Goal: Task Accomplishment & Management: Manage account settings

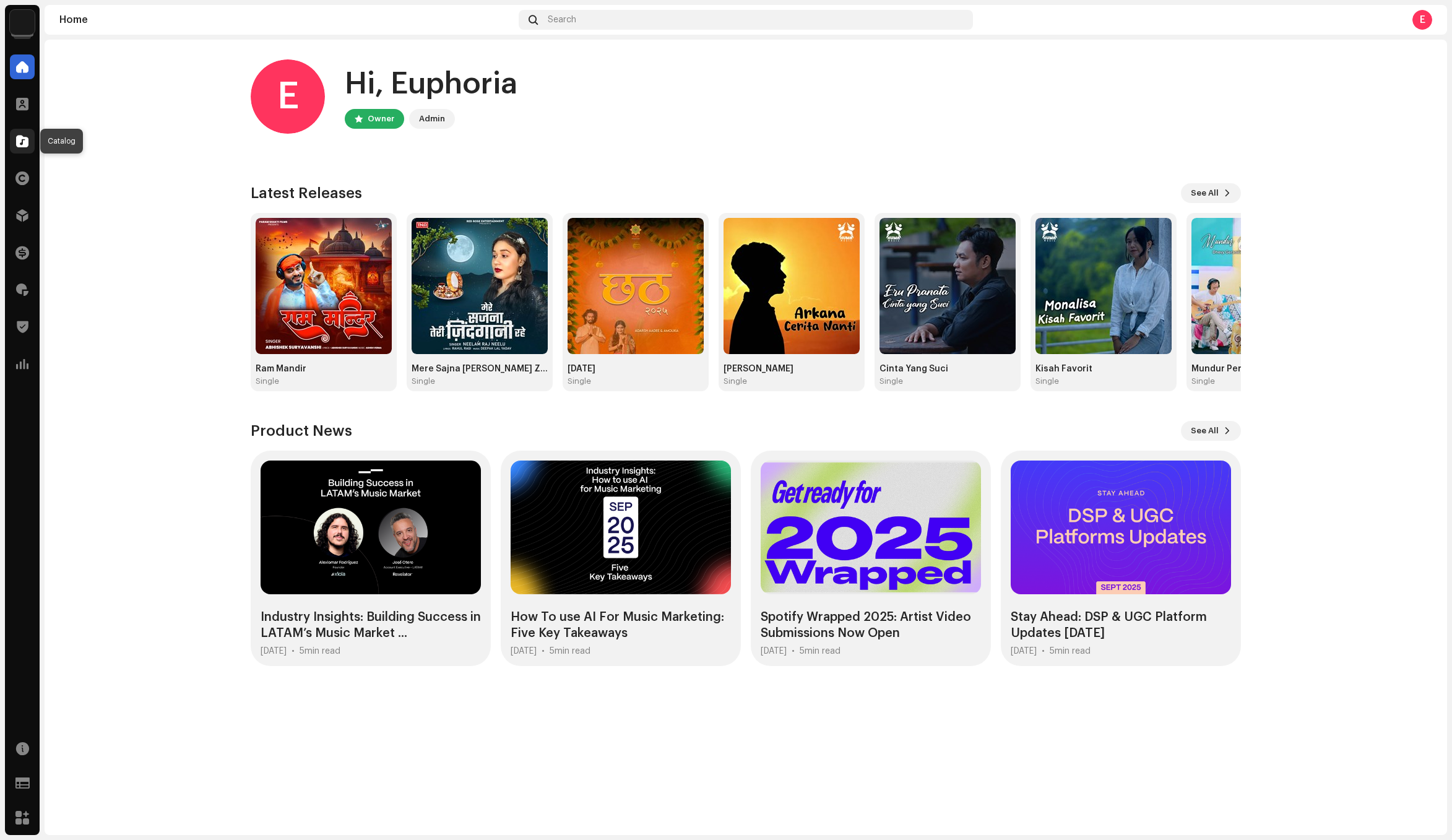
click at [23, 142] on span at bounding box center [22, 141] width 13 height 10
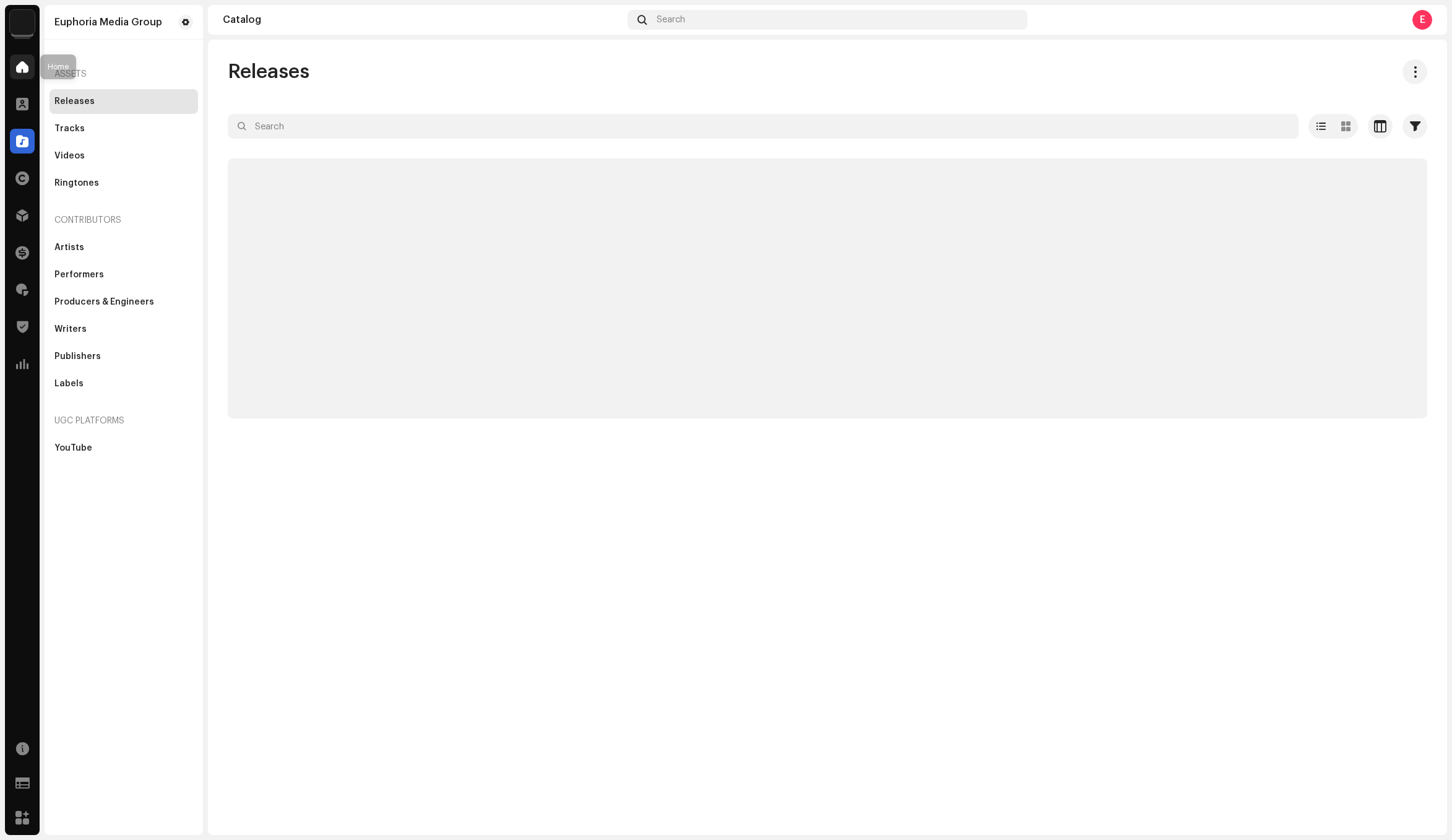
click at [22, 64] on span at bounding box center [22, 66] width 13 height 10
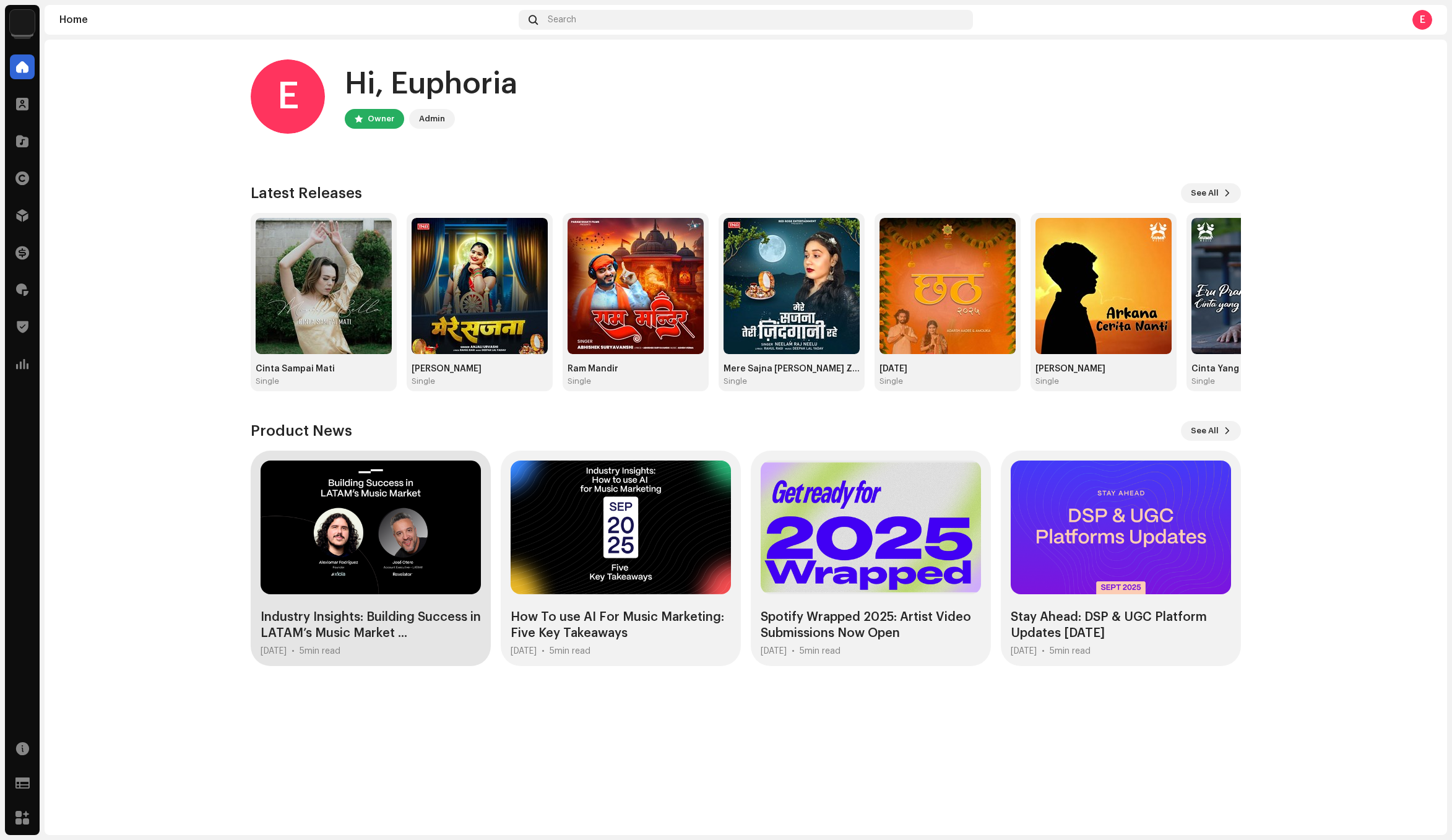
click at [370, 619] on div "Industry Insights: Building Success in LATAM’s Music Market ..." at bounding box center [370, 625] width 221 height 32
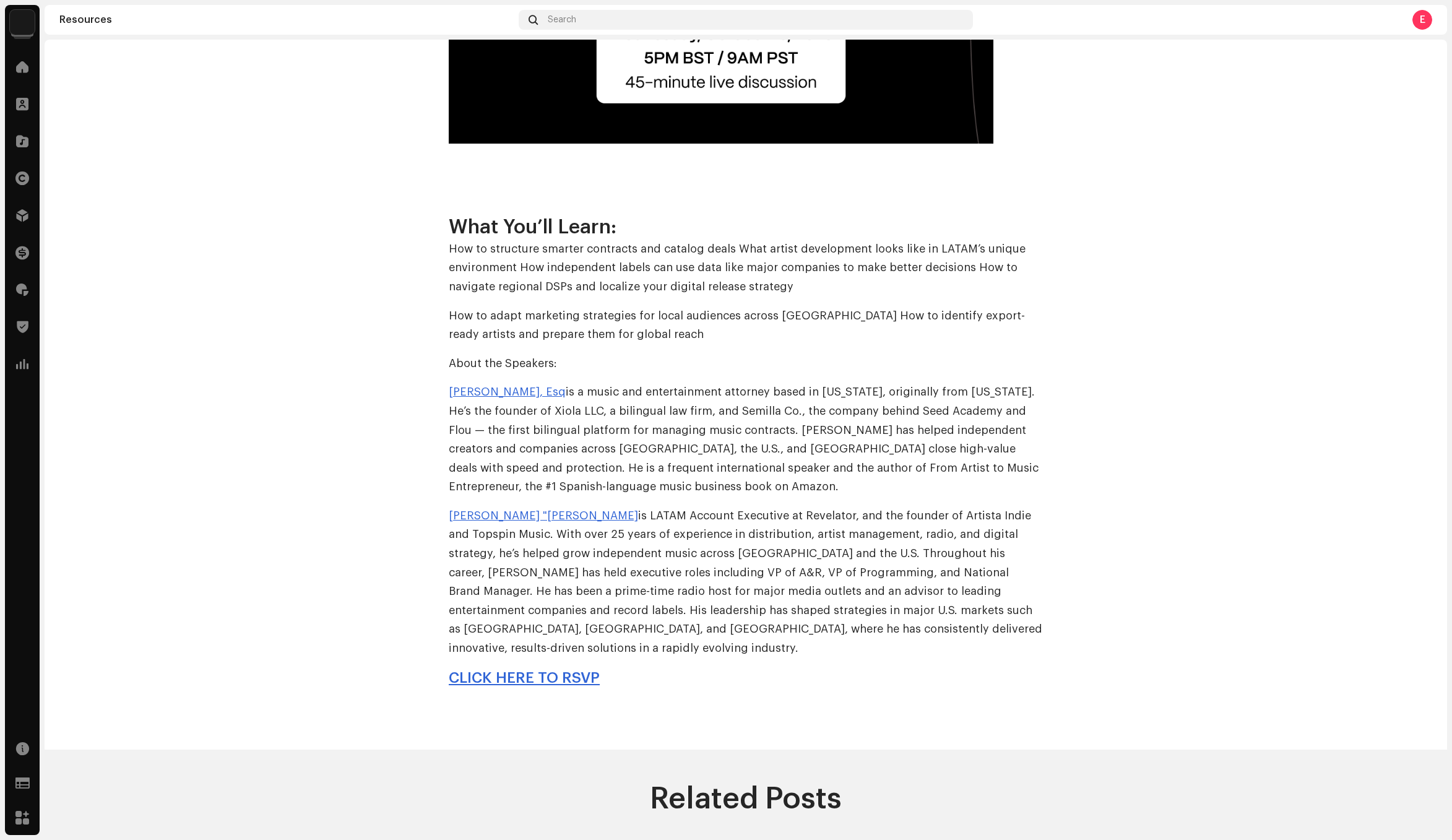
scroll to position [1265, 0]
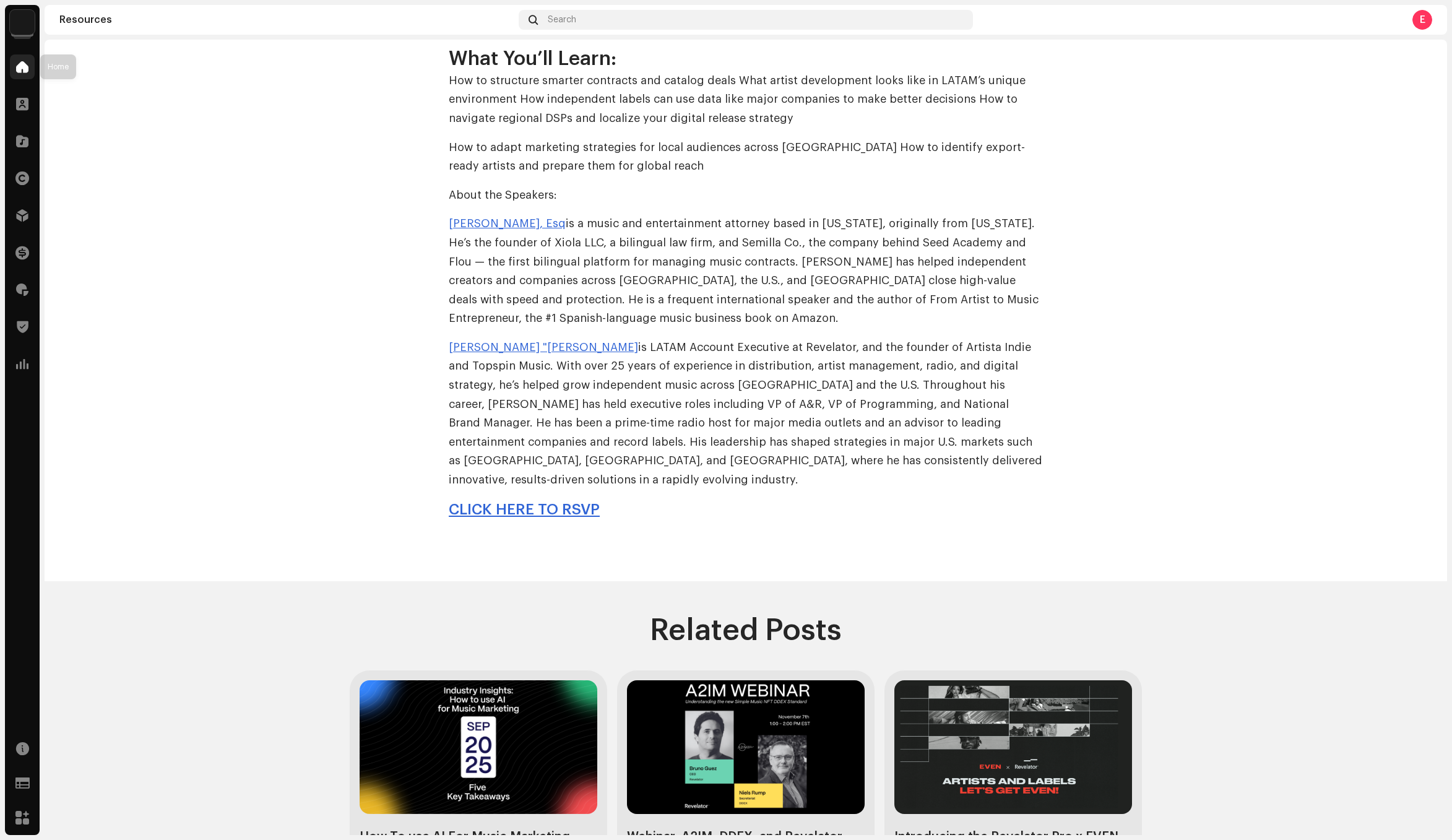
click at [26, 79] on div at bounding box center [22, 66] width 25 height 25
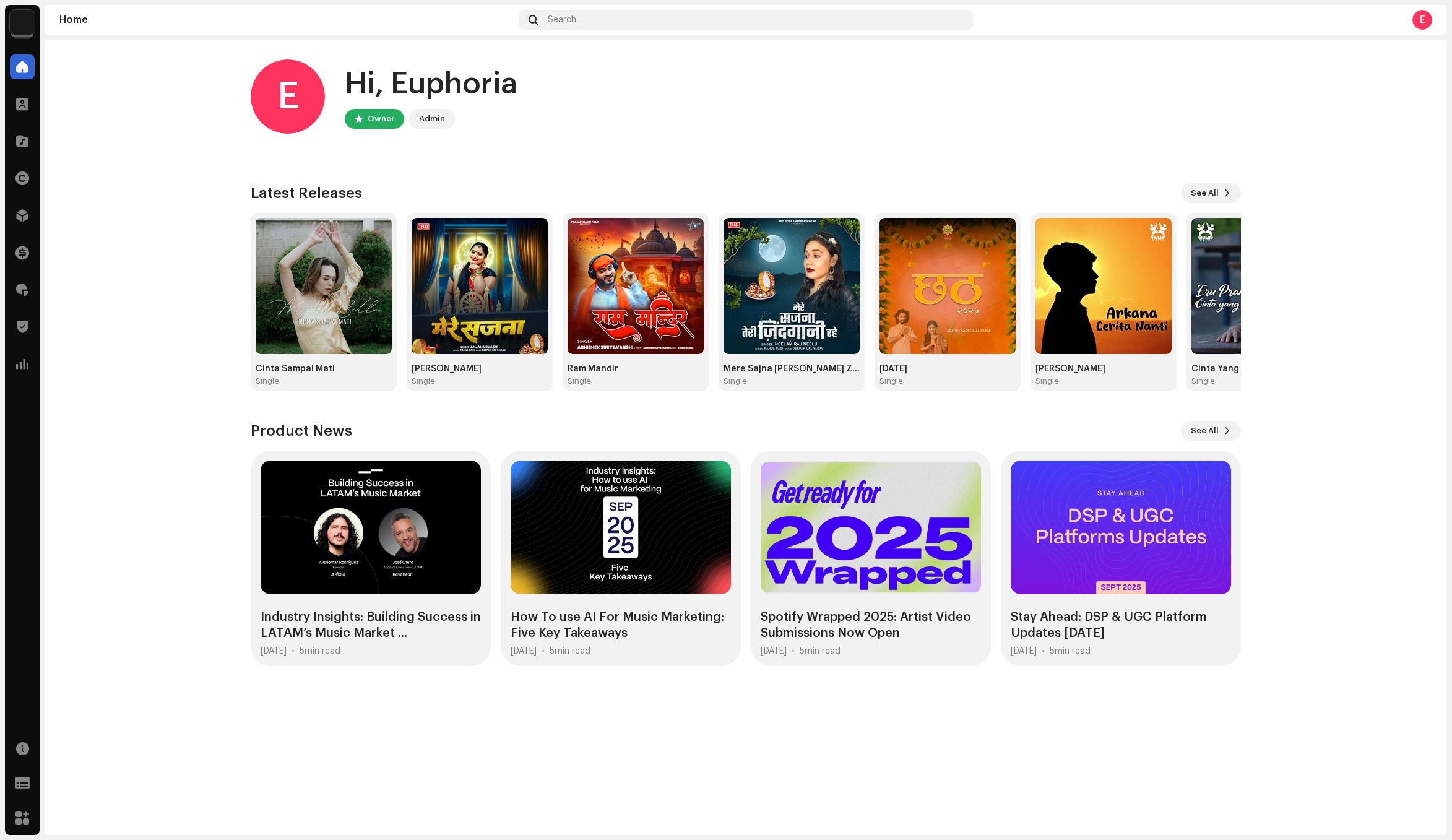
click at [199, 554] on home-home "E Hi, Euphoria Owner Admin Check out the latest Product Updates for Check Produ…" at bounding box center [745, 362] width 1402 height 646
click at [34, 131] on div at bounding box center [22, 140] width 25 height 25
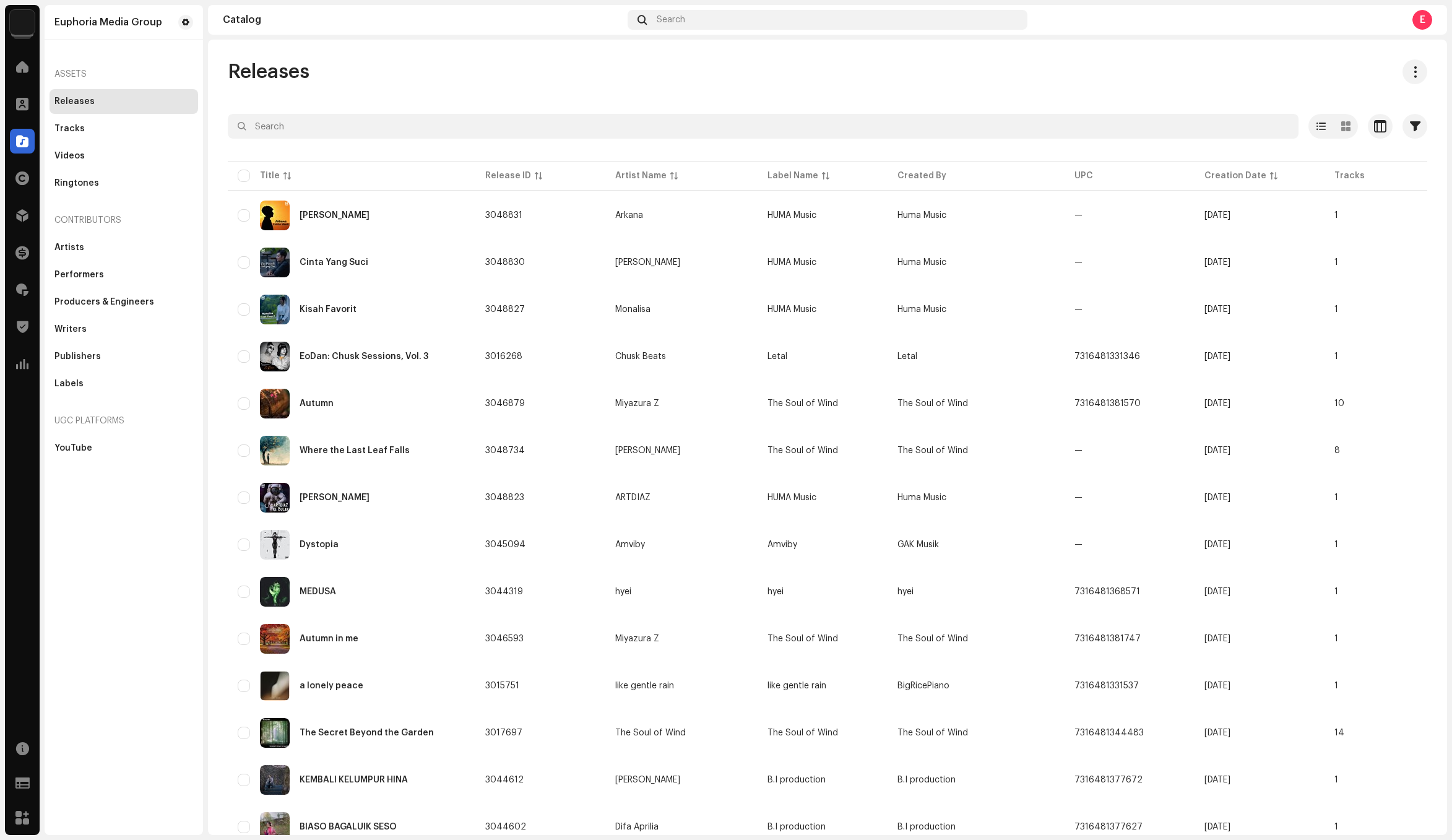
click at [38, 99] on div "Clients" at bounding box center [22, 104] width 34 height 34
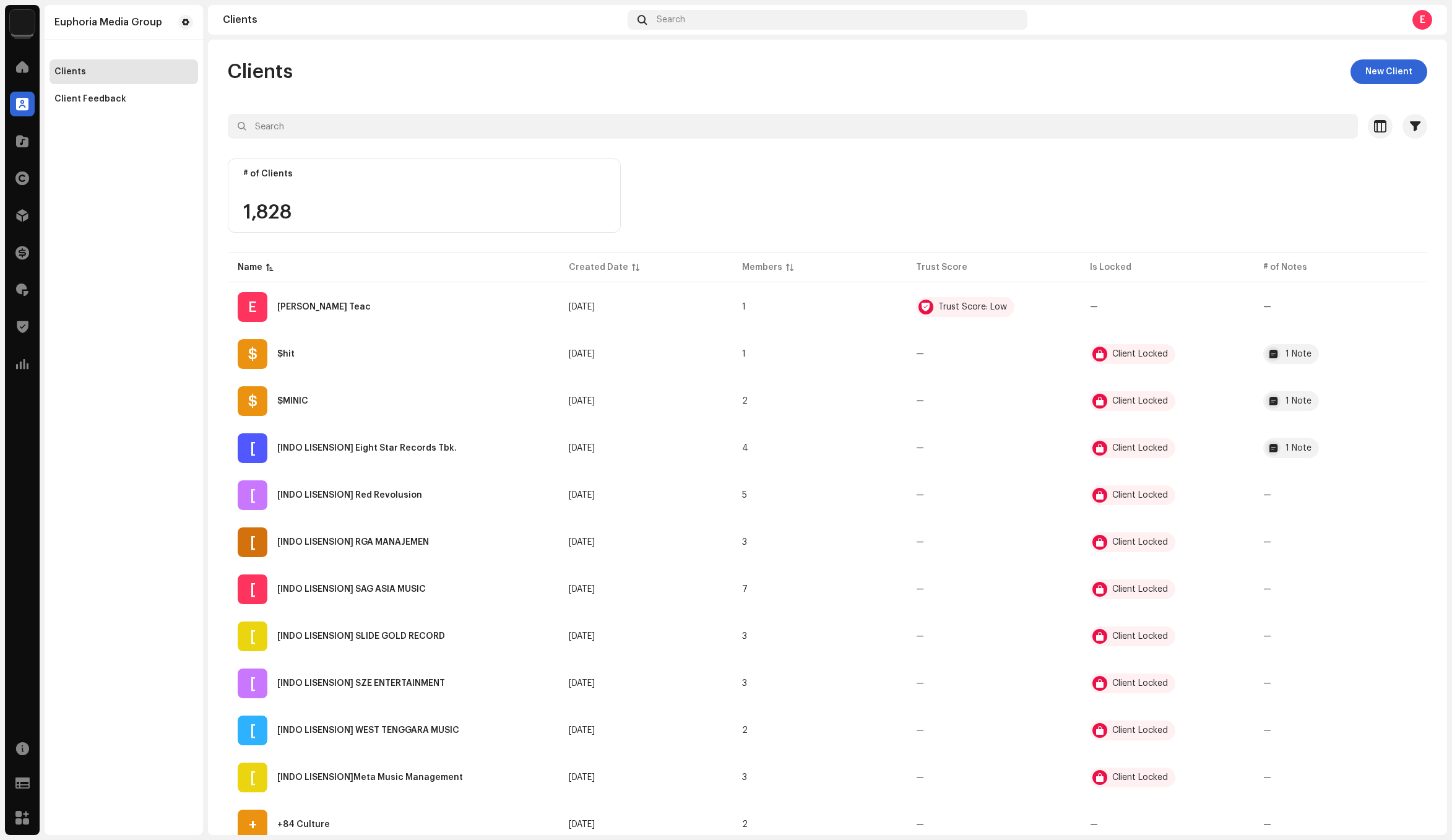
click at [28, 21] on img at bounding box center [22, 22] width 25 height 25
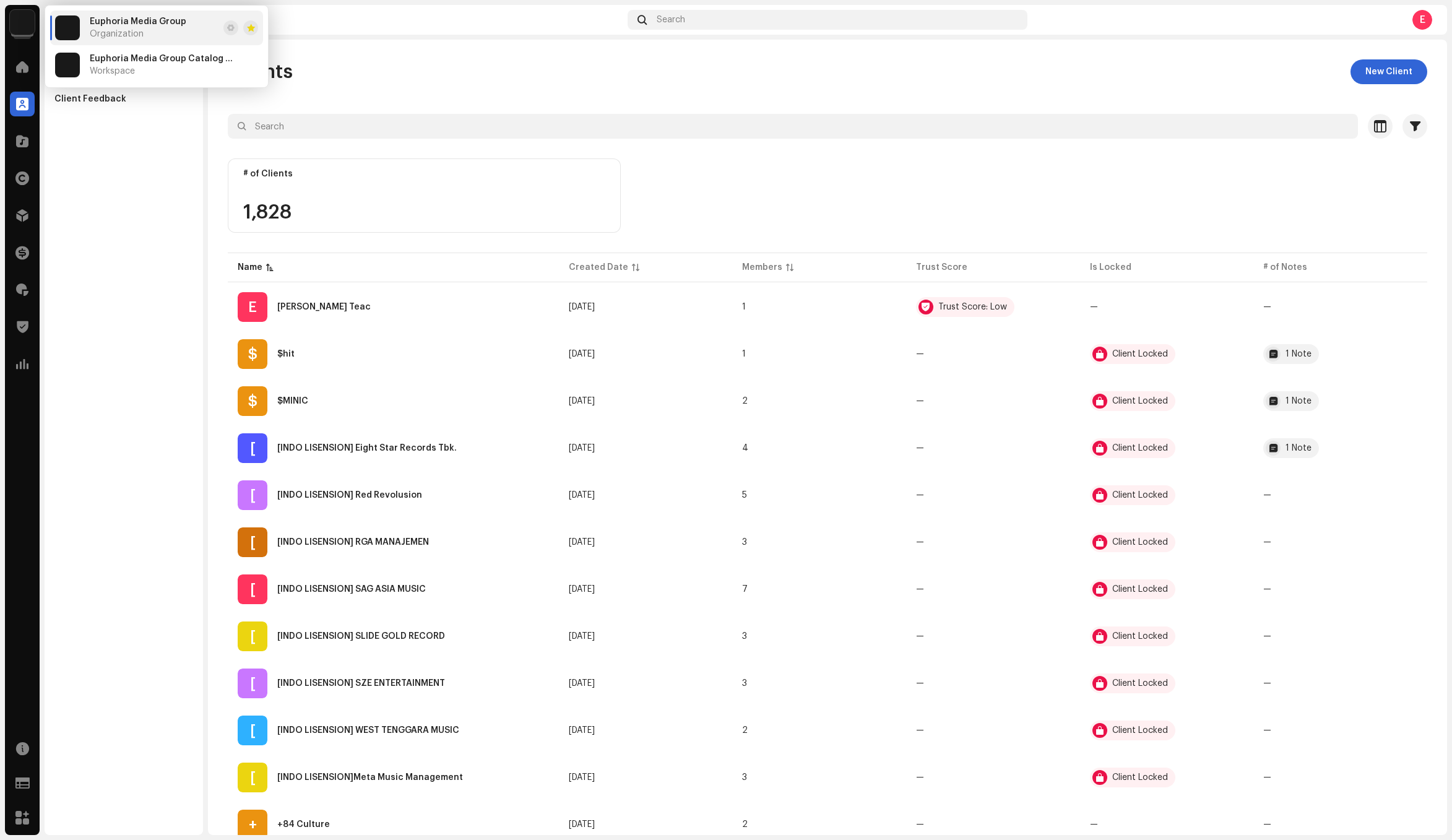
click at [222, 26] on li "Euphoria Media Group Organization" at bounding box center [156, 28] width 213 height 34
click at [228, 26] on span at bounding box center [231, 28] width 7 height 10
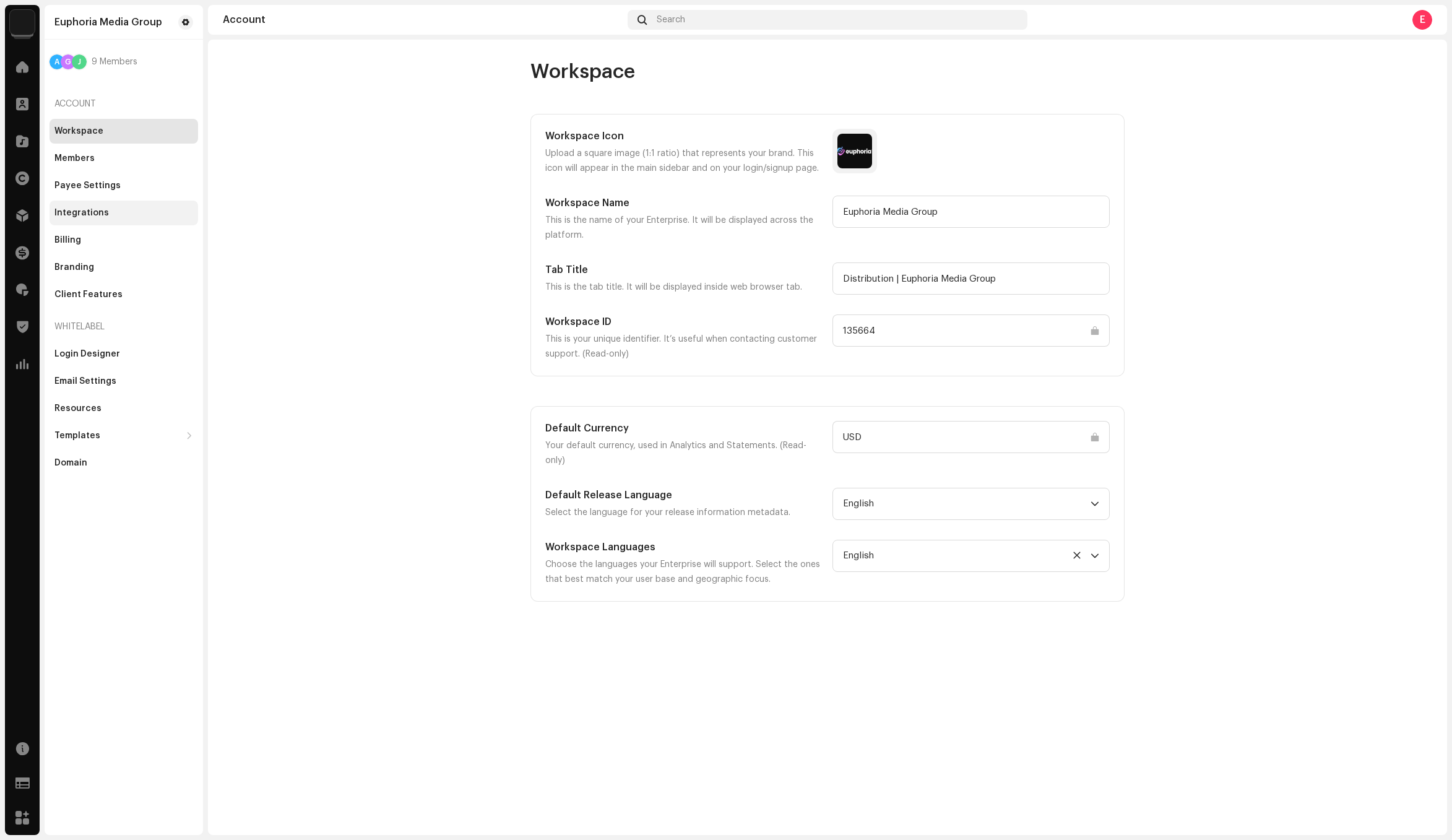
click at [144, 211] on div "Integrations" at bounding box center [123, 213] width 138 height 10
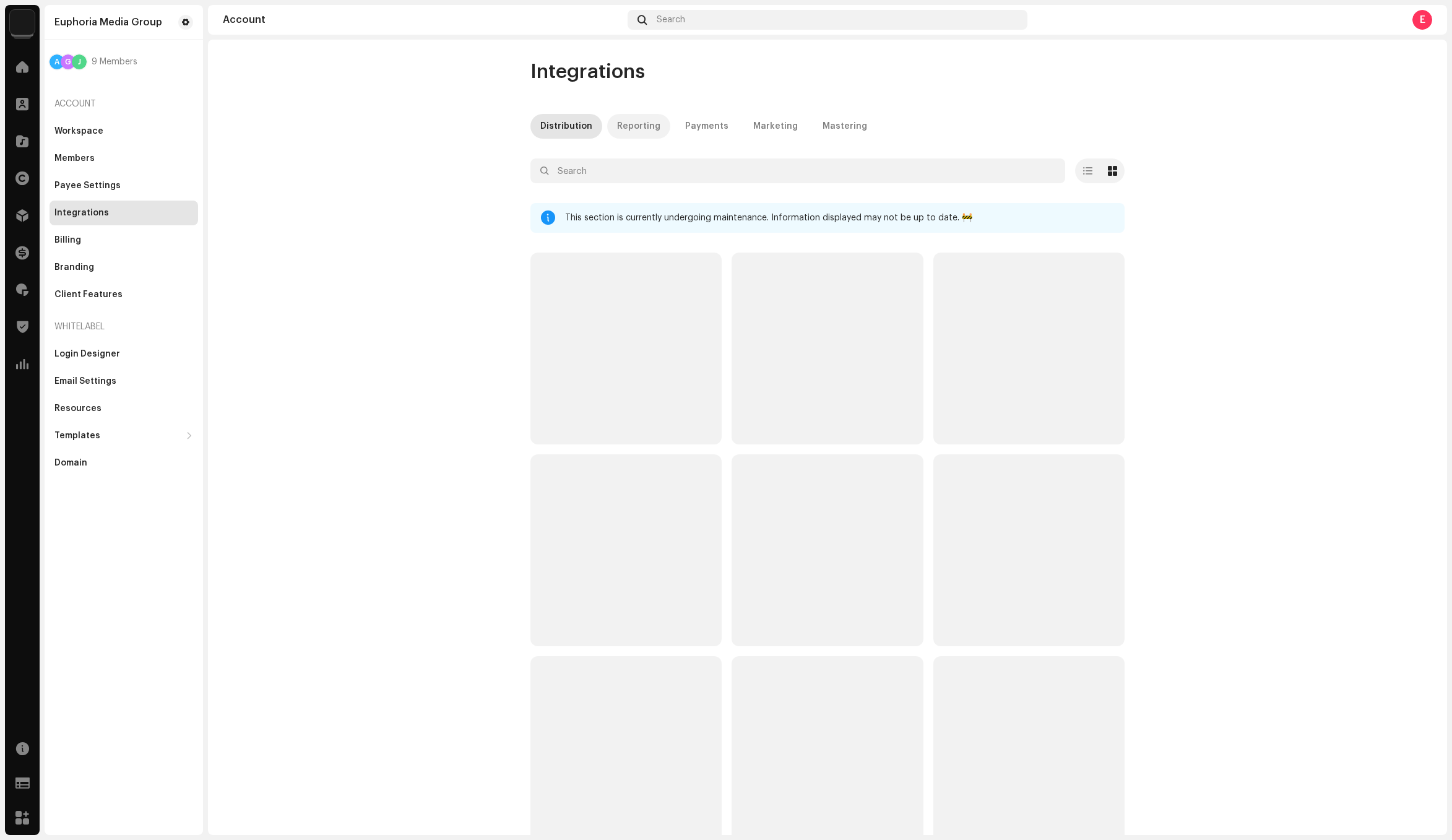
click at [637, 132] on div "Reporting" at bounding box center [638, 126] width 43 height 25
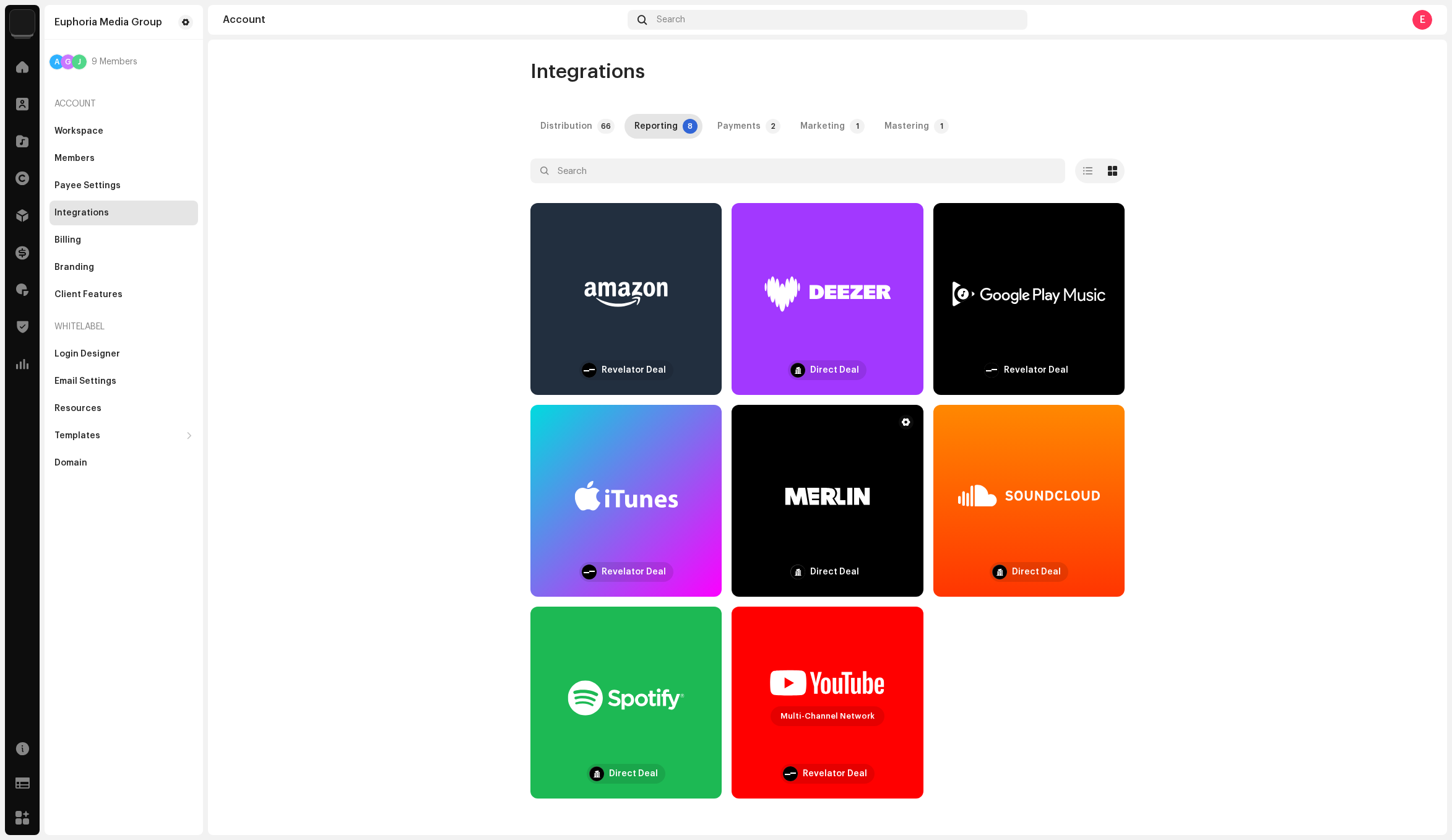
click at [846, 527] on div at bounding box center [827, 496] width 162 height 113
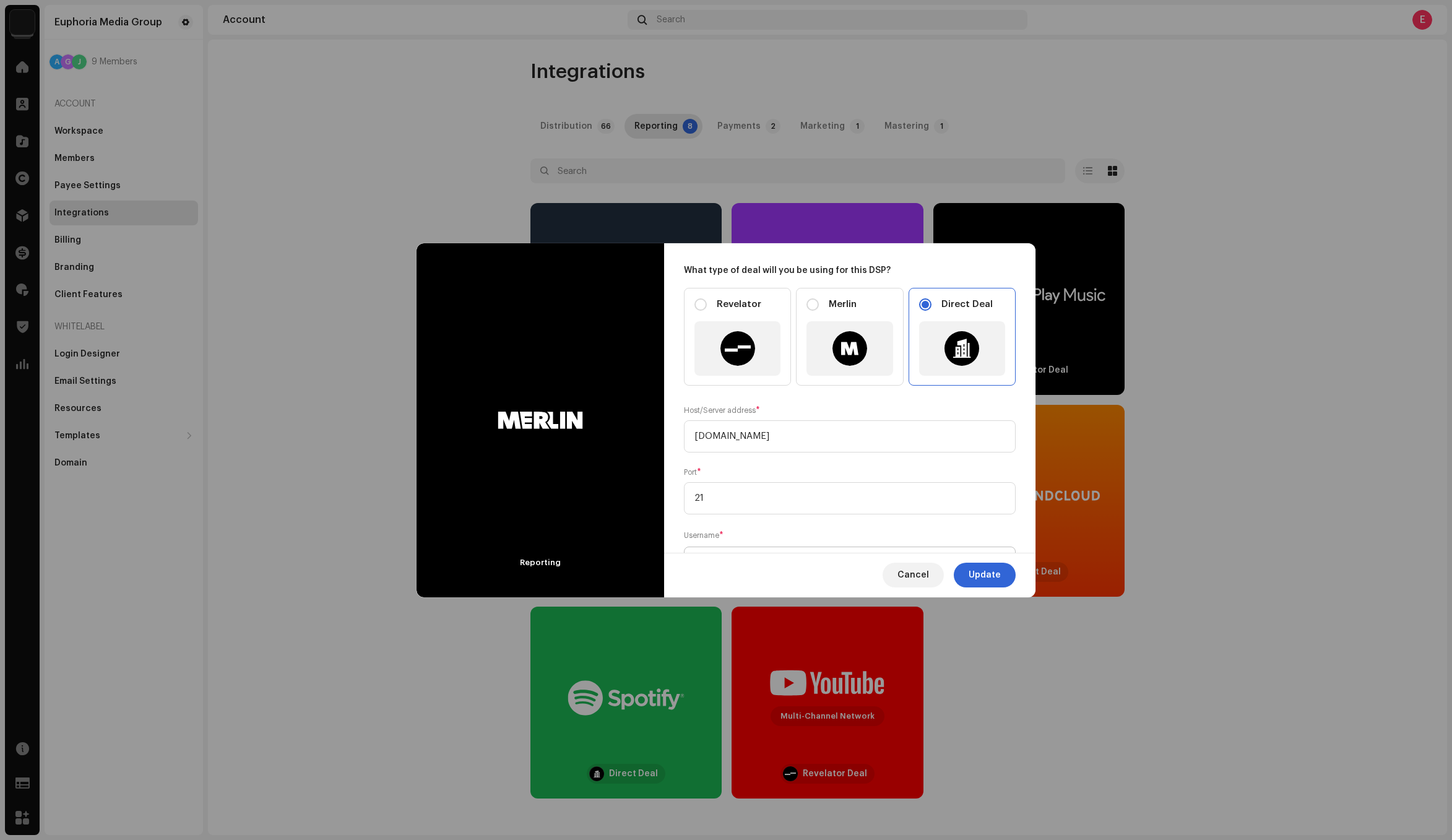
scroll to position [110, 0]
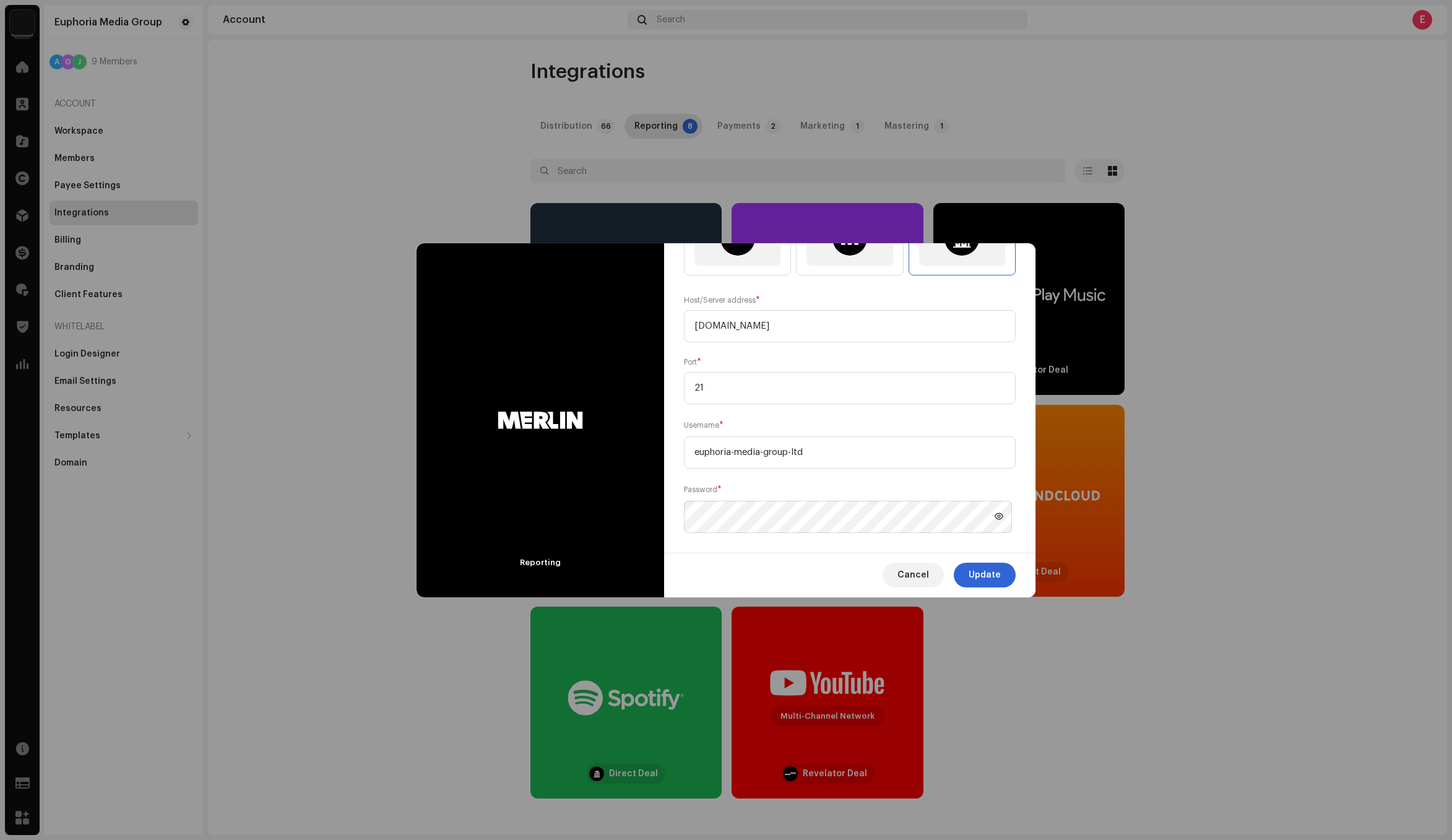
click at [992, 517] on icon at bounding box center [999, 516] width 14 height 14
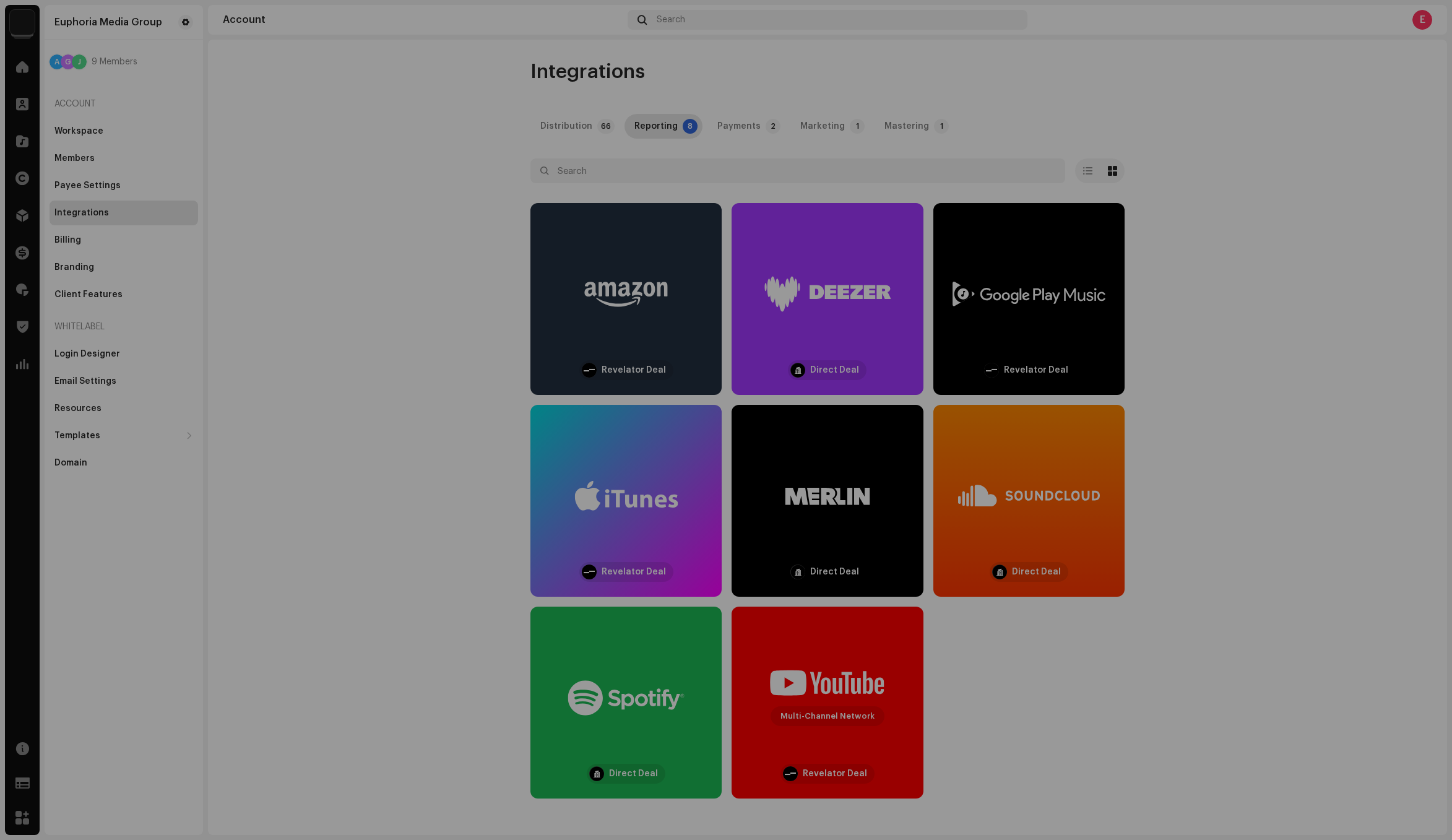
click at [1221, 507] on div "Reporting What type of deal will you be using for this DSP? Revelator Merlin Di…" at bounding box center [726, 420] width 1452 height 840
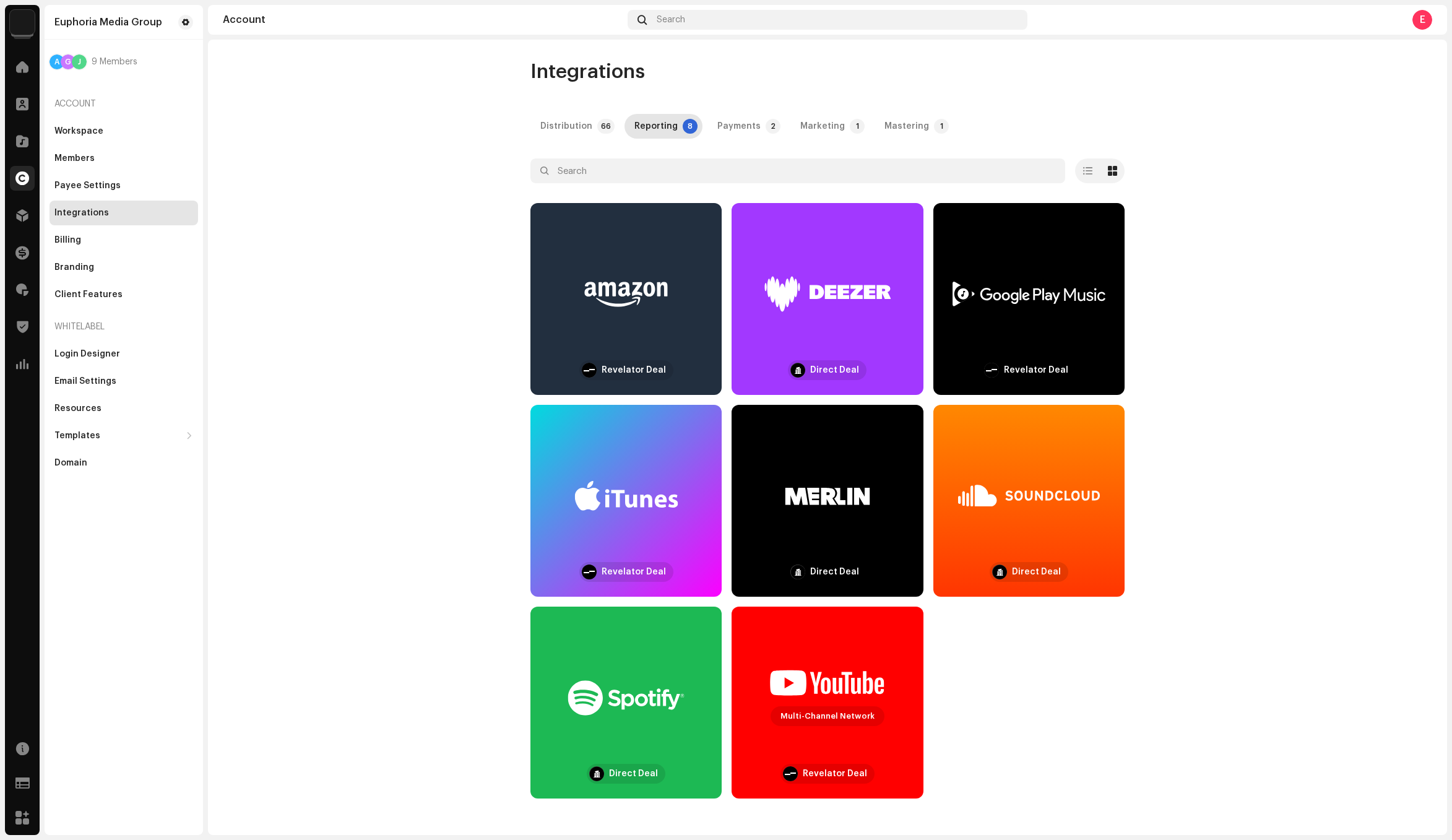
click at [30, 174] on div at bounding box center [22, 178] width 25 height 25
click at [29, 146] on div at bounding box center [22, 140] width 25 height 25
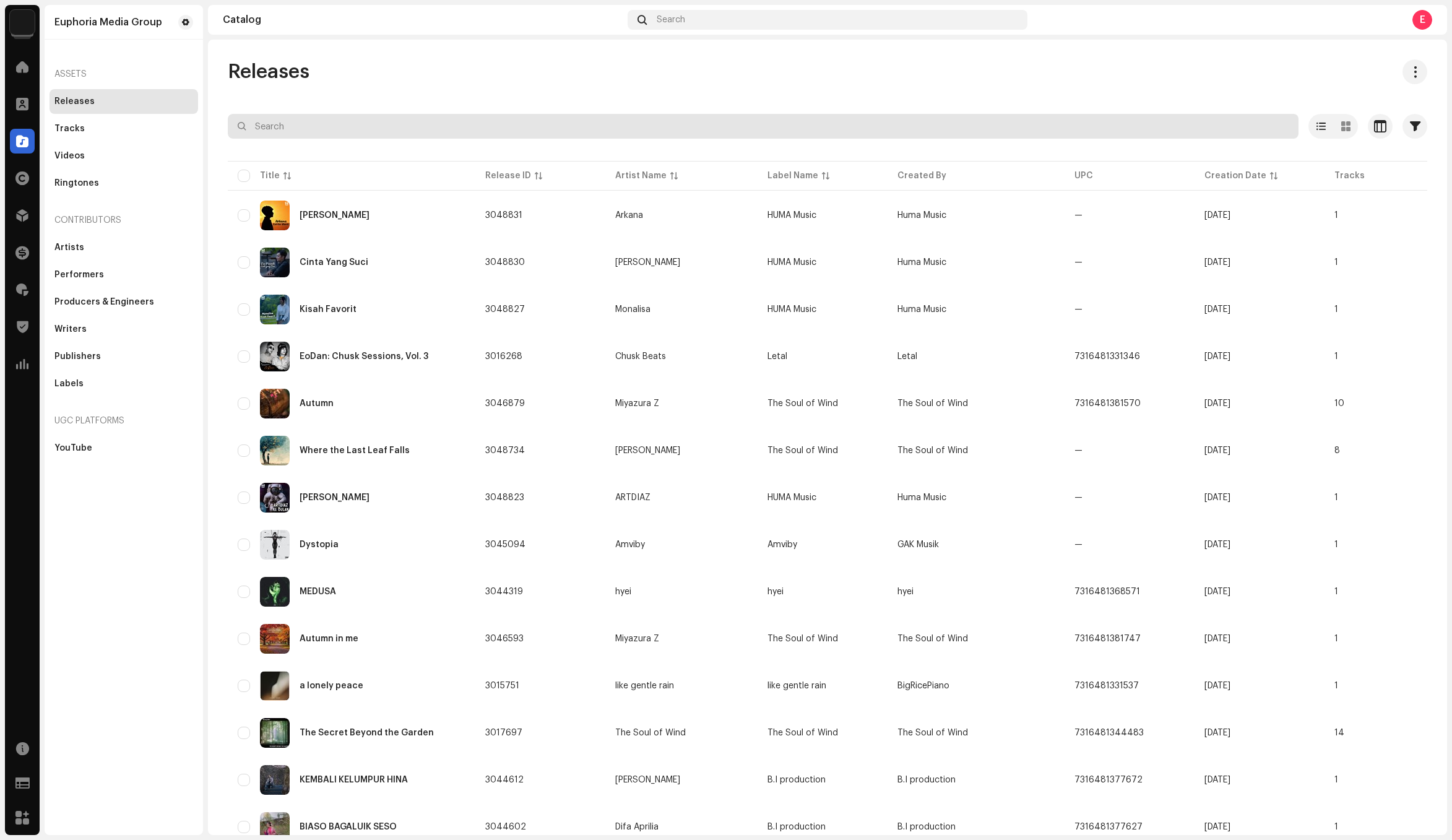
click at [398, 132] on input "text" at bounding box center [763, 126] width 1070 height 25
paste input "QMFMG2372724"
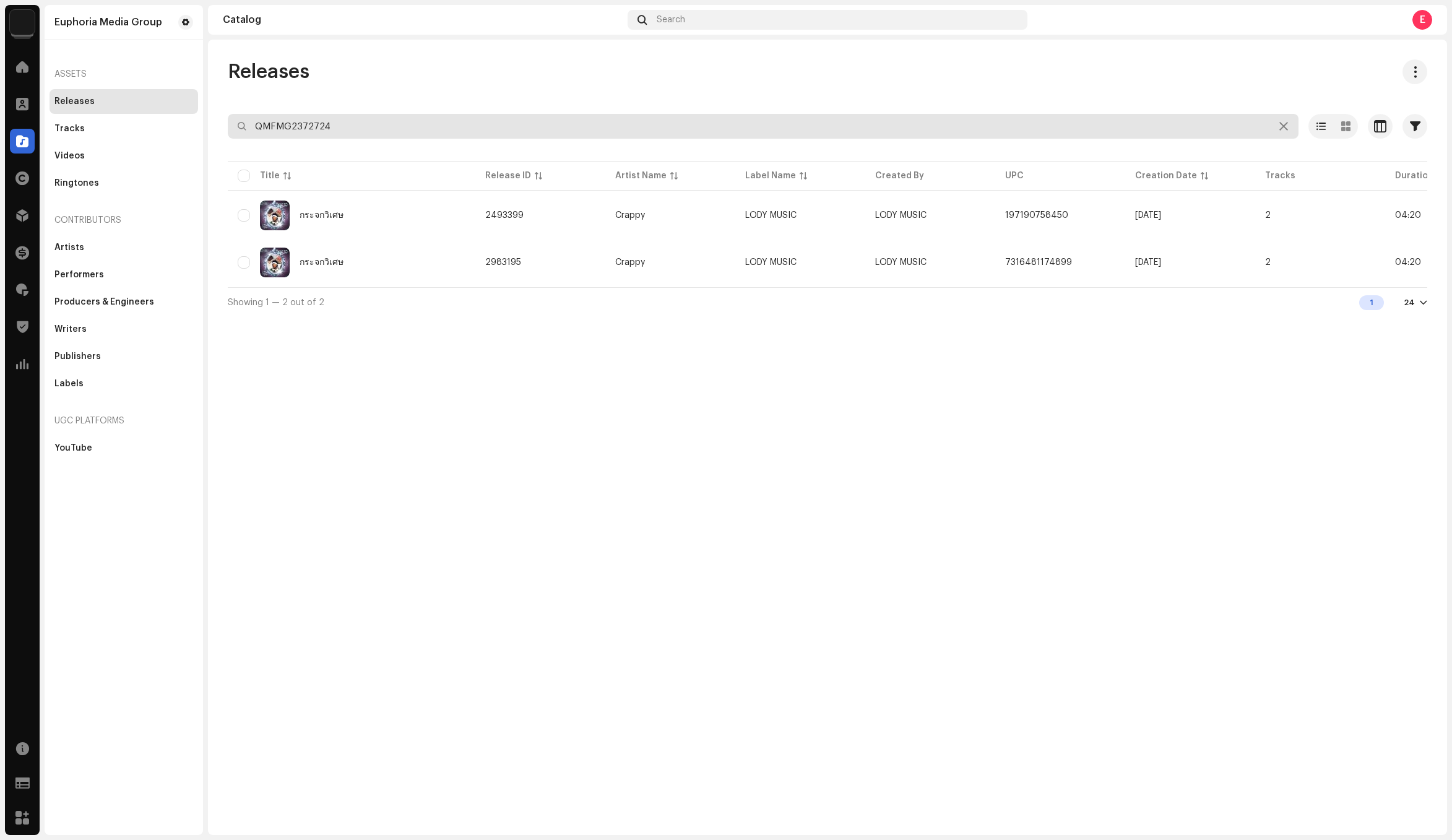
click at [384, 129] on input "QMFMG2372724" at bounding box center [763, 126] width 1070 height 25
paste input "ZS632323005"
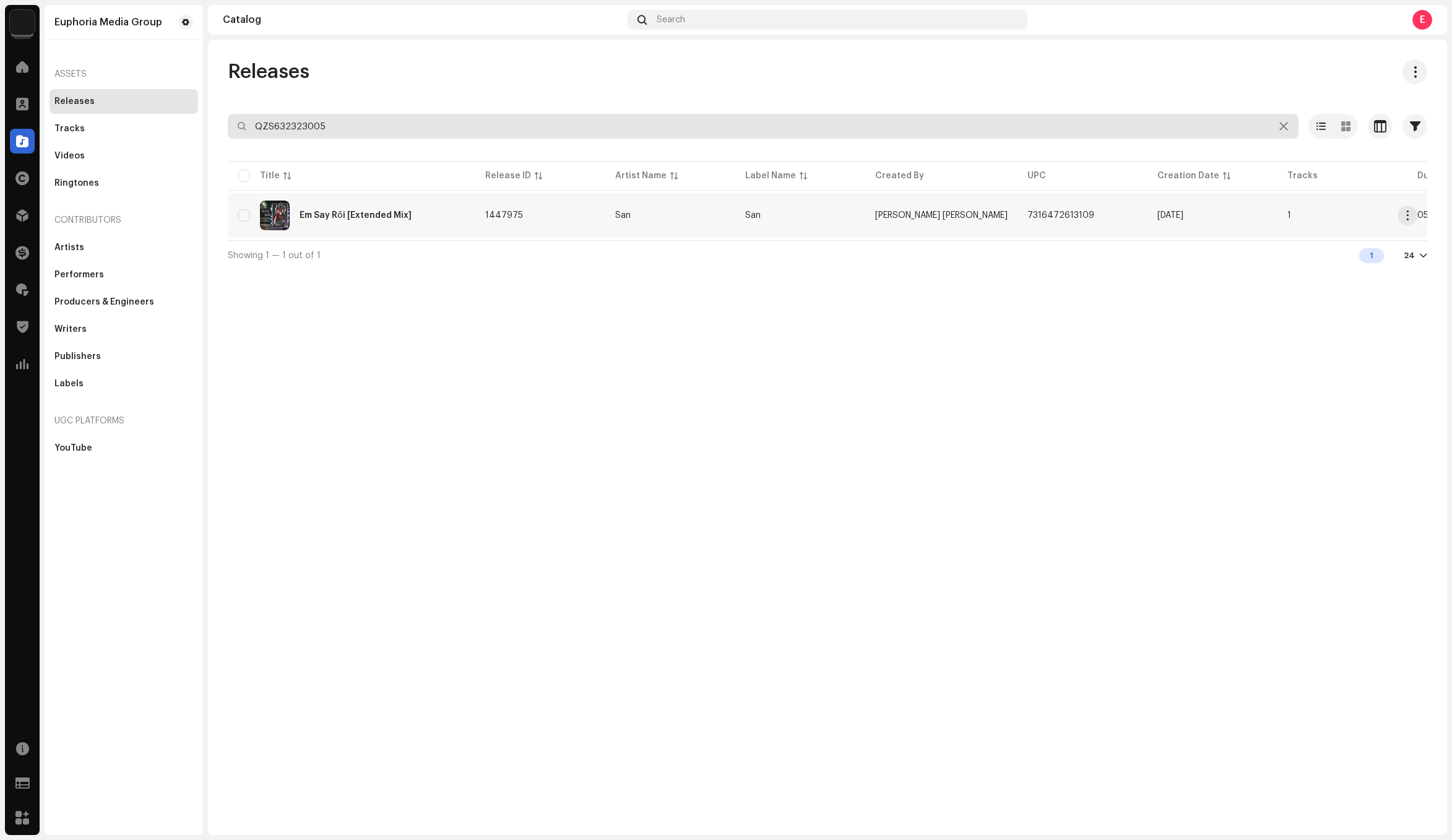
type input "QZS632323005"
copy span "7316472613109"
drag, startPoint x: 1070, startPoint y: 213, endPoint x: 888, endPoint y: 461, distance: 307.6
click at [940, 420] on div "Releases QZS632323005 Selected 0 Options Filters Distribution status Never Dist…" at bounding box center [827, 437] width 1239 height 795
click at [666, 222] on td "San" at bounding box center [670, 215] width 130 height 44
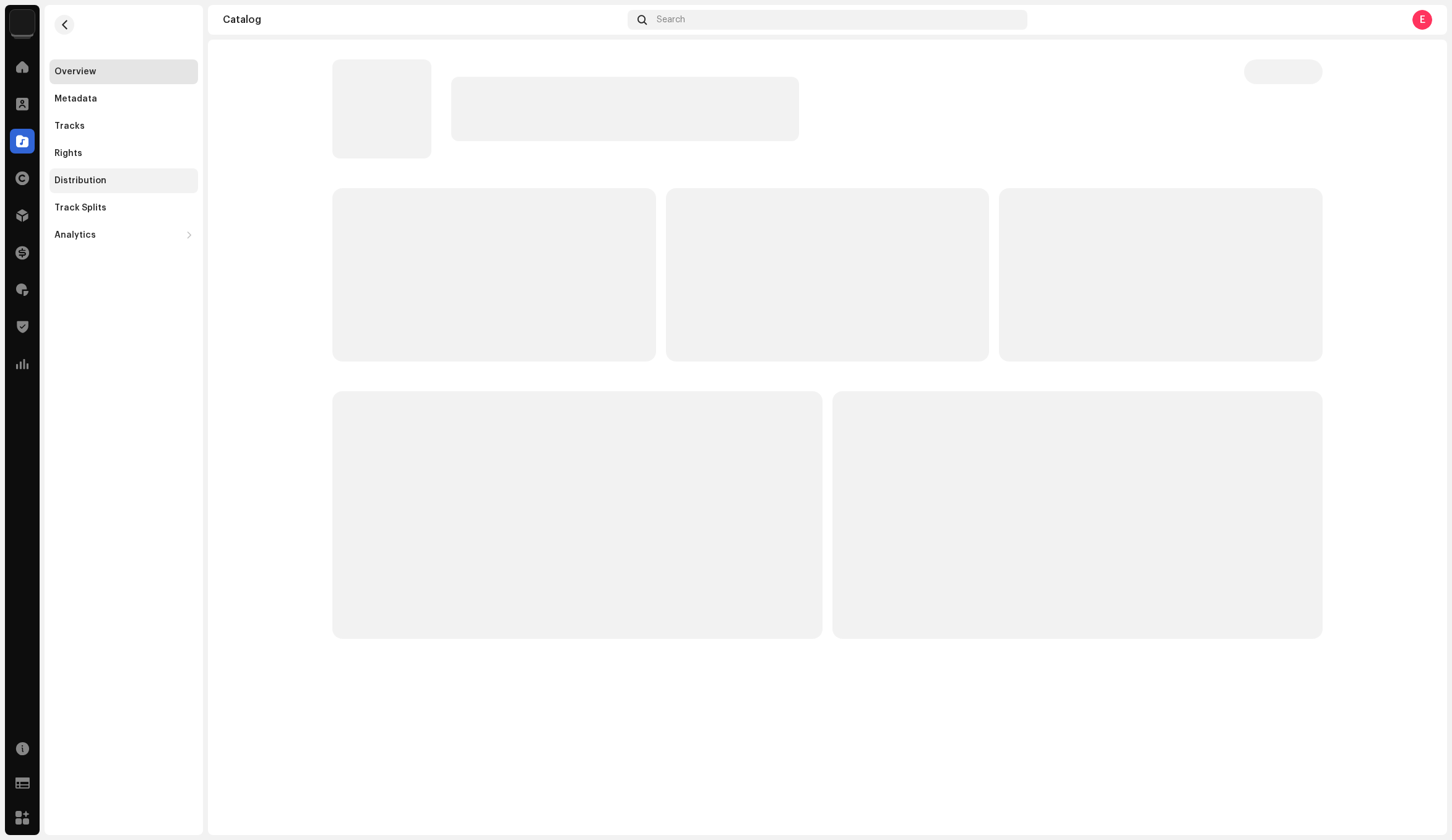
click at [128, 172] on div "Distribution" at bounding box center [124, 180] width 148 height 25
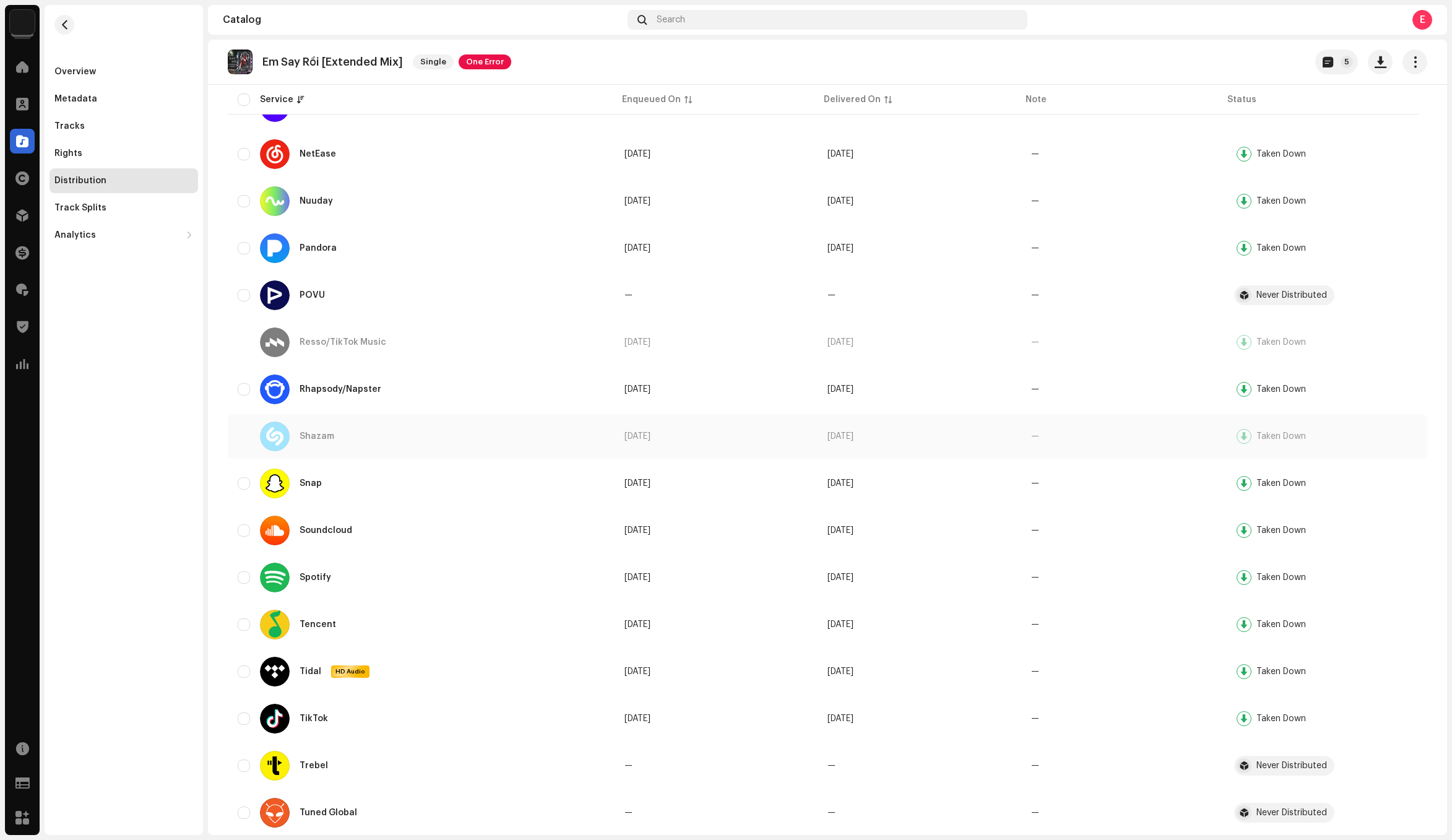
scroll to position [1033, 0]
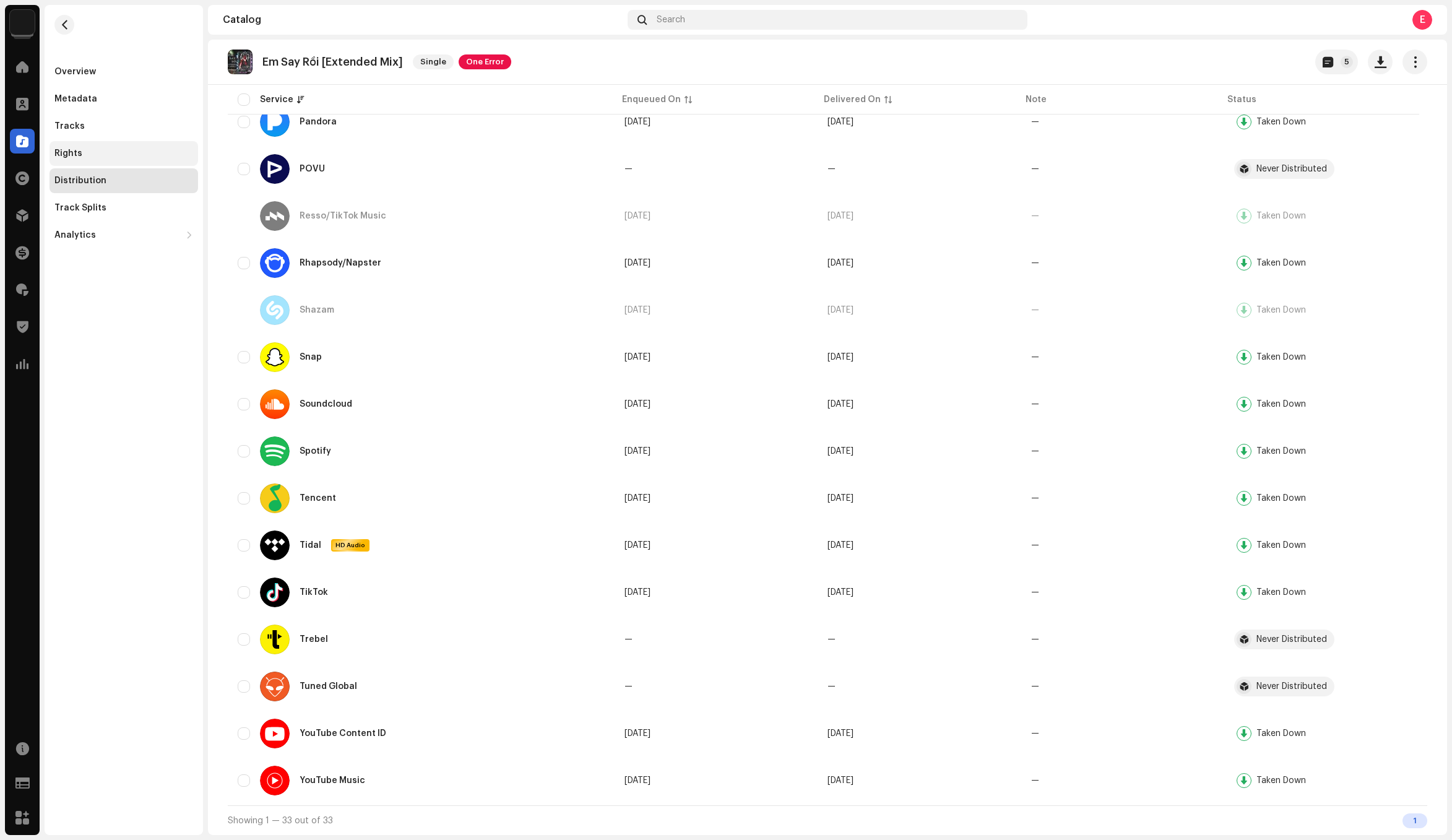
click at [108, 152] on div "Rights" at bounding box center [123, 153] width 138 height 10
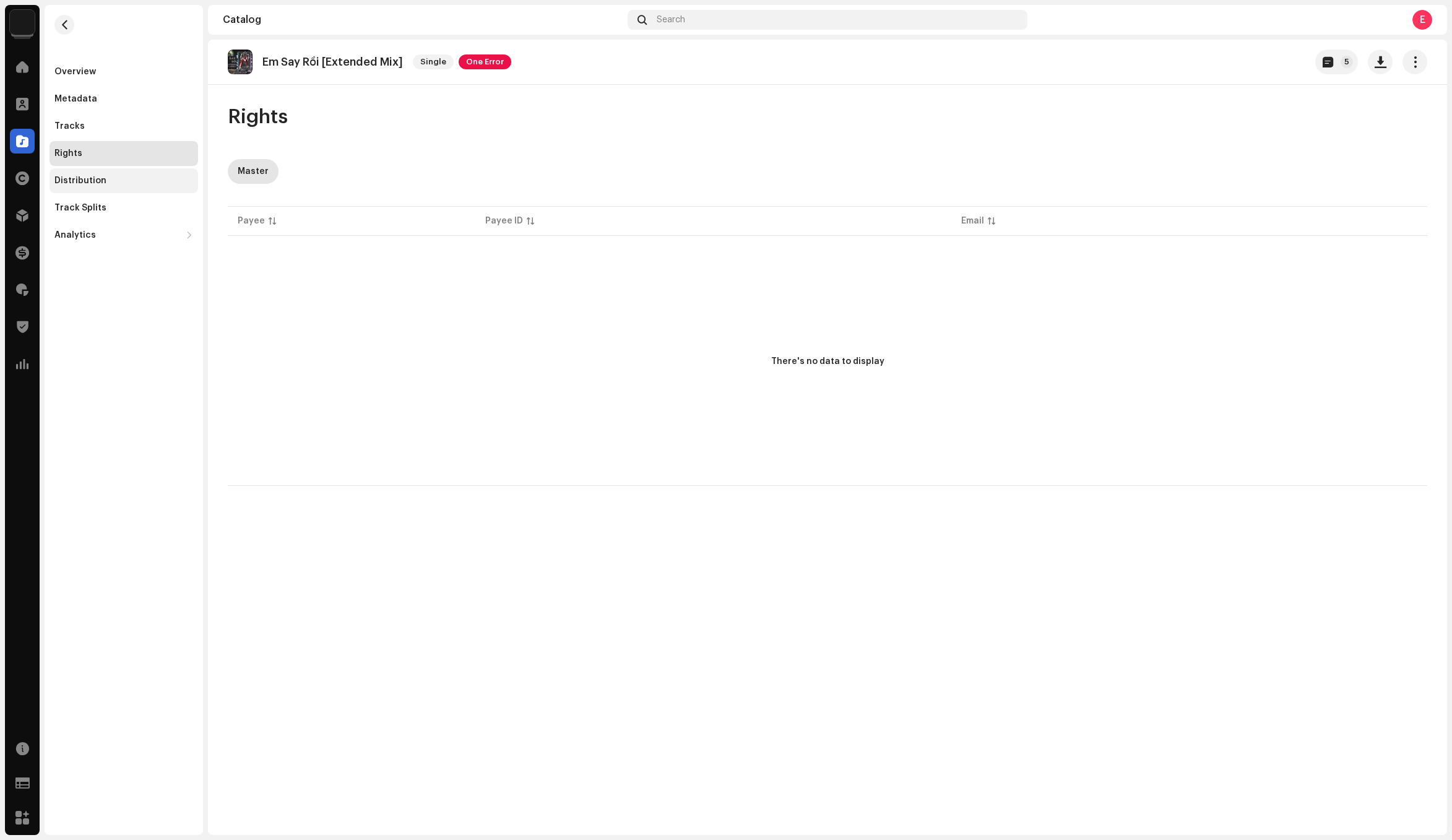
click at [135, 174] on div "Distribution" at bounding box center [124, 180] width 148 height 25
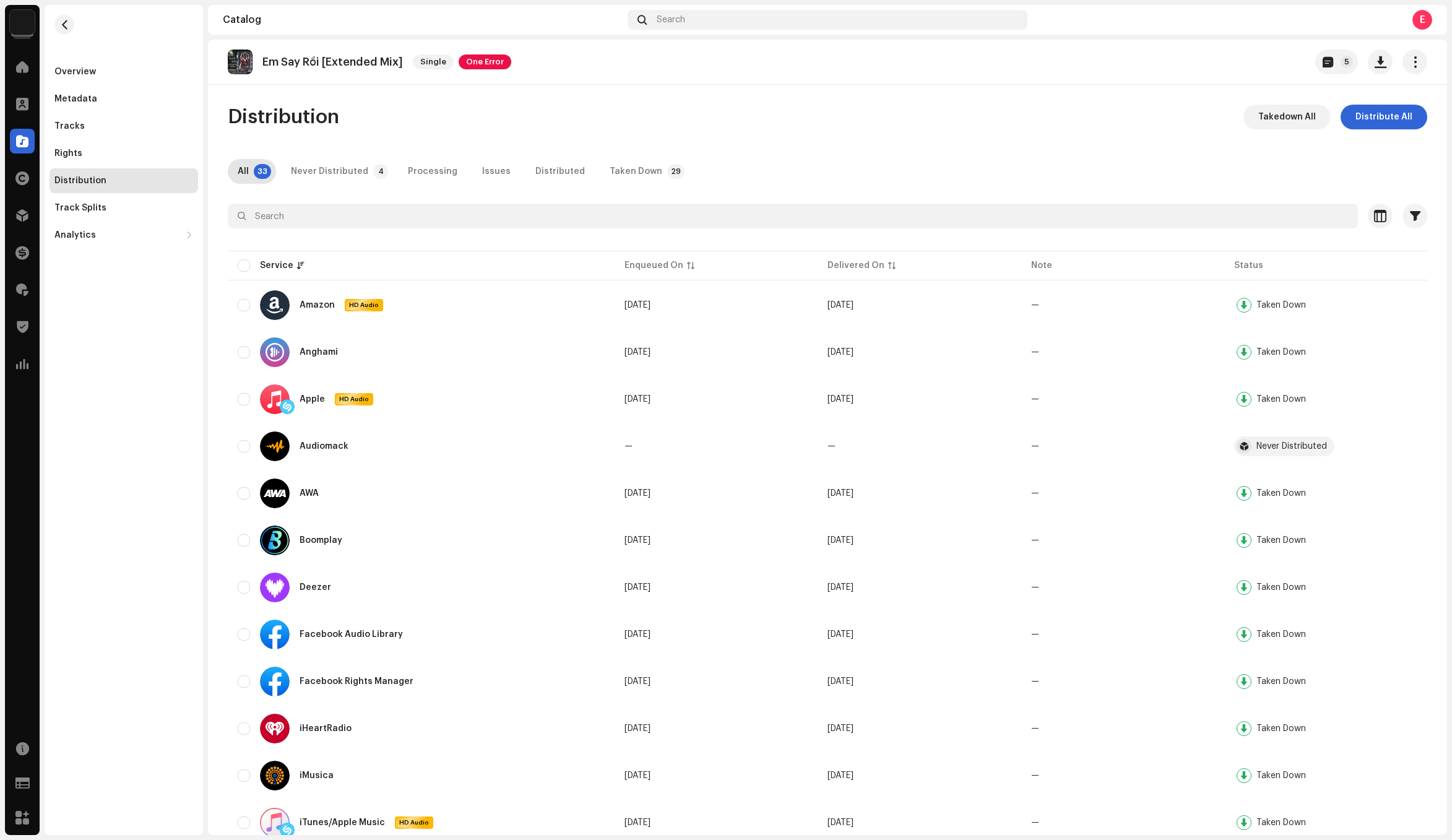
click at [136, 391] on div "Overview Metadata Tracks Rights Distribution Track Splits Analytics Consumption…" at bounding box center [123, 419] width 158 height 830
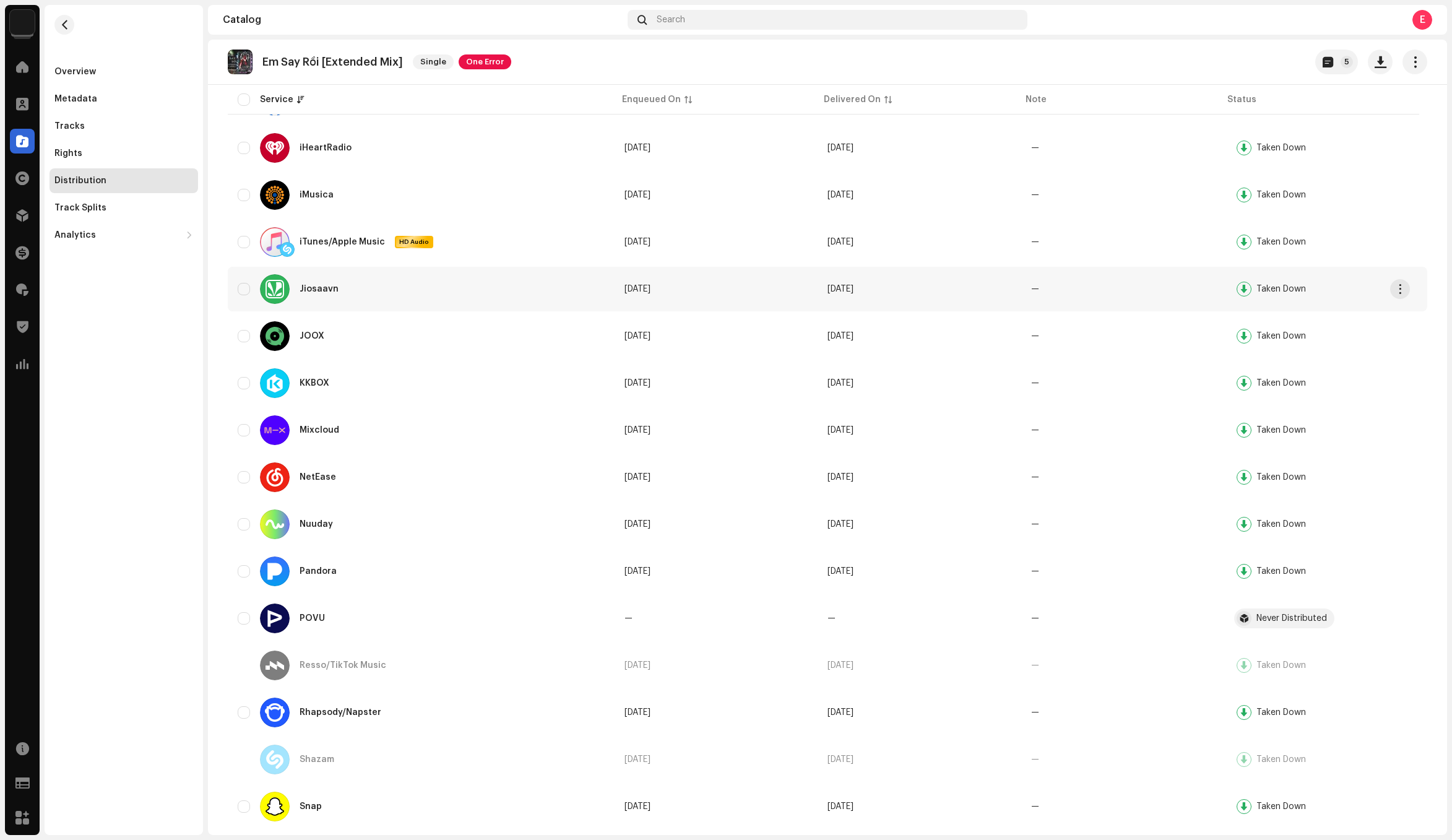
scroll to position [374, 0]
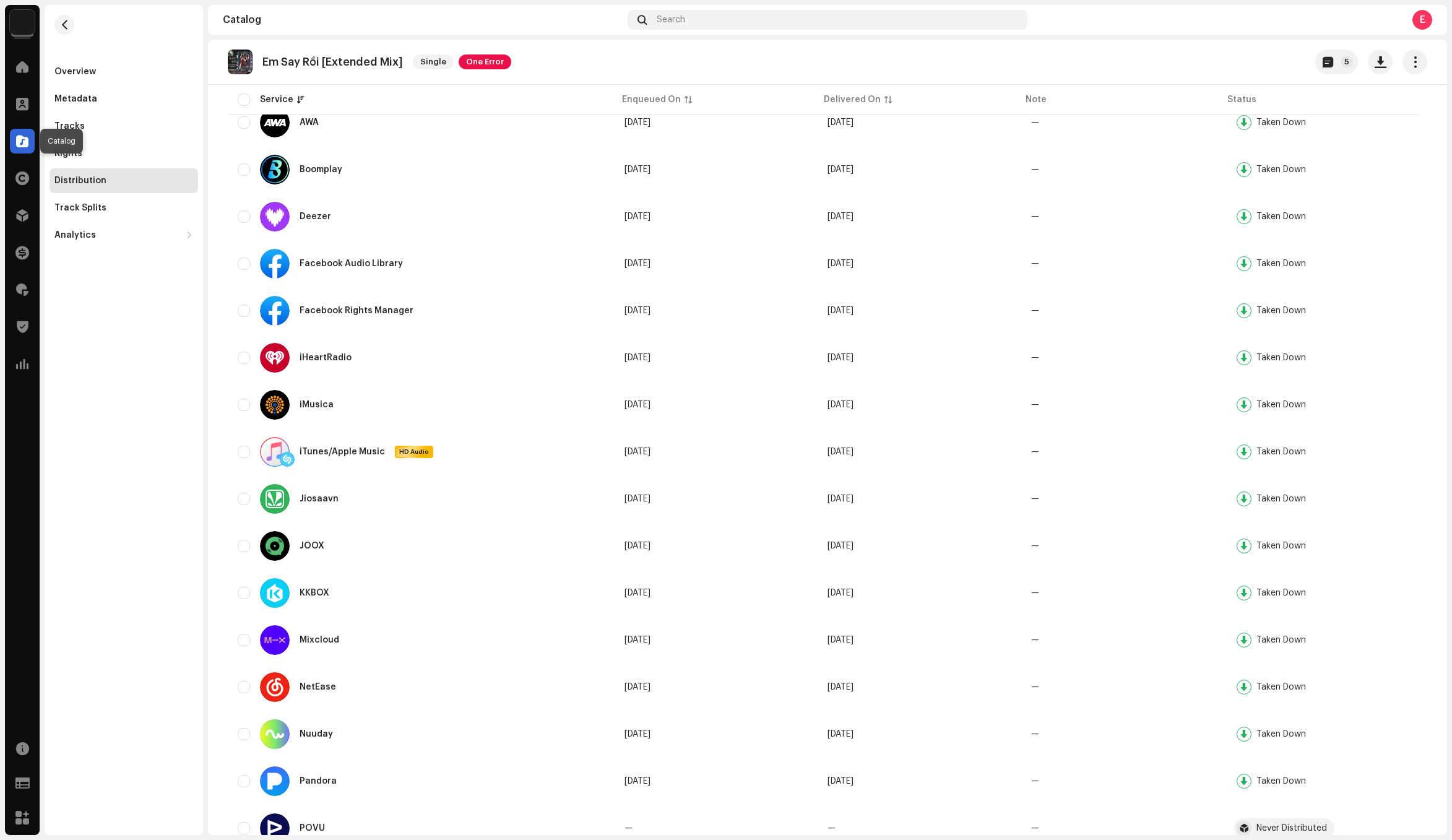
click at [23, 146] on span at bounding box center [22, 141] width 13 height 10
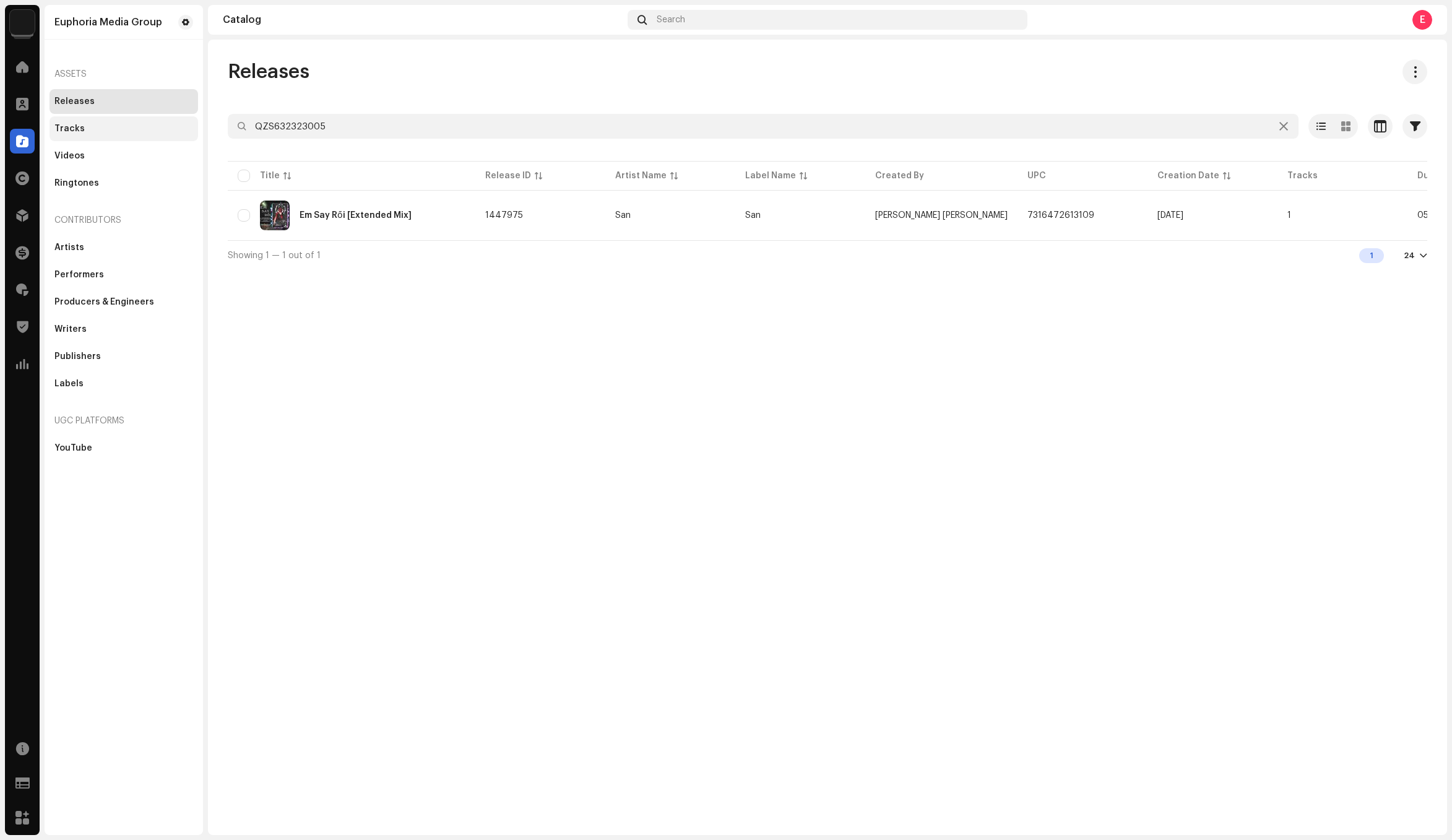
drag, startPoint x: 23, startPoint y: 146, endPoint x: 99, endPoint y: 126, distance: 78.6
click at [99, 126] on div "Tracks" at bounding box center [123, 129] width 138 height 10
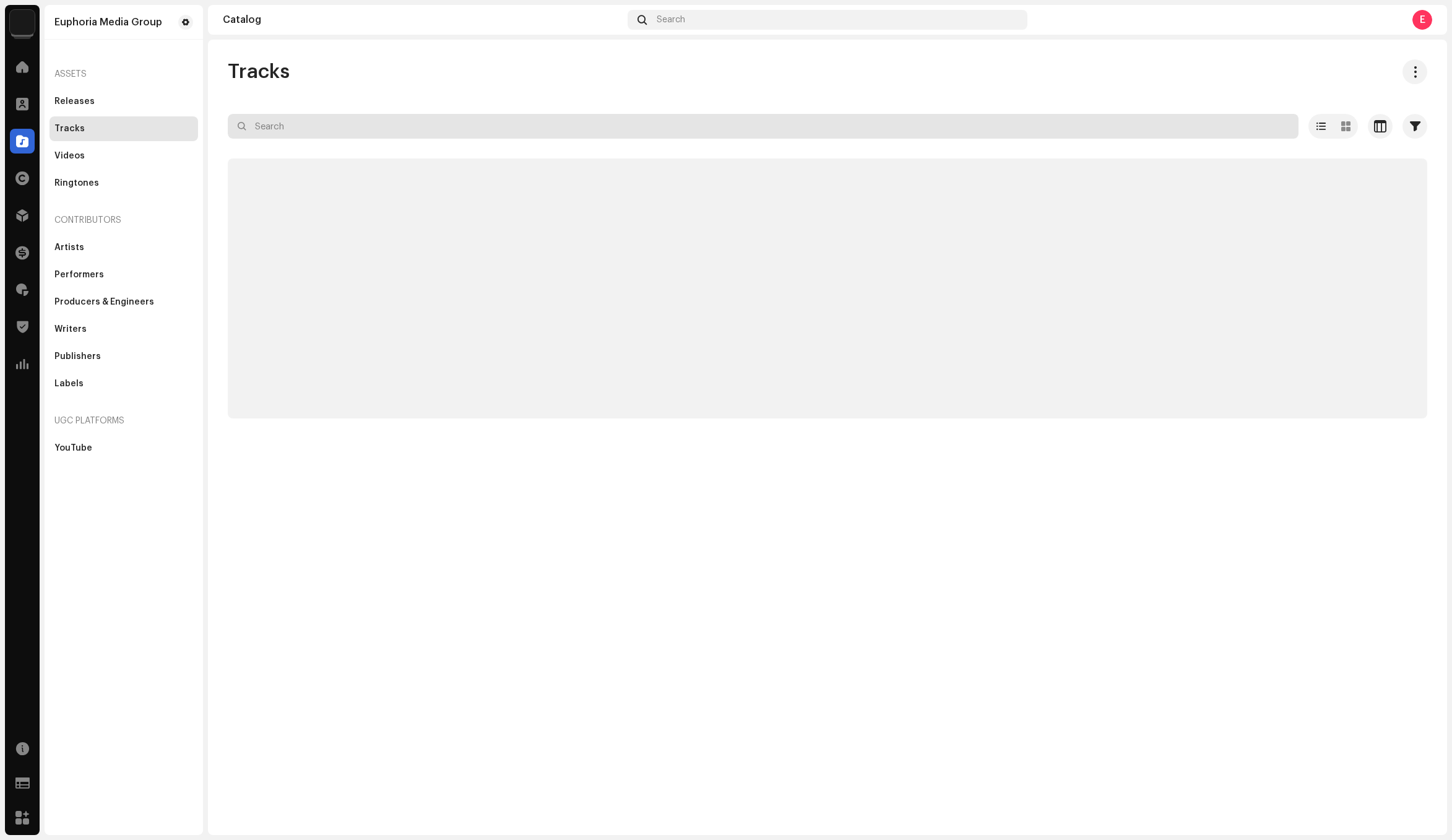
click at [439, 128] on input "text" at bounding box center [763, 126] width 1070 height 25
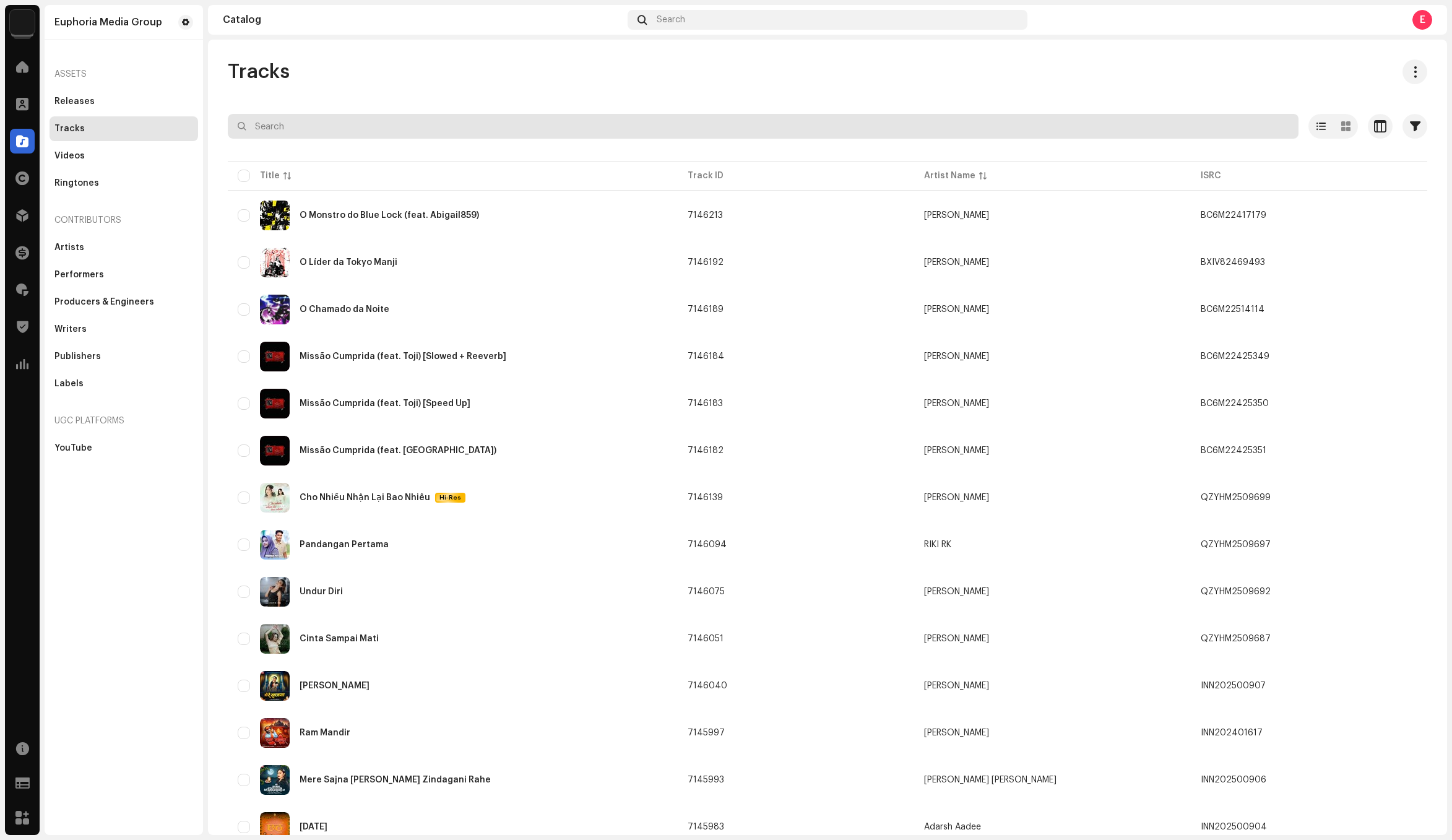
paste input "QMFMG2372724"
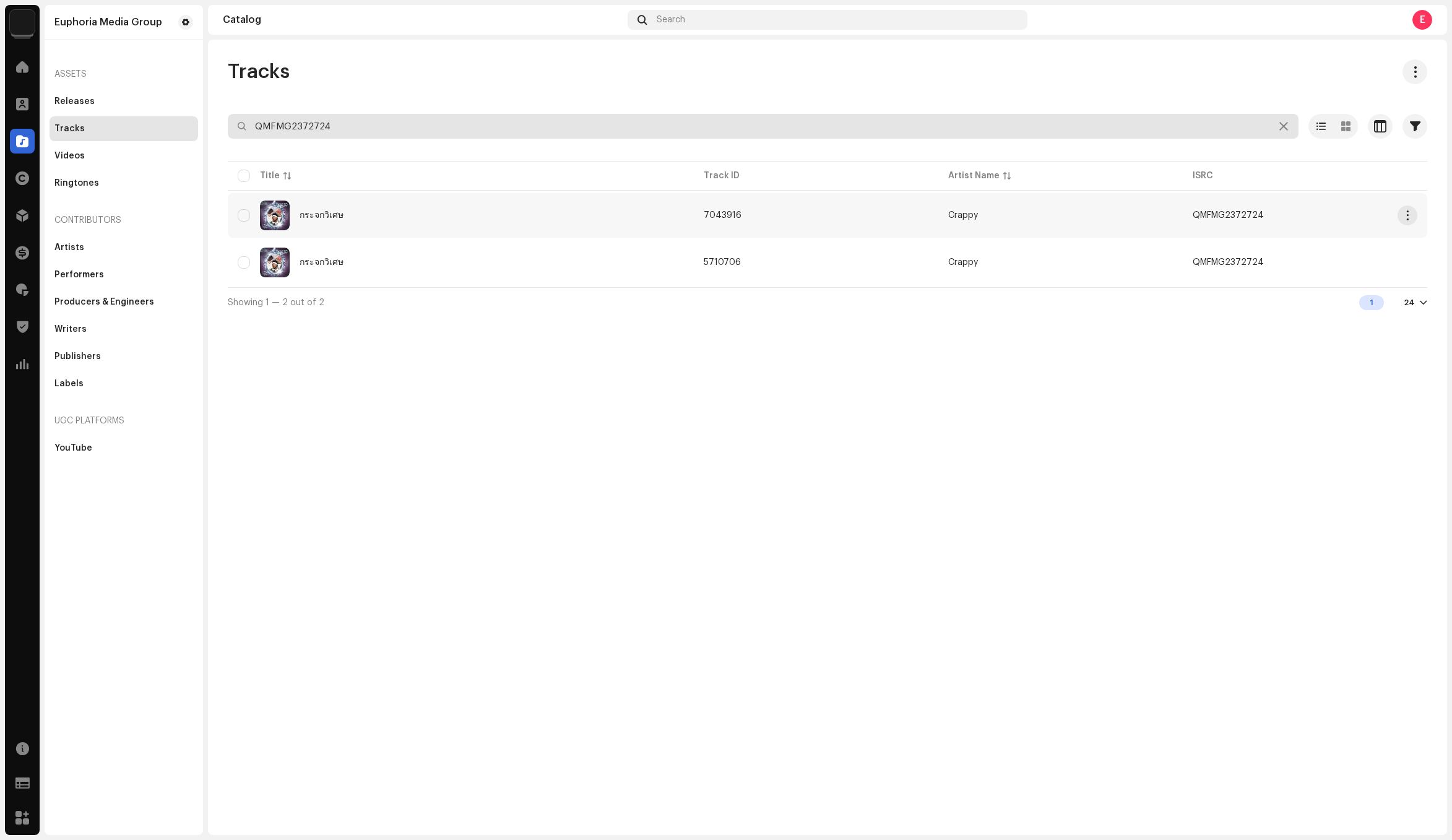
type input "QMFMG2372724"
click at [549, 225] on div "กระจกวิเศษ" at bounding box center [461, 215] width 446 height 30
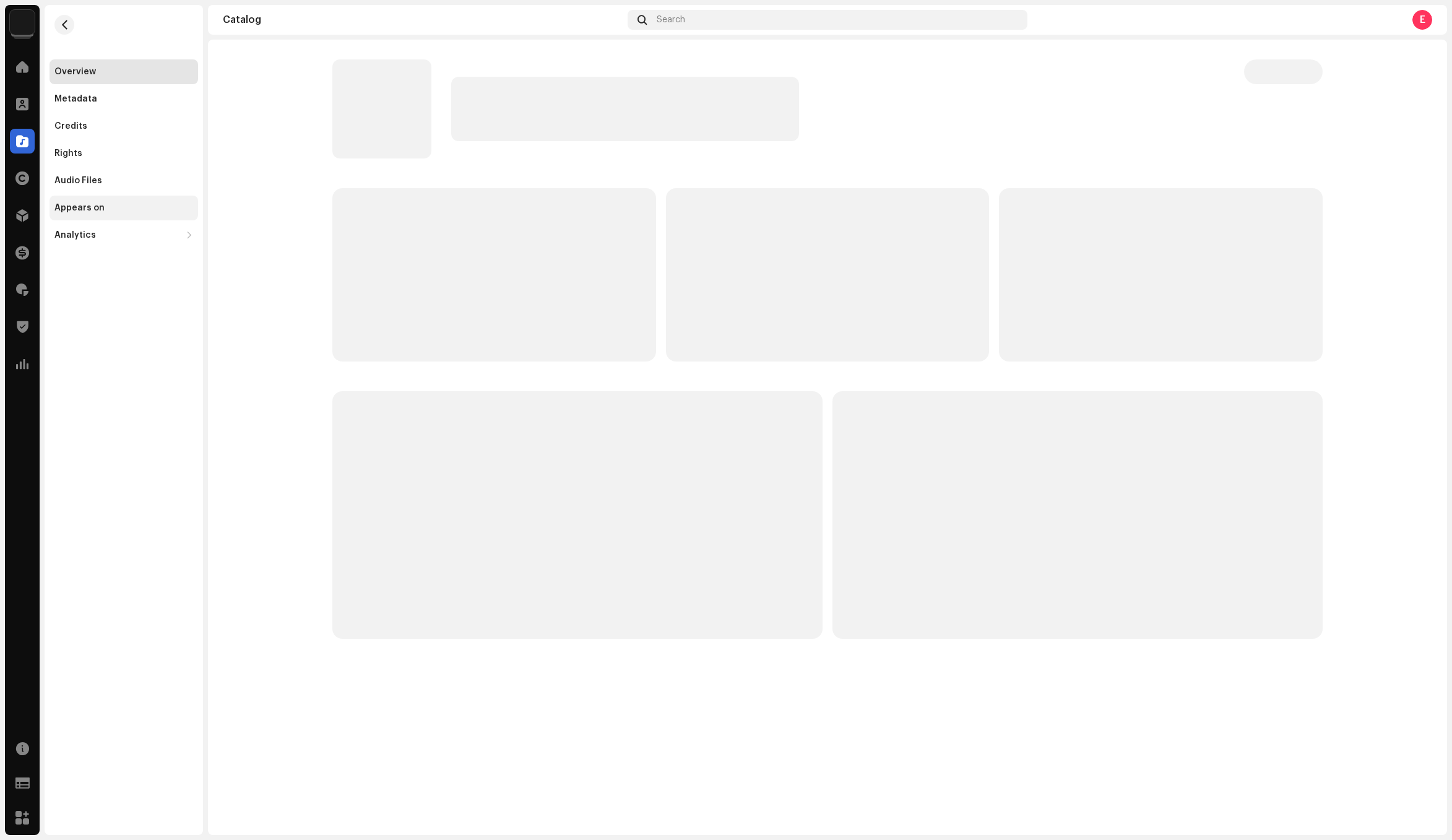
click at [117, 213] on div "Appears on" at bounding box center [124, 207] width 148 height 25
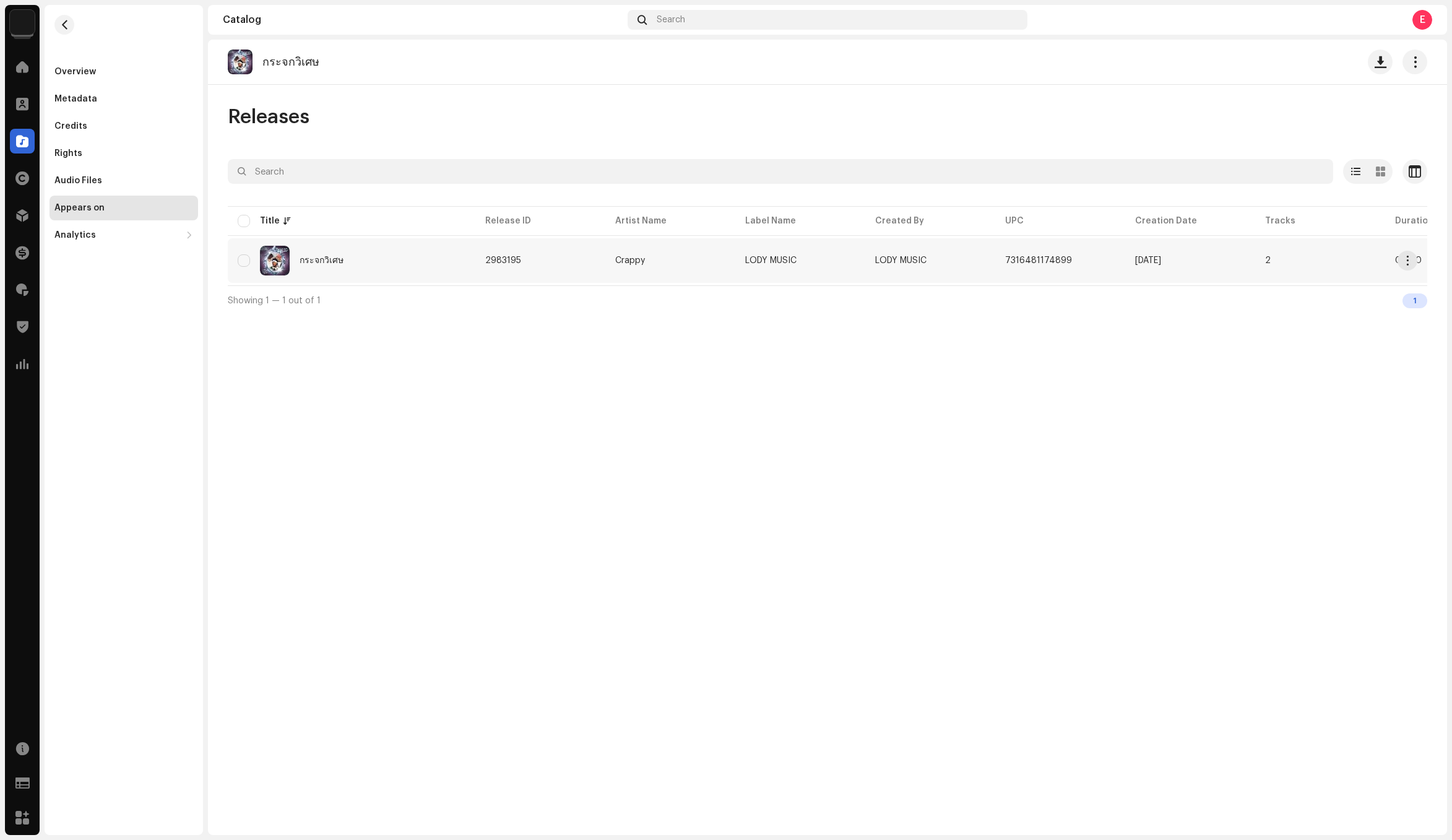
click at [460, 264] on div "กระจกวิเศษ" at bounding box center [352, 260] width 228 height 30
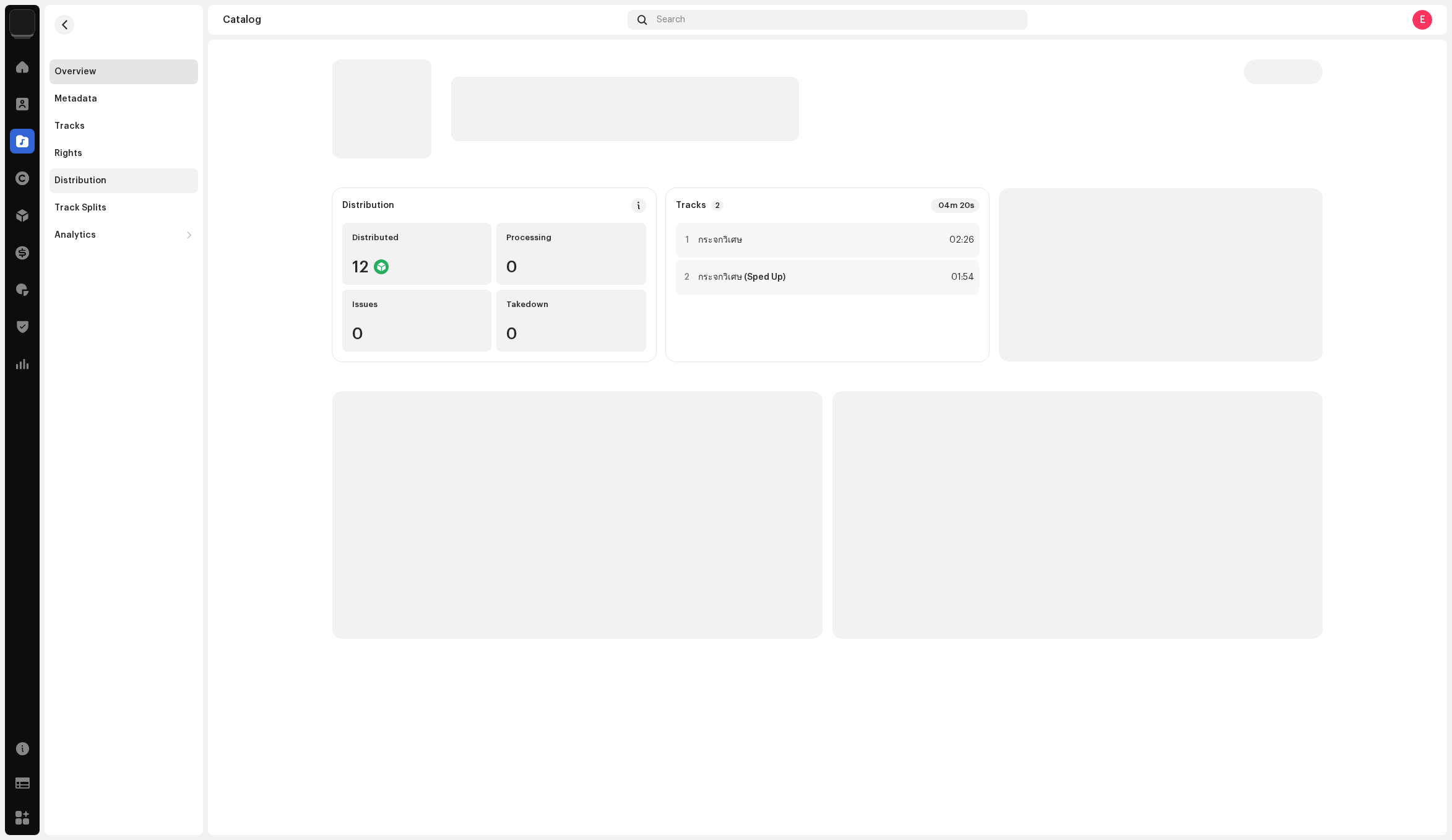
click at [111, 185] on div "Distribution" at bounding box center [123, 180] width 138 height 10
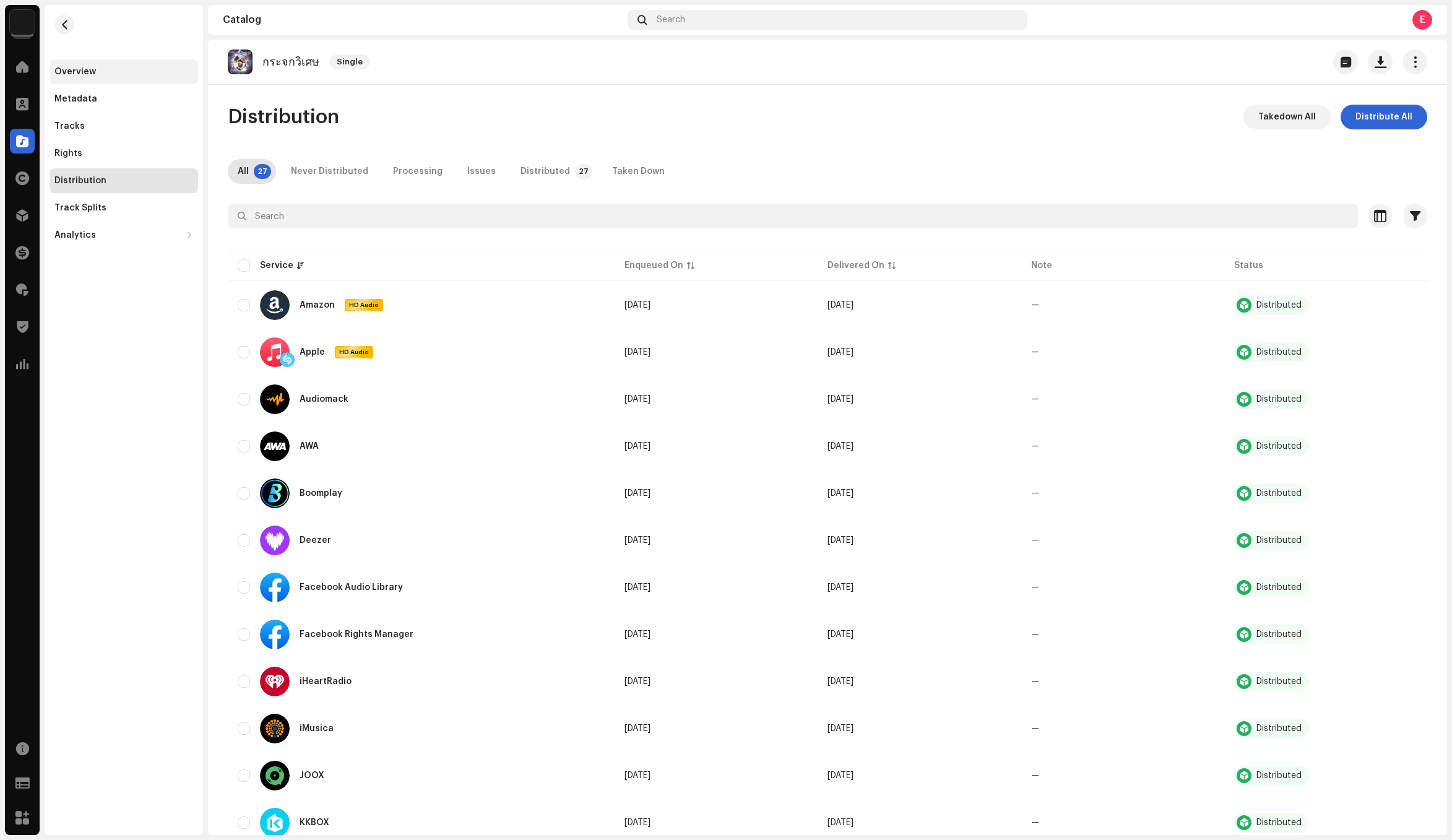
click at [67, 63] on div "Overview" at bounding box center [124, 72] width 148 height 25
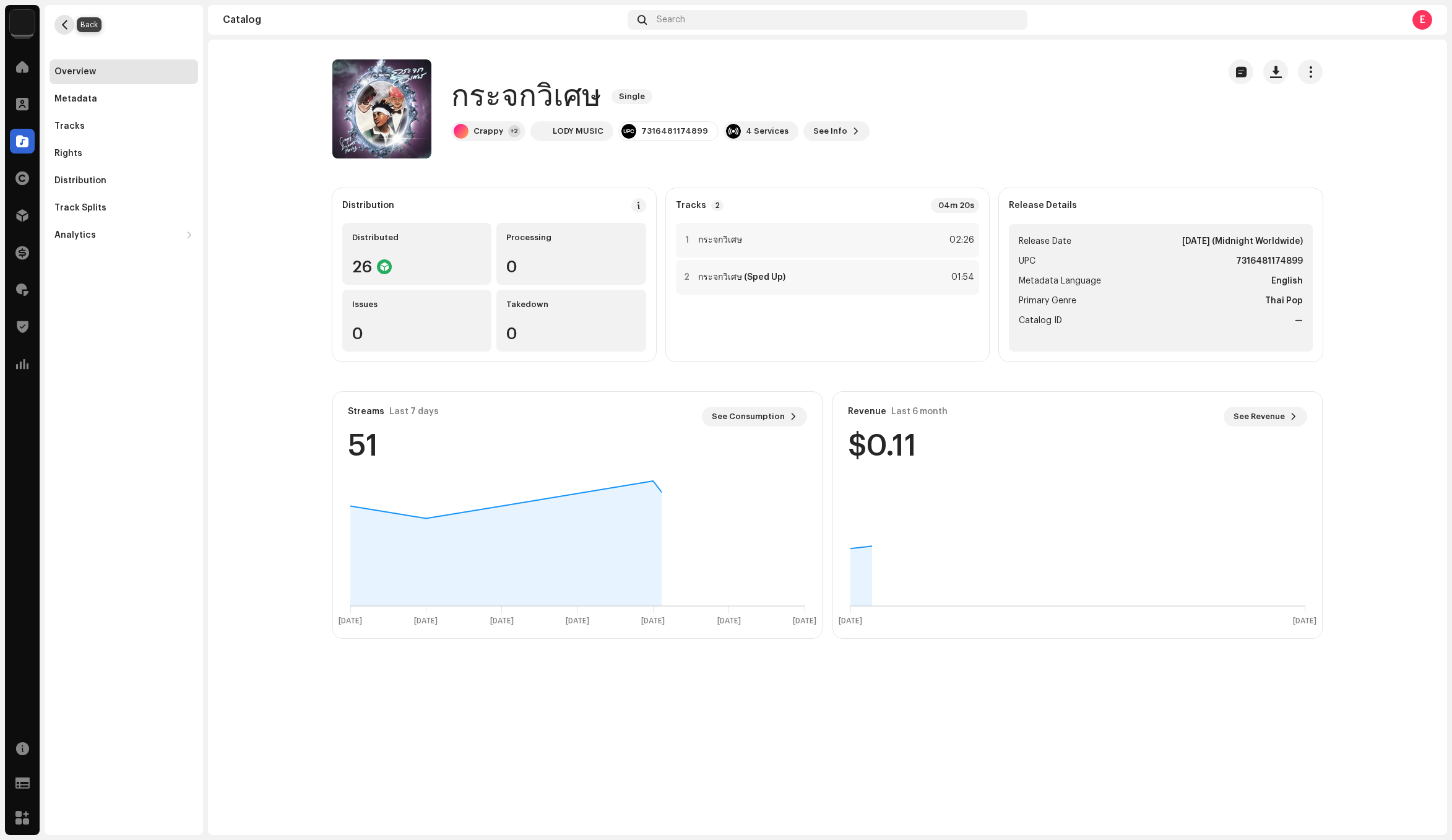
click at [66, 25] on span "button" at bounding box center [65, 25] width 9 height 10
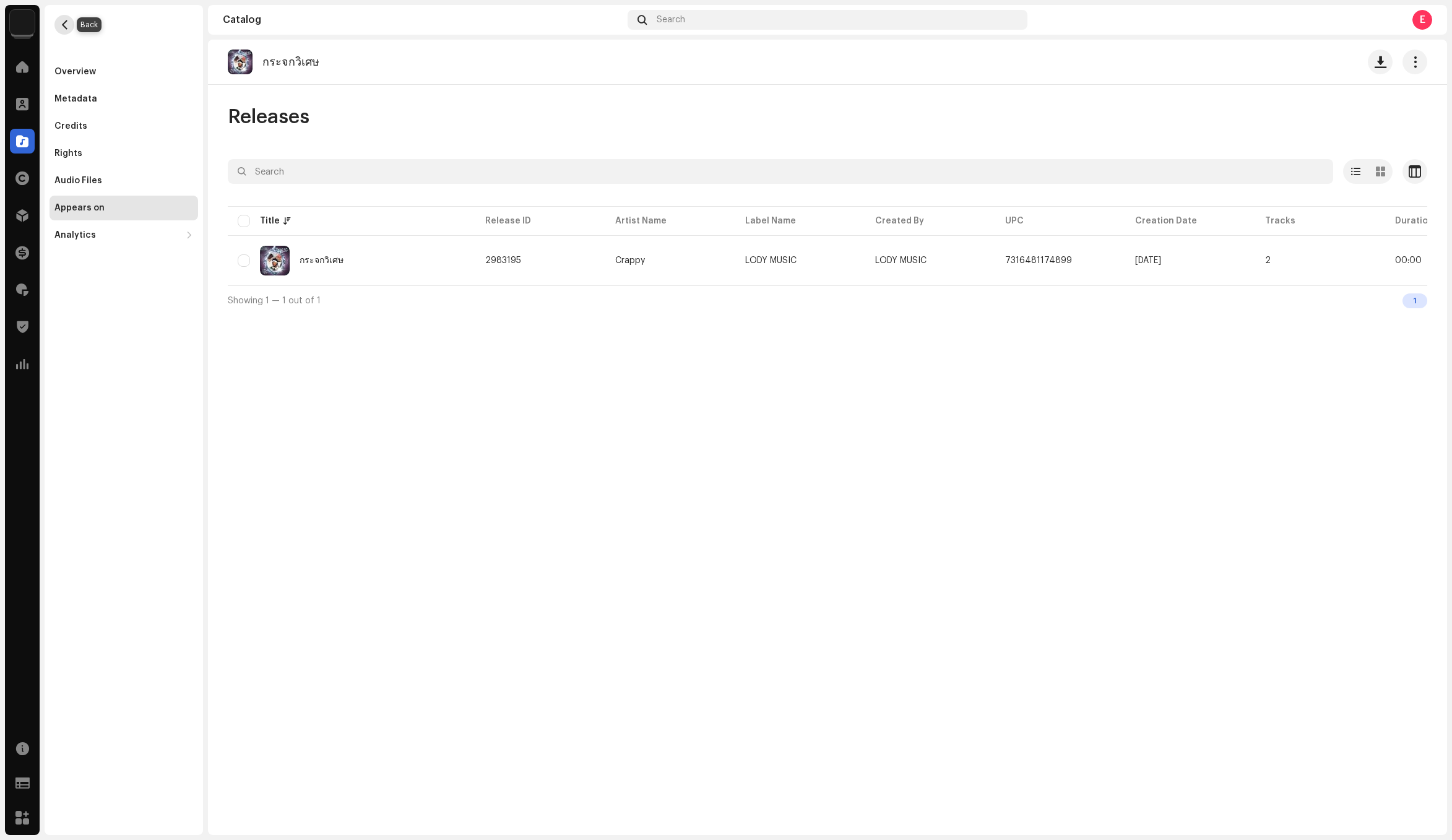
click at [68, 25] on span "button" at bounding box center [65, 25] width 9 height 10
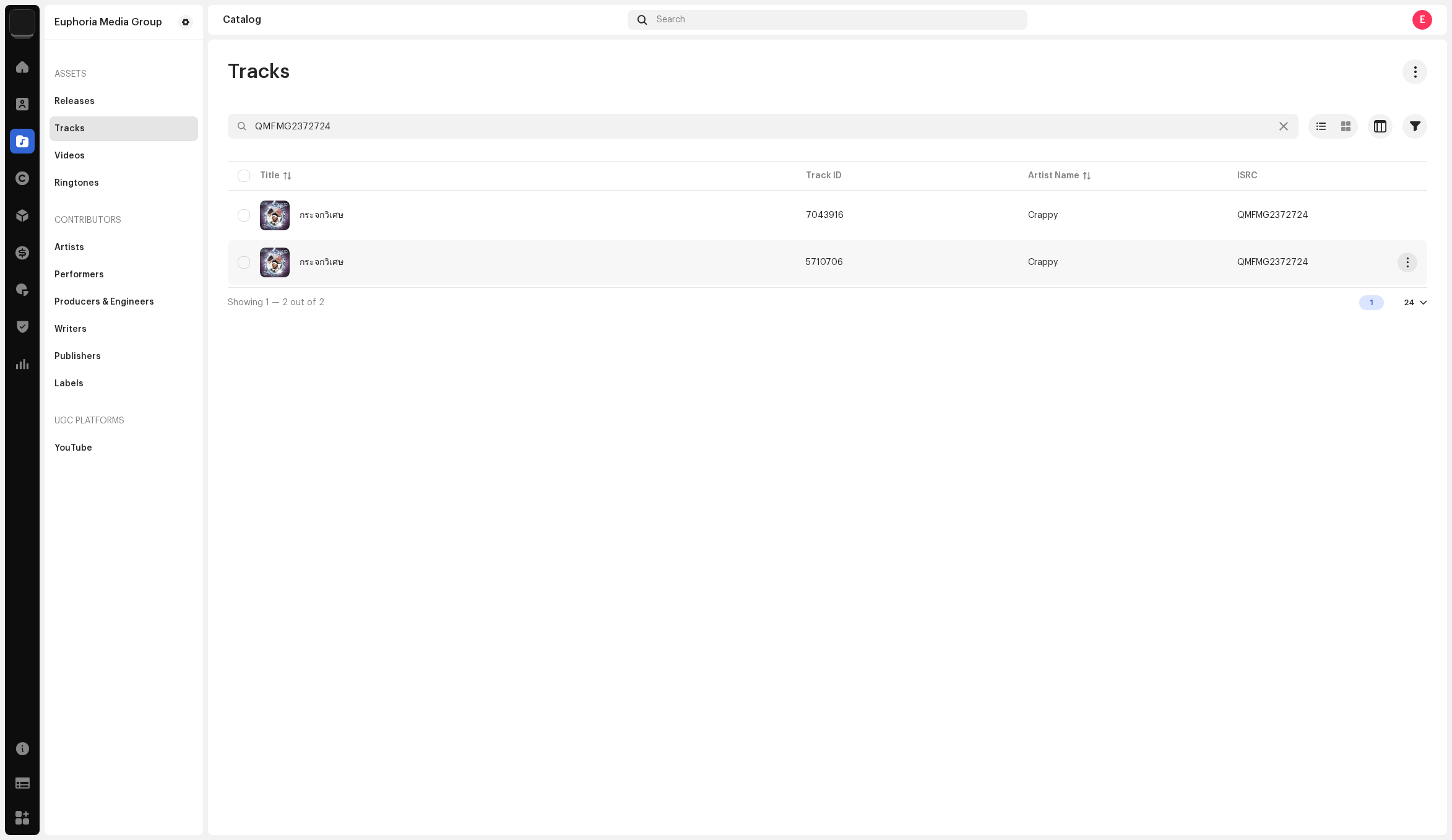
click at [426, 259] on div "กระจกวิเศษ" at bounding box center [512, 262] width 548 height 30
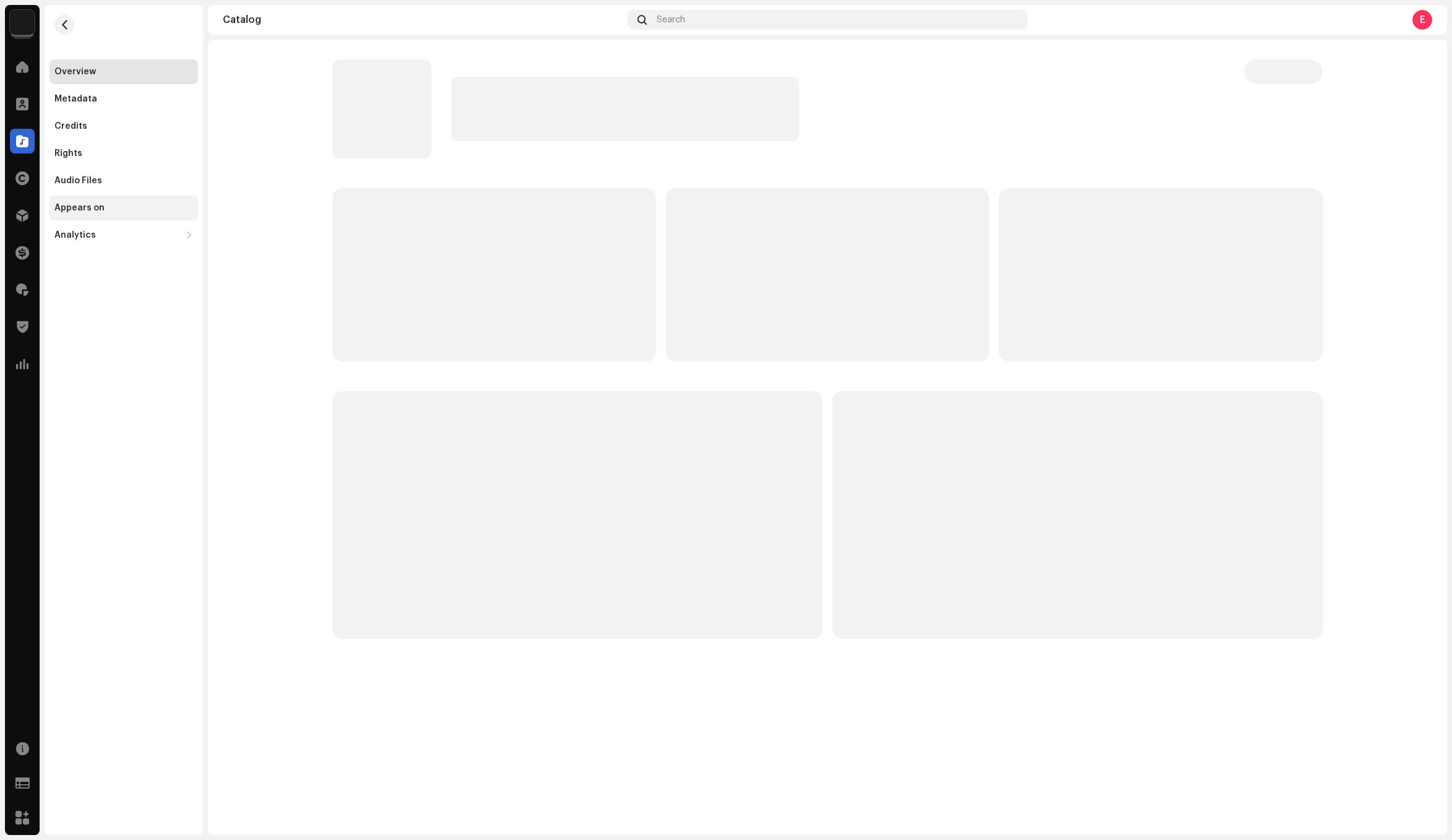
click at [119, 206] on div "Appears on" at bounding box center [123, 207] width 138 height 10
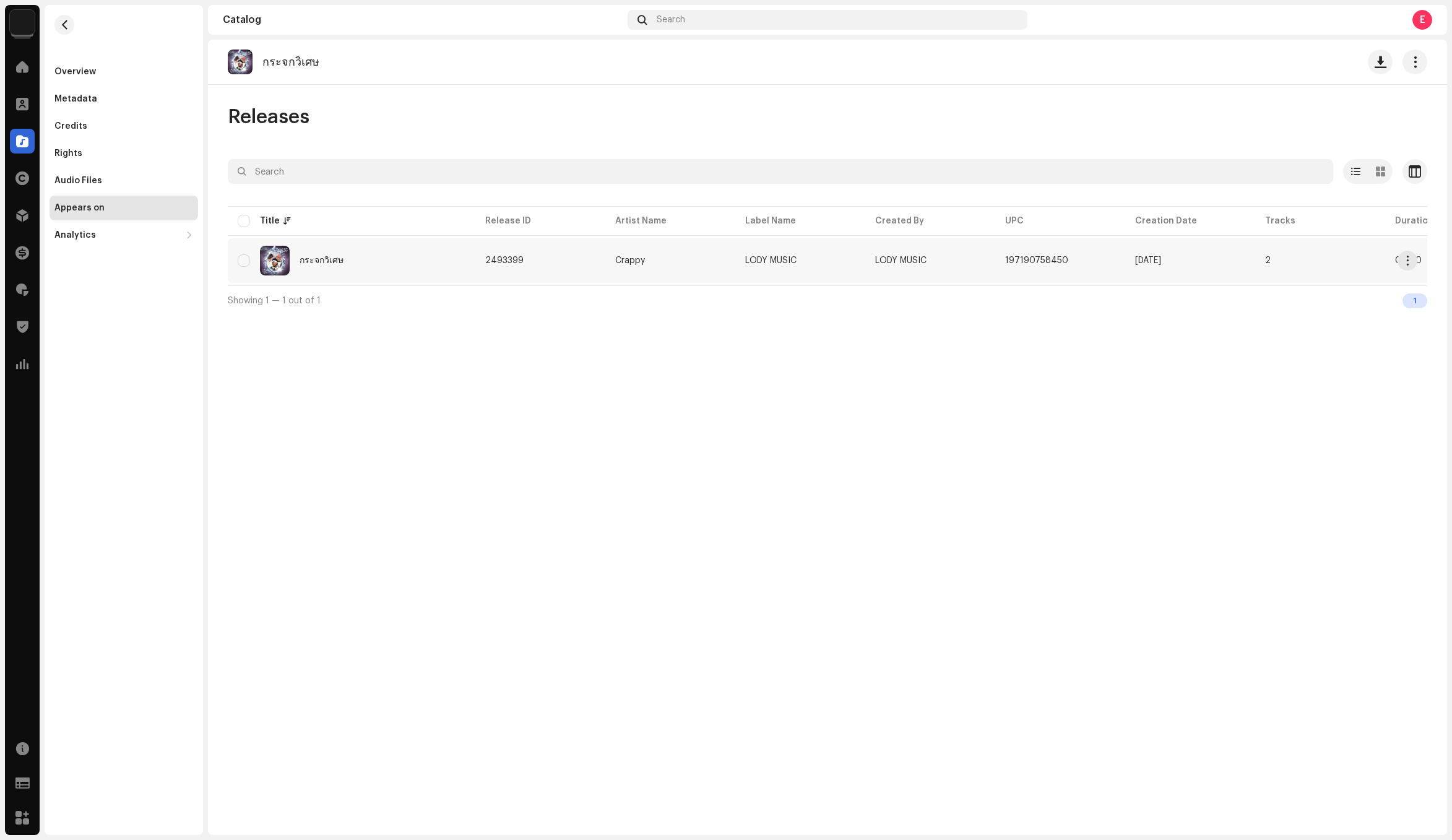
click at [554, 269] on td "2493399" at bounding box center [540, 260] width 130 height 44
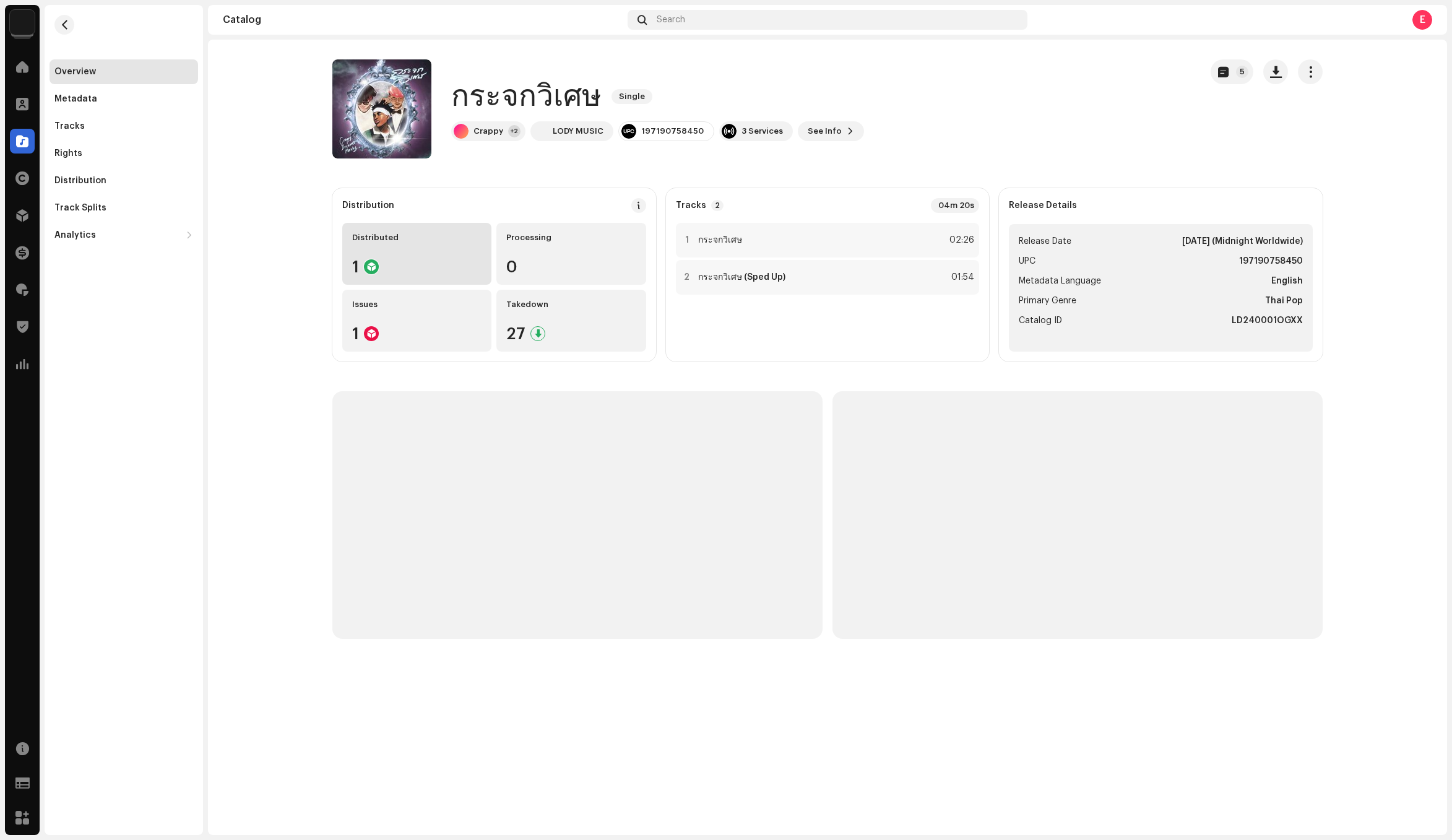
click at [404, 260] on div "1" at bounding box center [417, 267] width 129 height 16
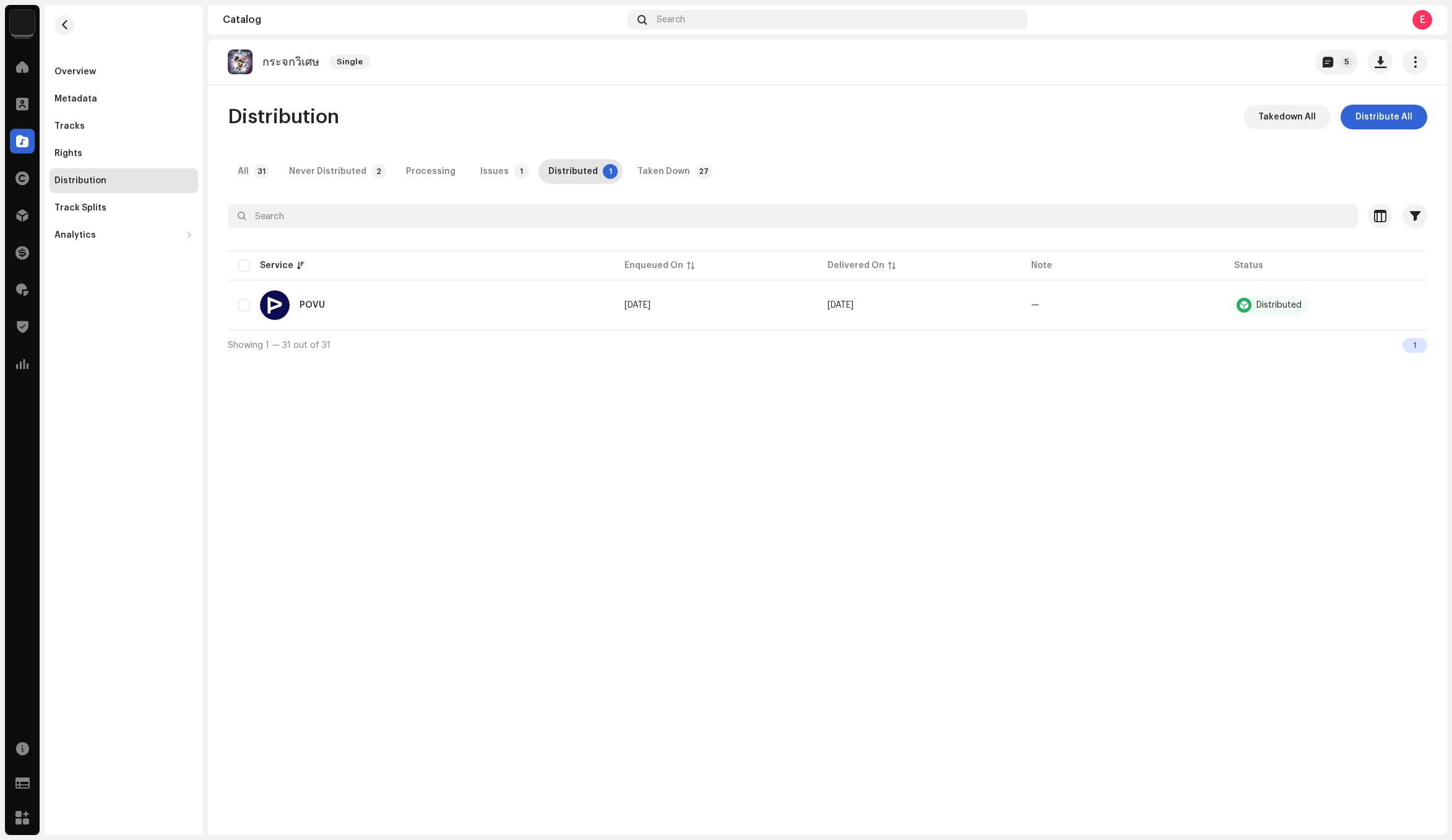
click at [295, 64] on p "กระจกวิเศษ" at bounding box center [291, 62] width 57 height 13
copy re-o-release-hero "กระจกวิเศษ Single 5"
click at [136, 178] on div "Distribution" at bounding box center [123, 180] width 138 height 10
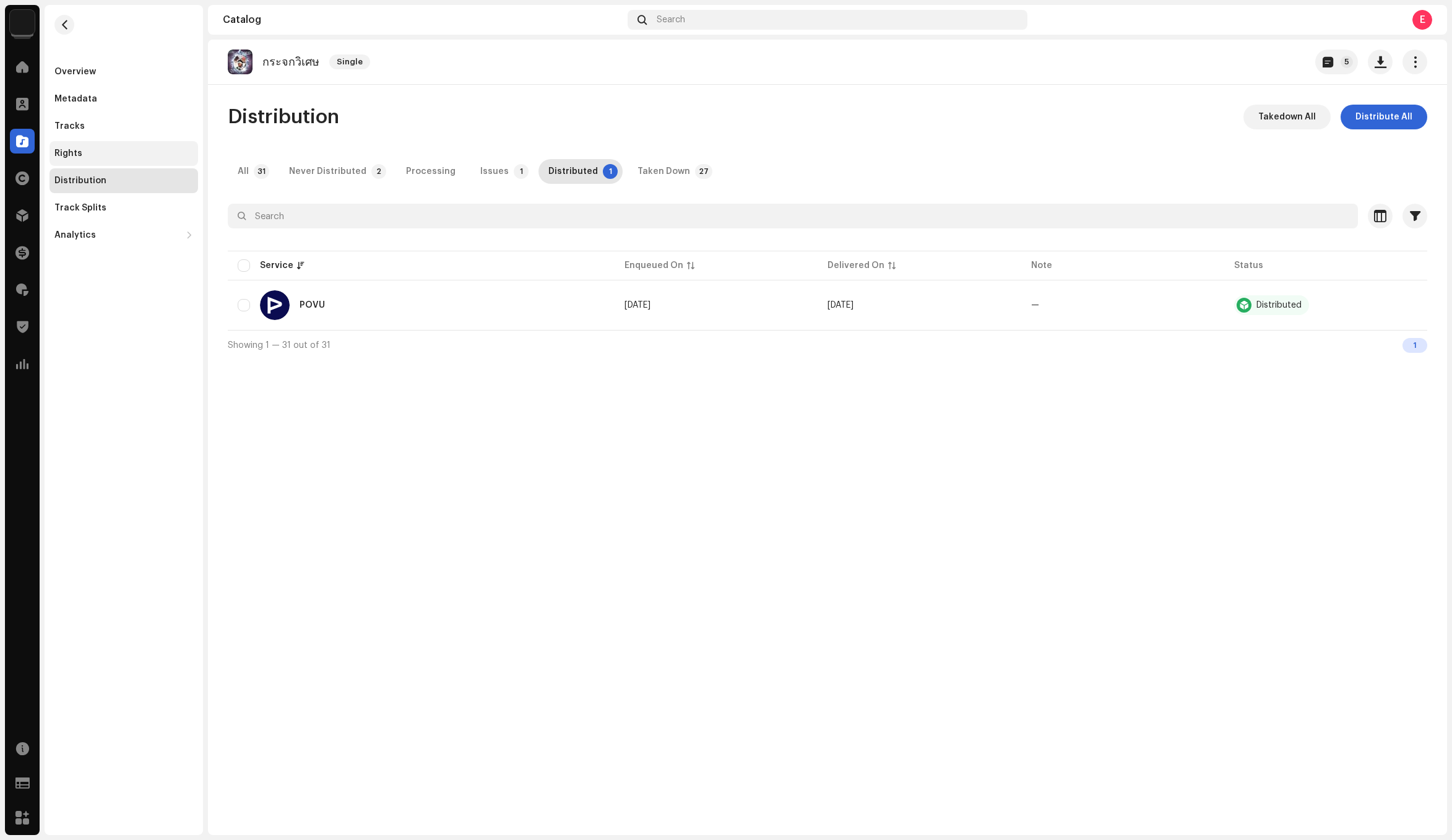
click at [132, 142] on div "Rights" at bounding box center [124, 153] width 148 height 25
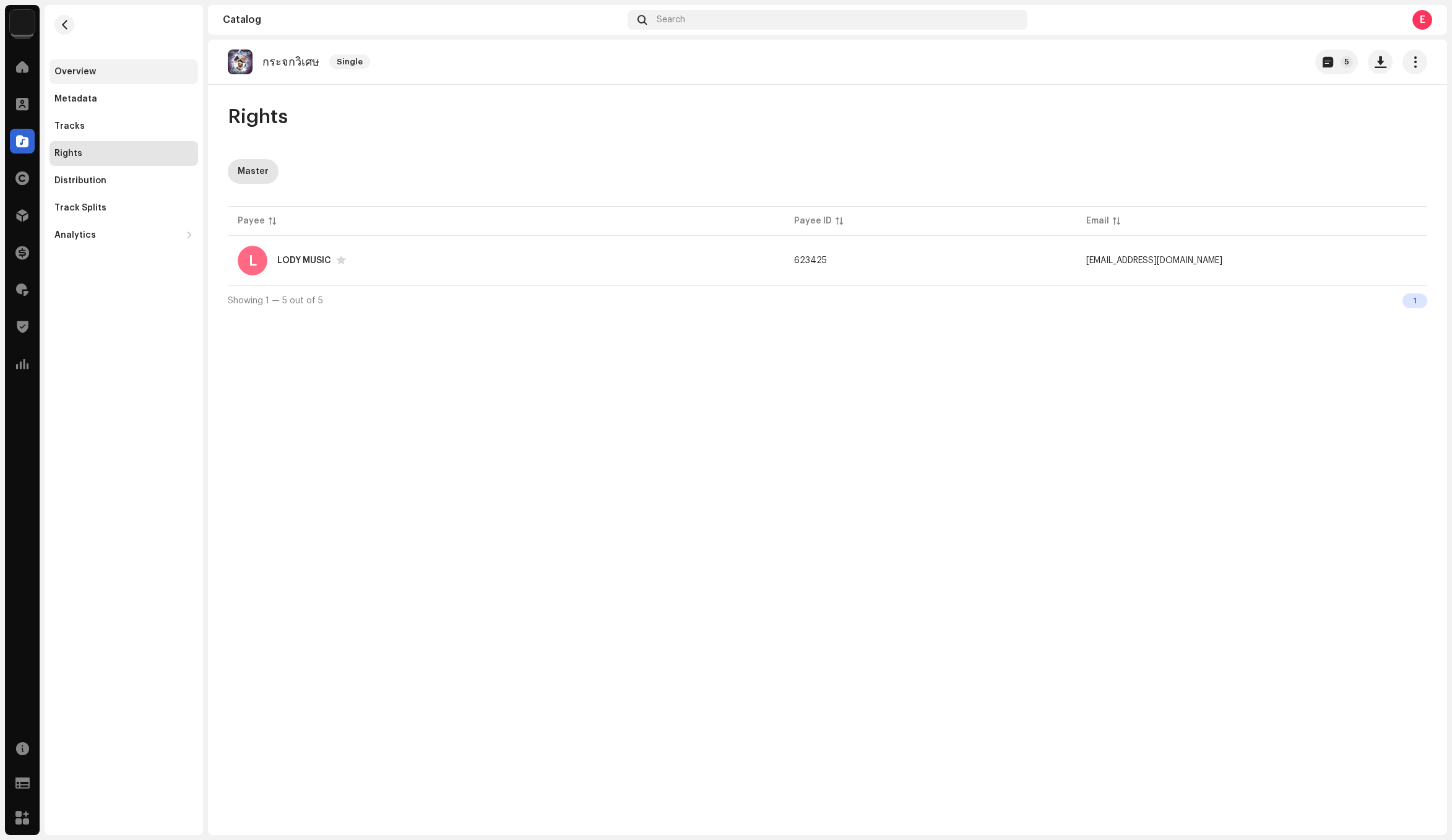
click at [103, 68] on div "Overview" at bounding box center [123, 72] width 138 height 10
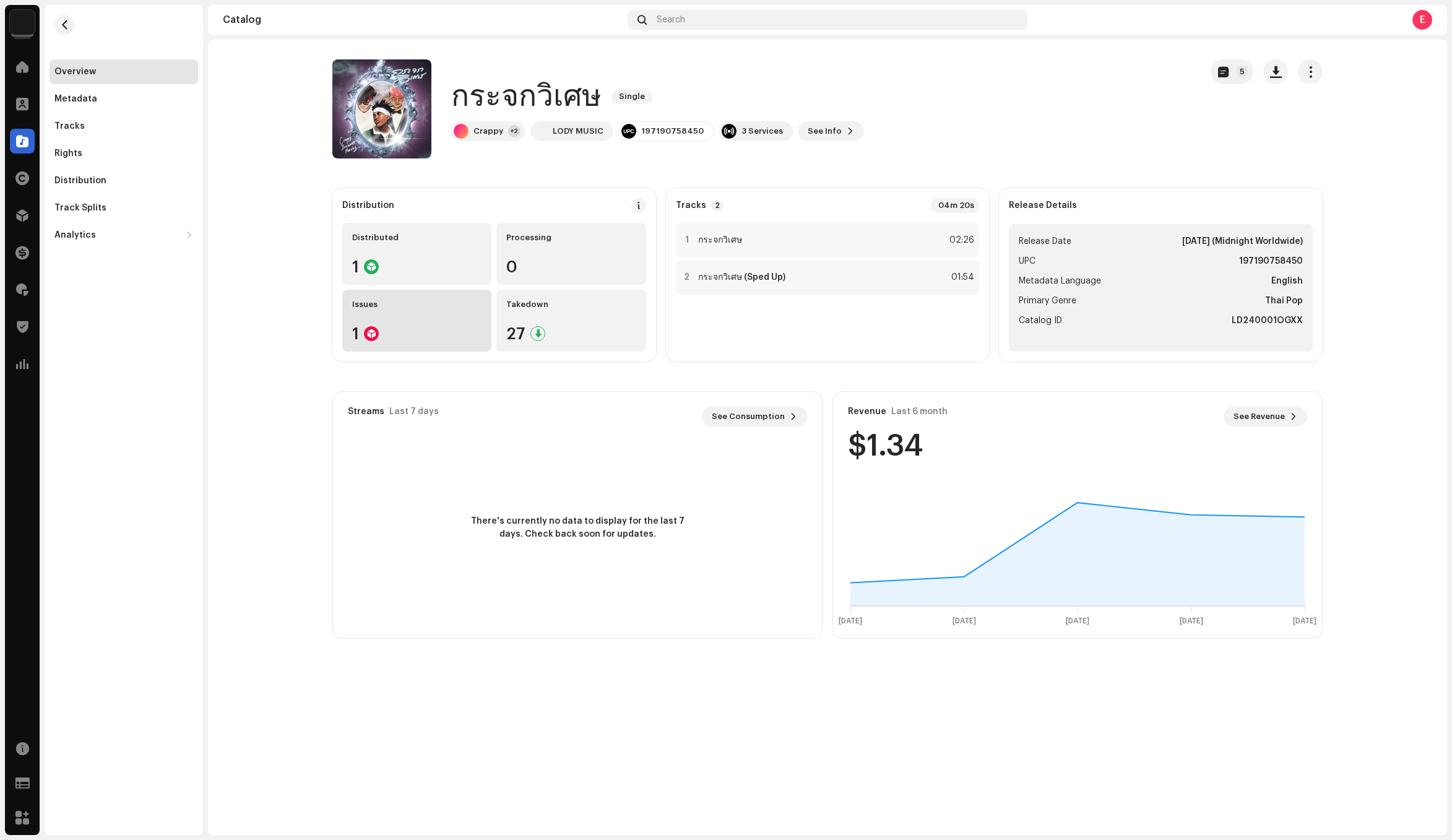
click at [423, 316] on div "Issues 1" at bounding box center [417, 320] width 149 height 62
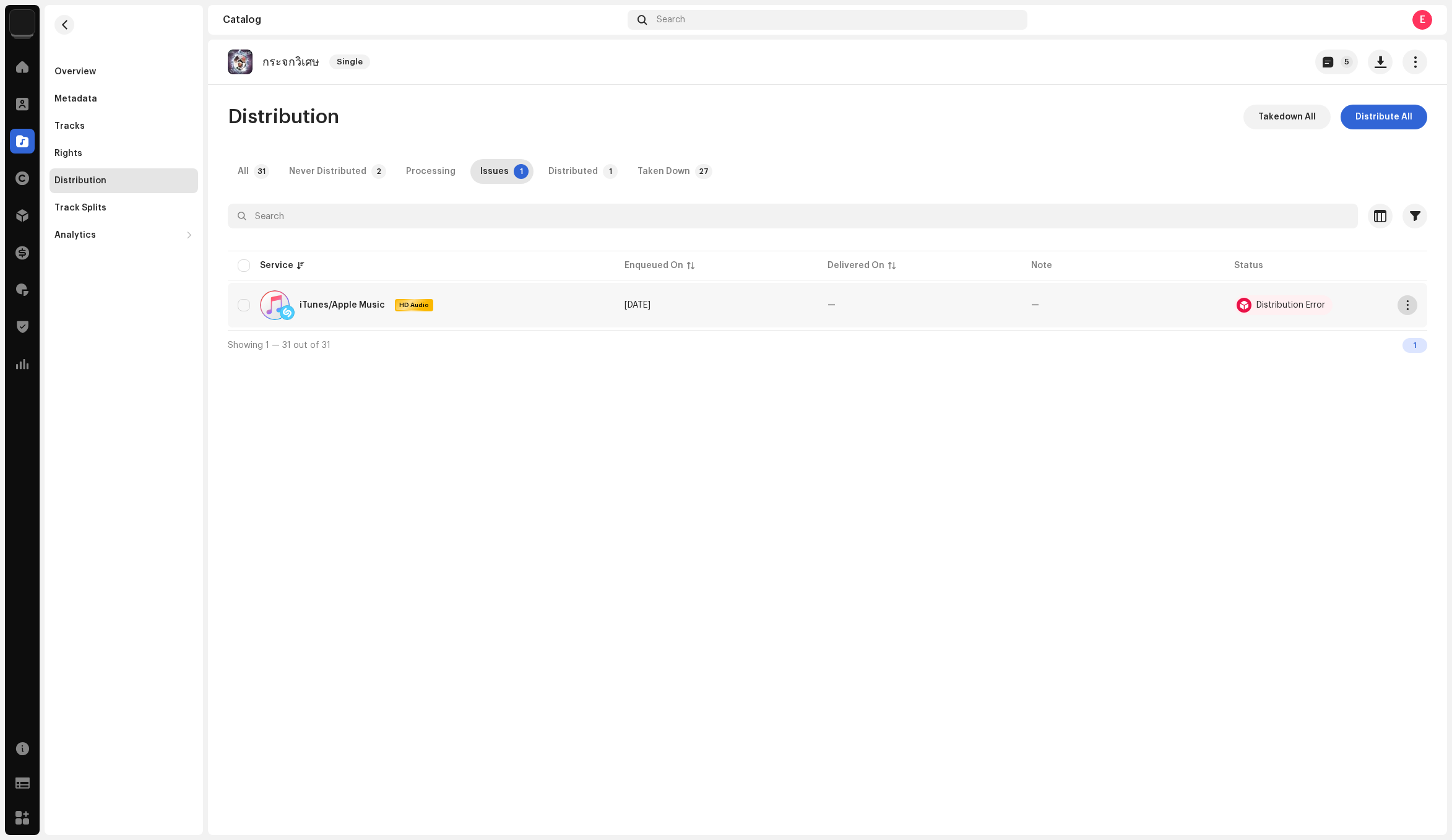
click at [1410, 305] on span "button" at bounding box center [1408, 305] width 9 height 10
click at [1349, 387] on div "Takedown" at bounding box center [1349, 382] width 115 height 10
click at [25, 219] on span at bounding box center [22, 215] width 13 height 10
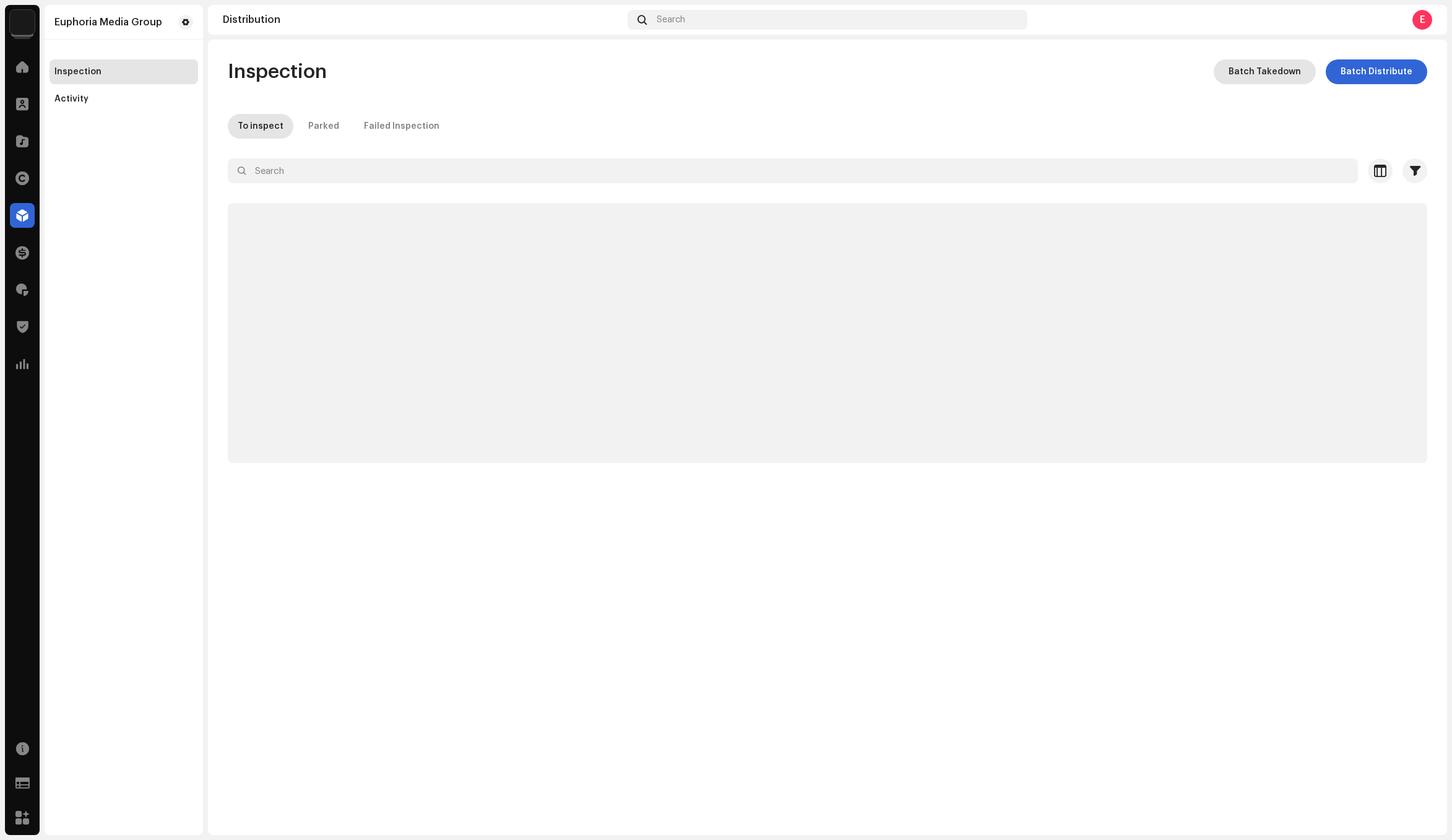
click at [1299, 71] on span "Batch Takedown" at bounding box center [1264, 72] width 72 height 25
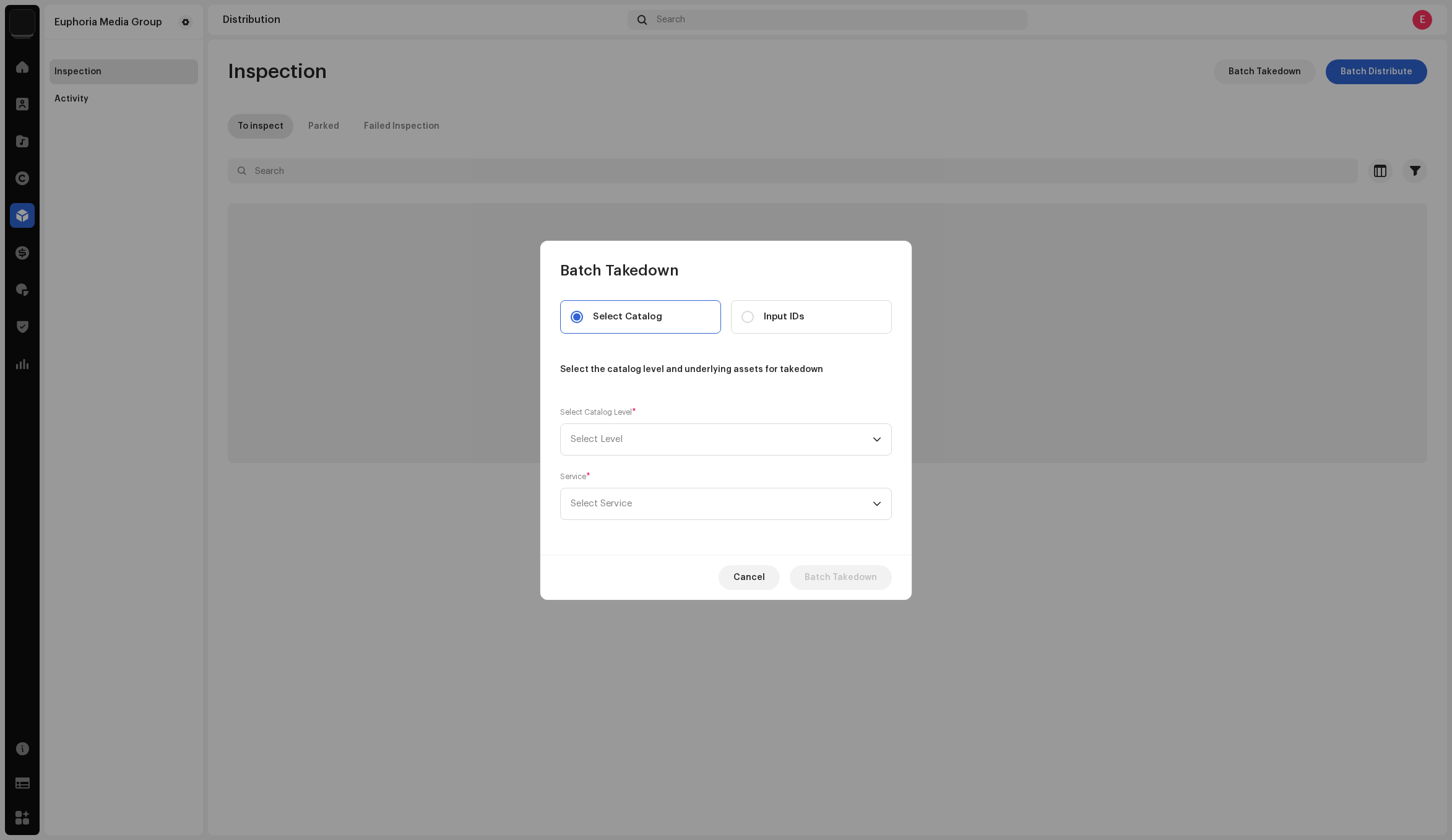
drag, startPoint x: 749, startPoint y: 319, endPoint x: 735, endPoint y: 333, distance: 19.8
click at [749, 318] on input "Input IDs" at bounding box center [747, 317] width 13 height 13
radio input "true"
click at [698, 429] on span "Select Level" at bounding box center [721, 439] width 302 height 31
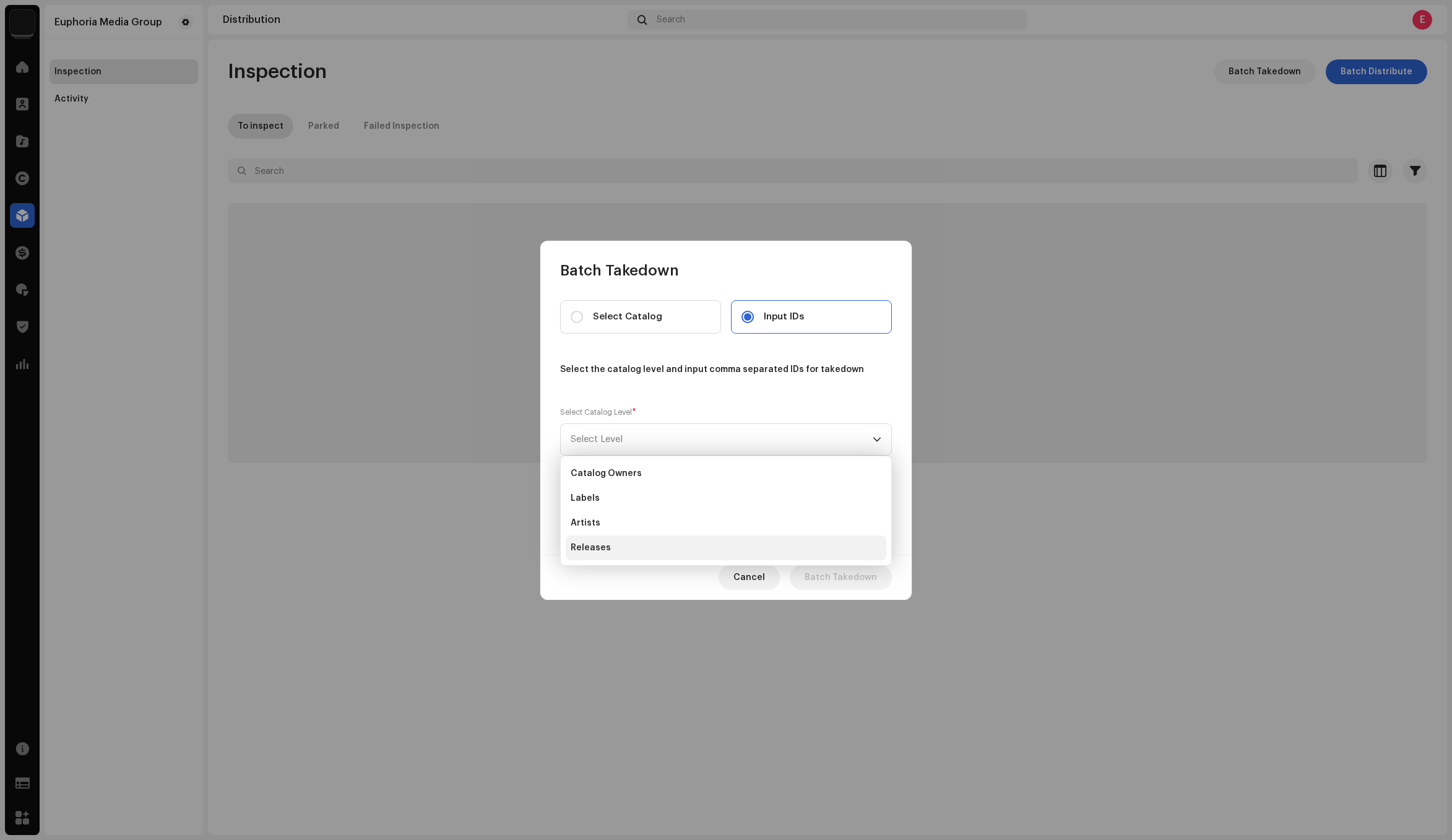
click at [611, 549] on li "Releases" at bounding box center [726, 547] width 321 height 25
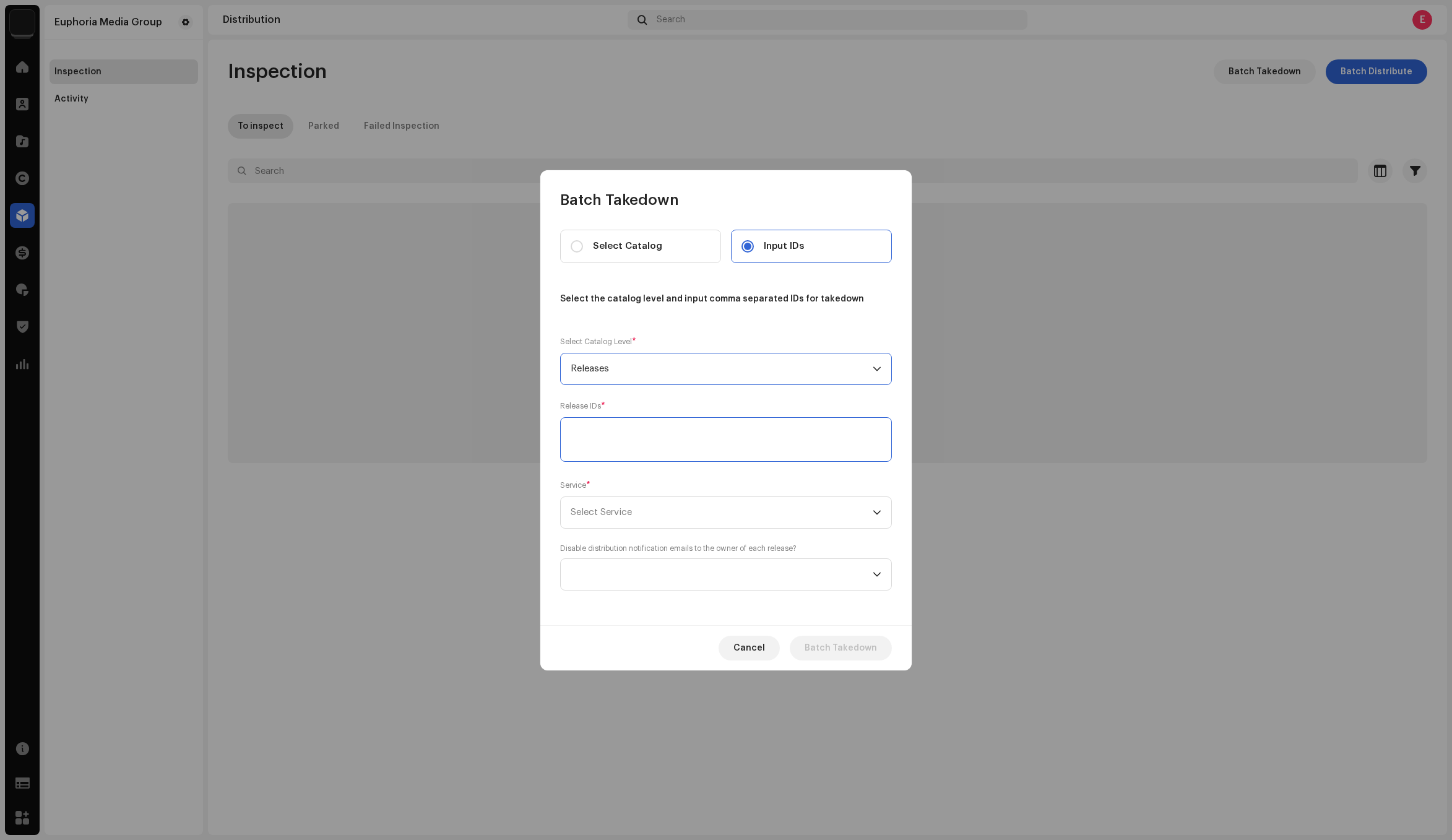
click at [638, 443] on textarea at bounding box center [725, 439] width 332 height 44
paste textarea "2493399"
type textarea "2493399"
click at [650, 513] on span "Select Service" at bounding box center [721, 512] width 302 height 31
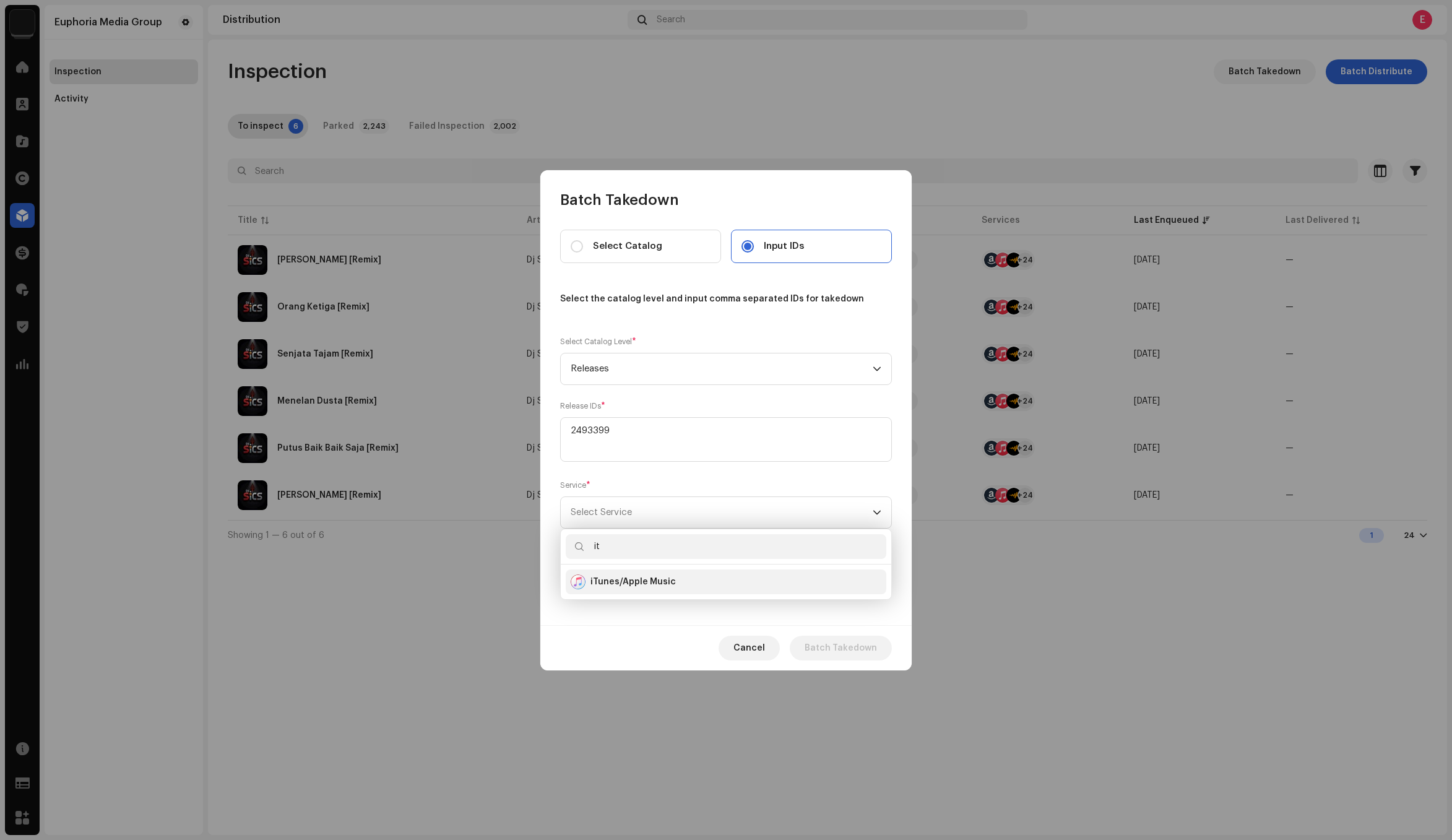
type input "it"
click at [648, 580] on strong "iTunes/Apple Music" at bounding box center [633, 582] width 85 height 13
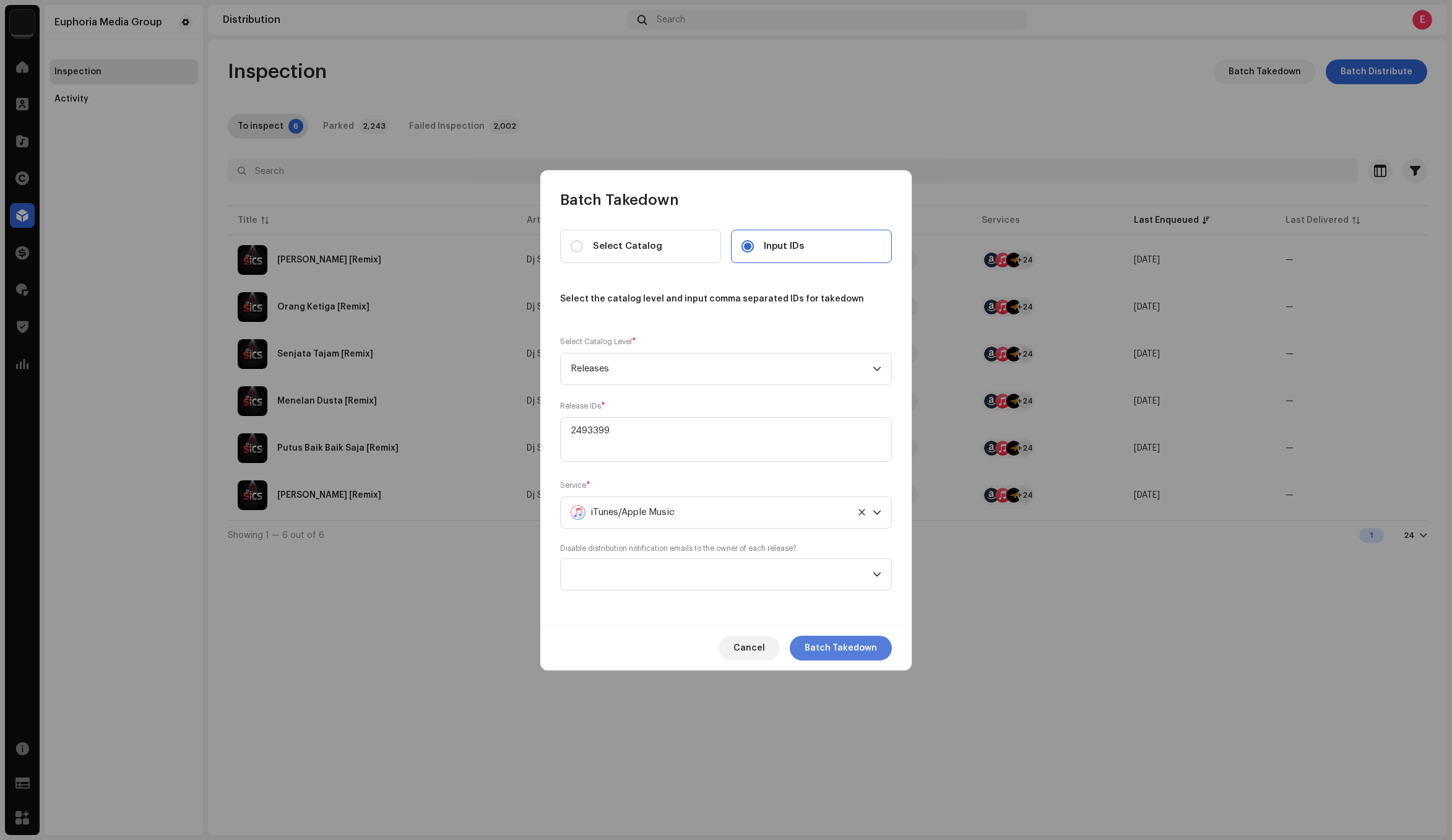
click at [868, 643] on span "Batch Takedown" at bounding box center [840, 647] width 72 height 25
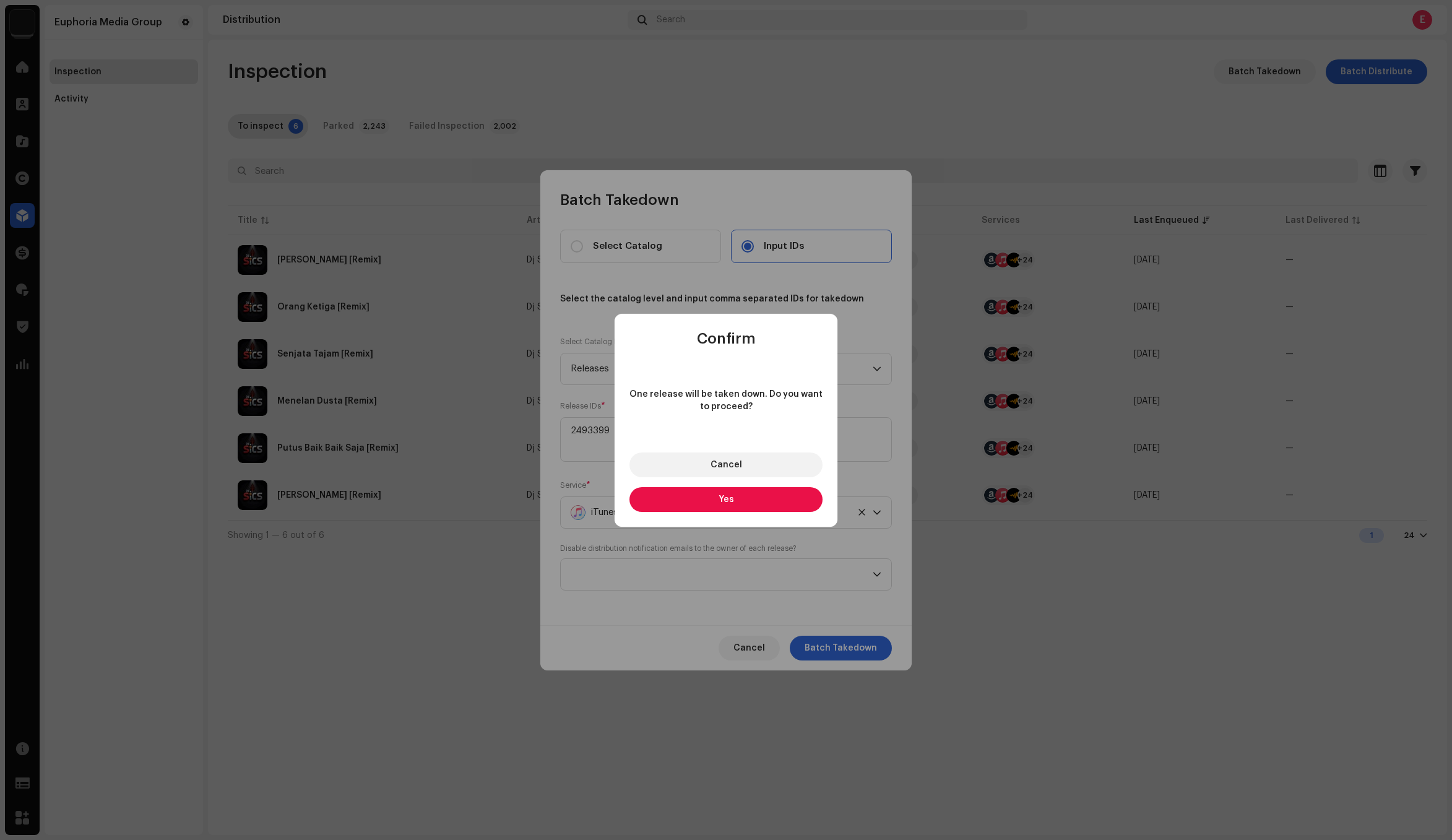
drag, startPoint x: 731, startPoint y: 507, endPoint x: 754, endPoint y: 538, distance: 38.6
click at [731, 507] on button "Yes" at bounding box center [725, 499] width 193 height 25
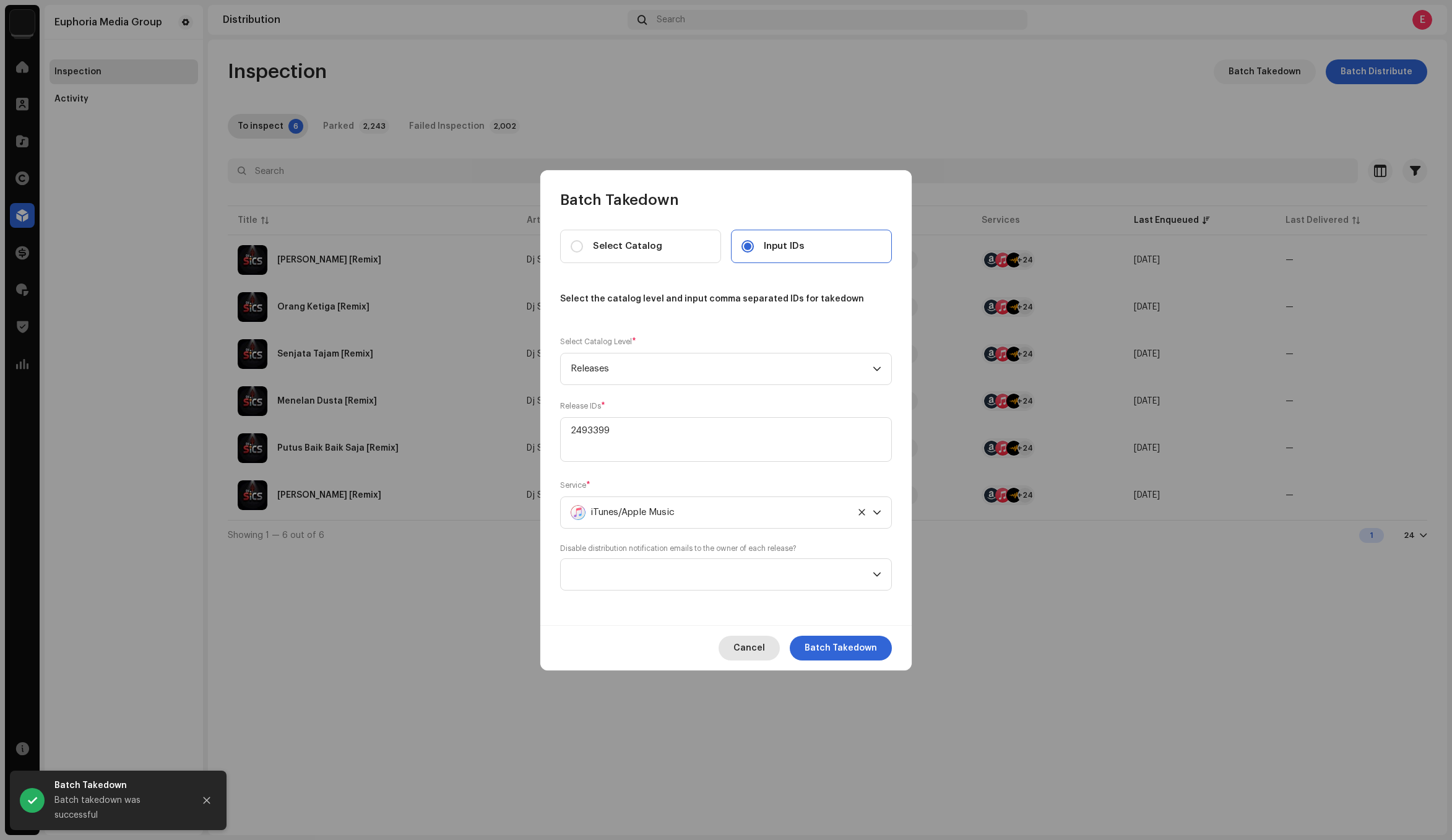
click at [752, 652] on span "Cancel" at bounding box center [749, 647] width 32 height 25
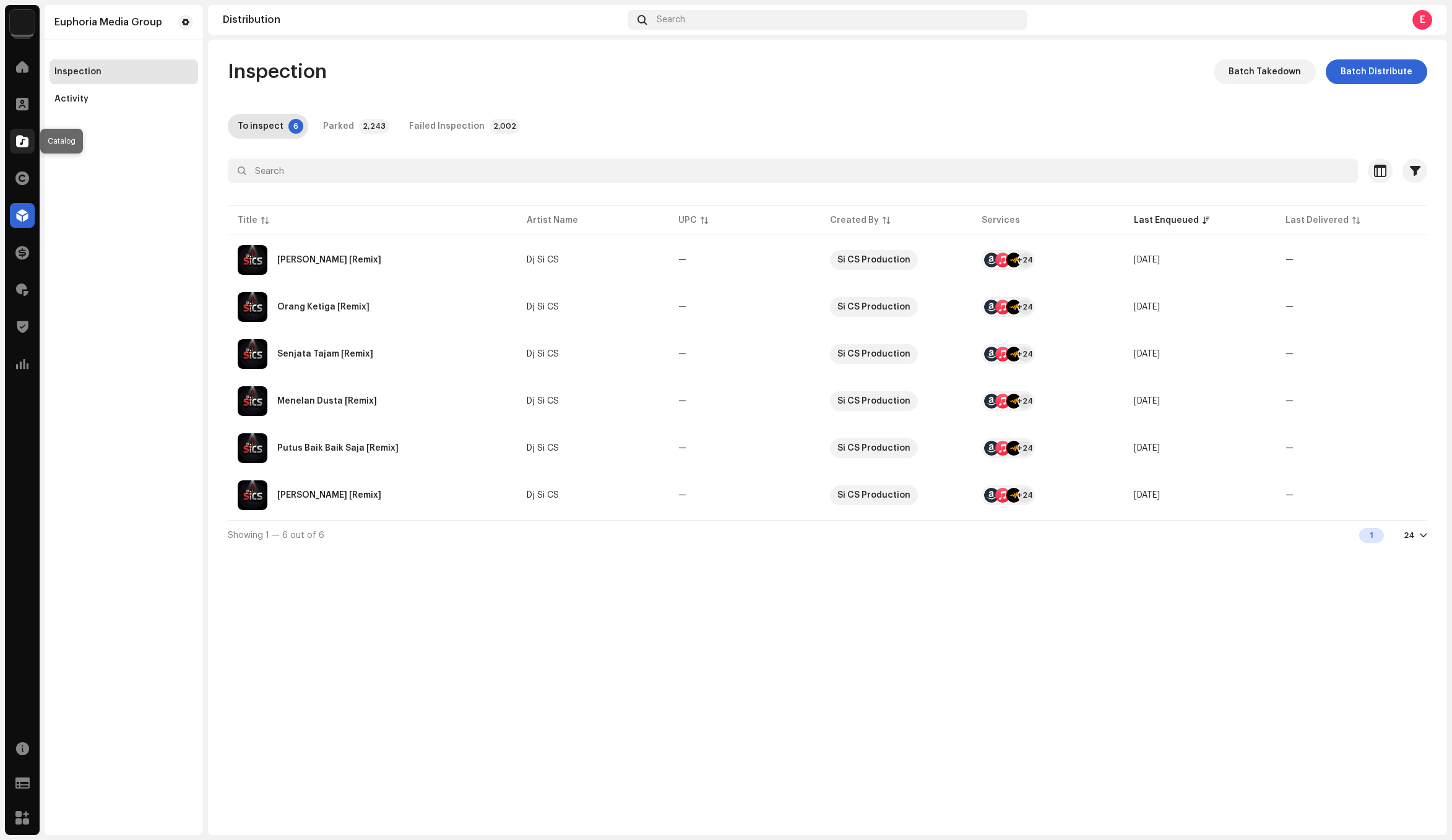
click at [16, 145] on span at bounding box center [22, 141] width 13 height 10
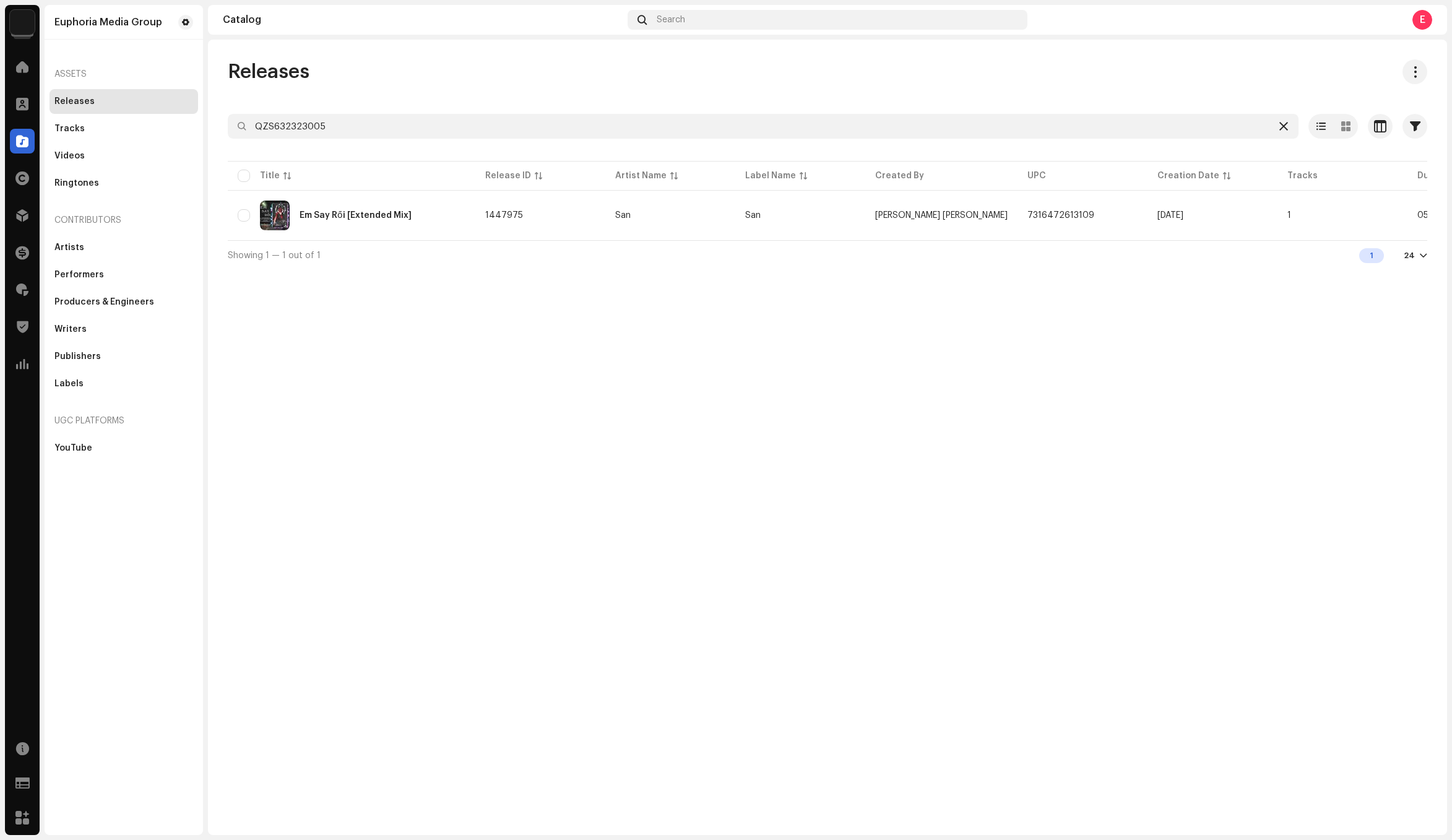
click at [1278, 129] on div at bounding box center [1283, 126] width 15 height 15
click at [1285, 127] on icon at bounding box center [1283, 126] width 9 height 10
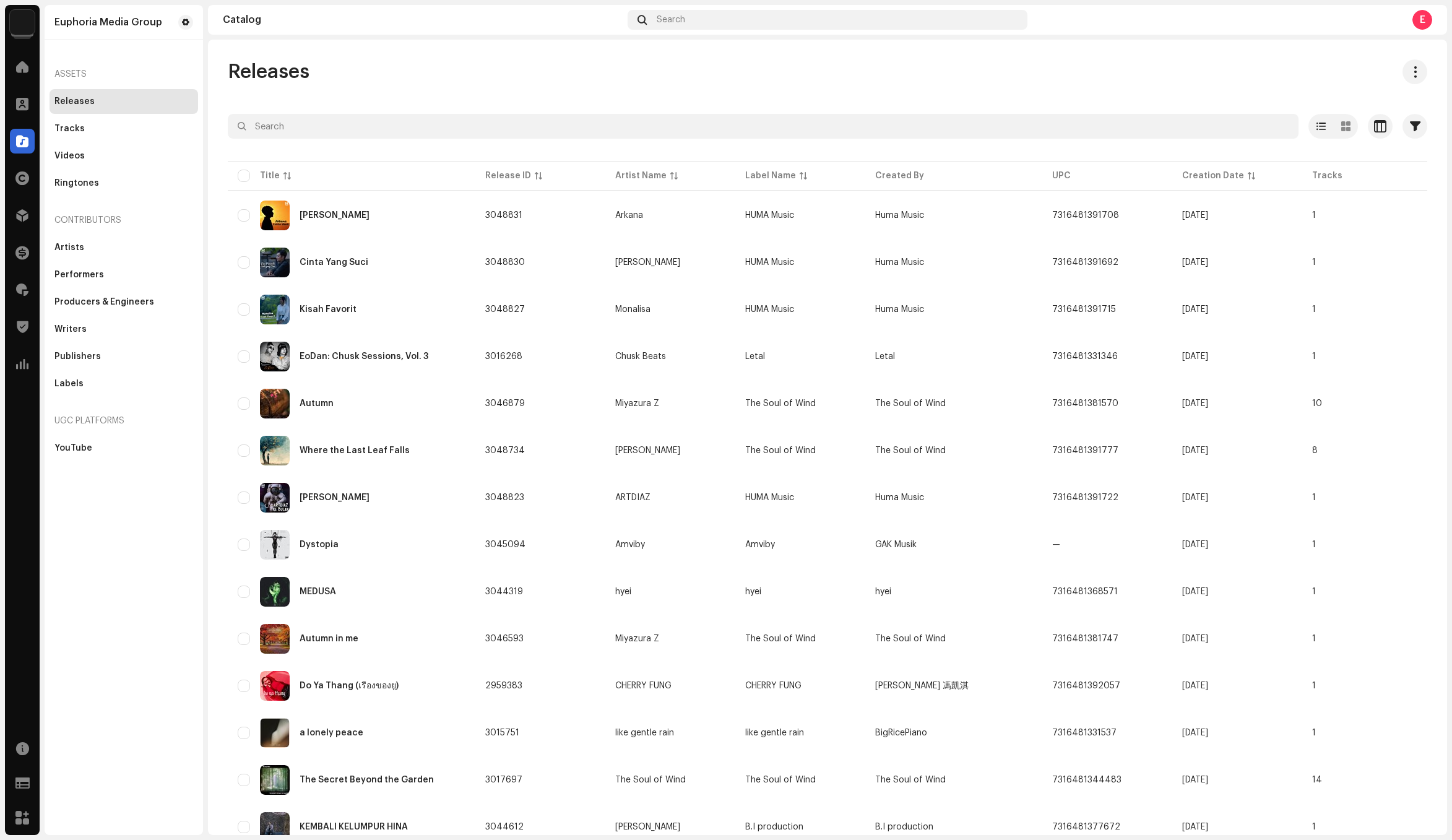
click at [91, 616] on div "Euphoria Media Group Assets Releases Tracks Videos Ringtones Contributors Artis…" at bounding box center [123, 419] width 158 height 830
click at [330, 117] on input "text" at bounding box center [763, 126] width 1070 height 25
paste input "QZN882274099"
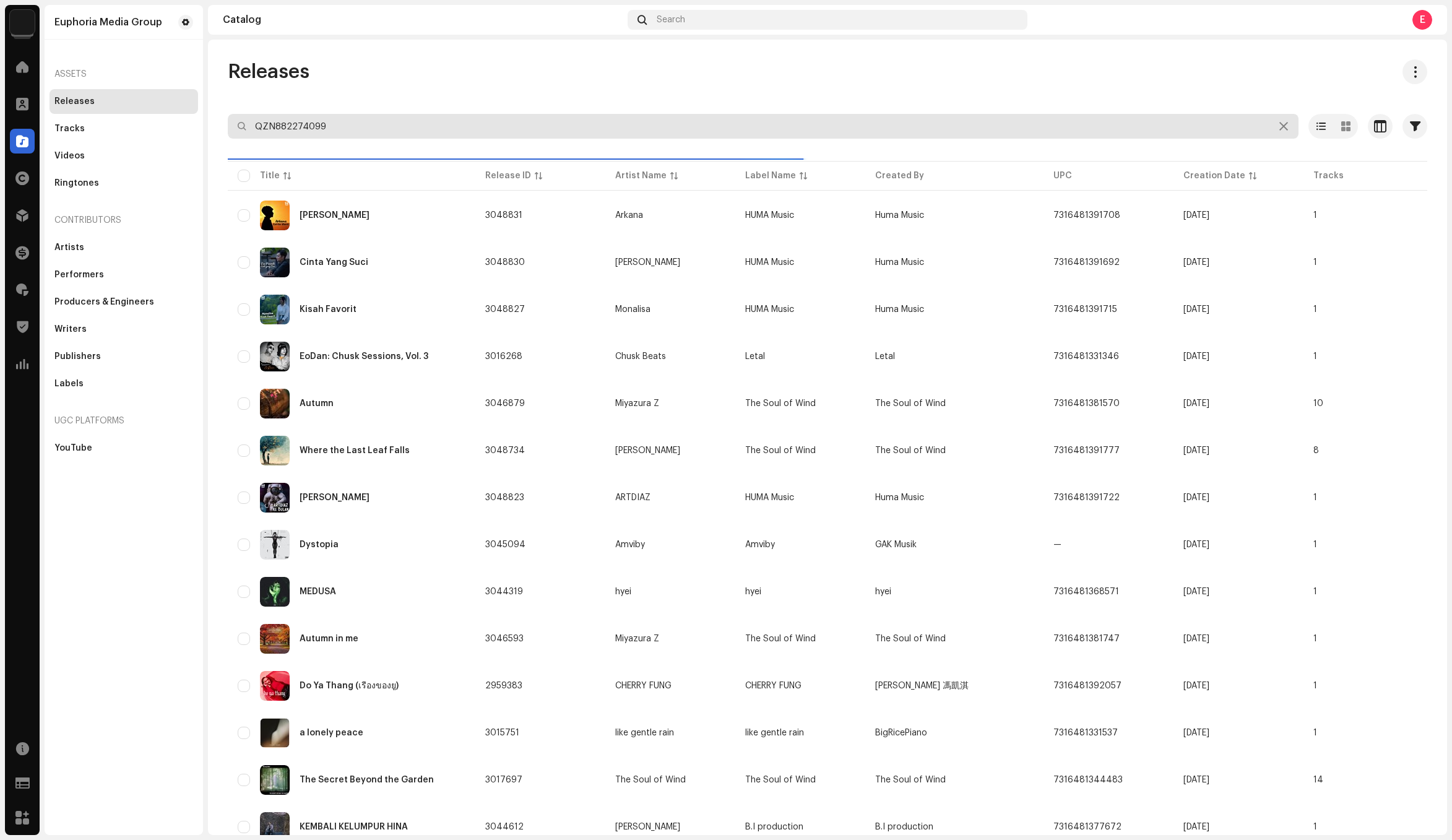
type input "QZN882274099"
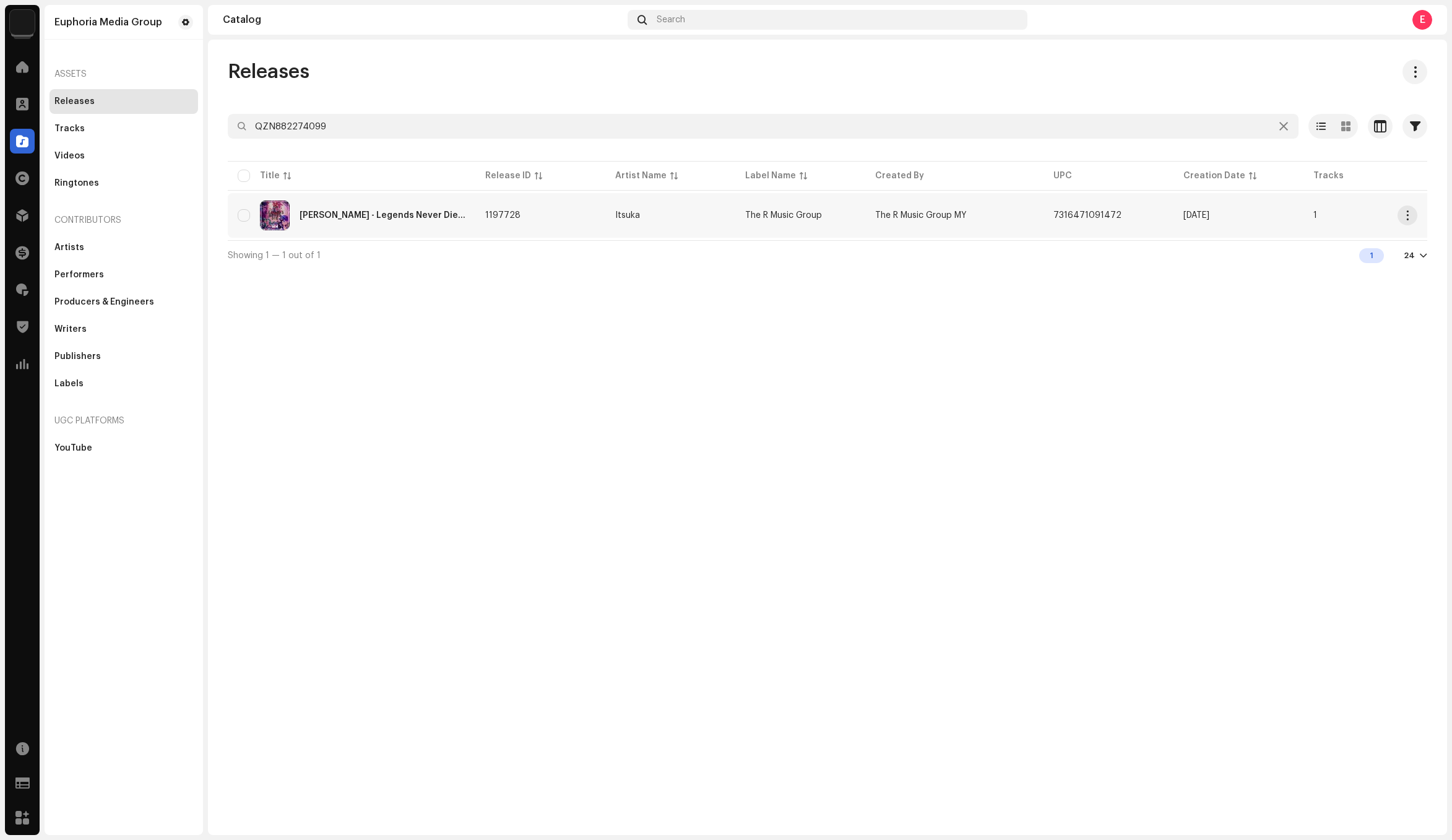
click at [527, 215] on td "1197728" at bounding box center [540, 215] width 130 height 44
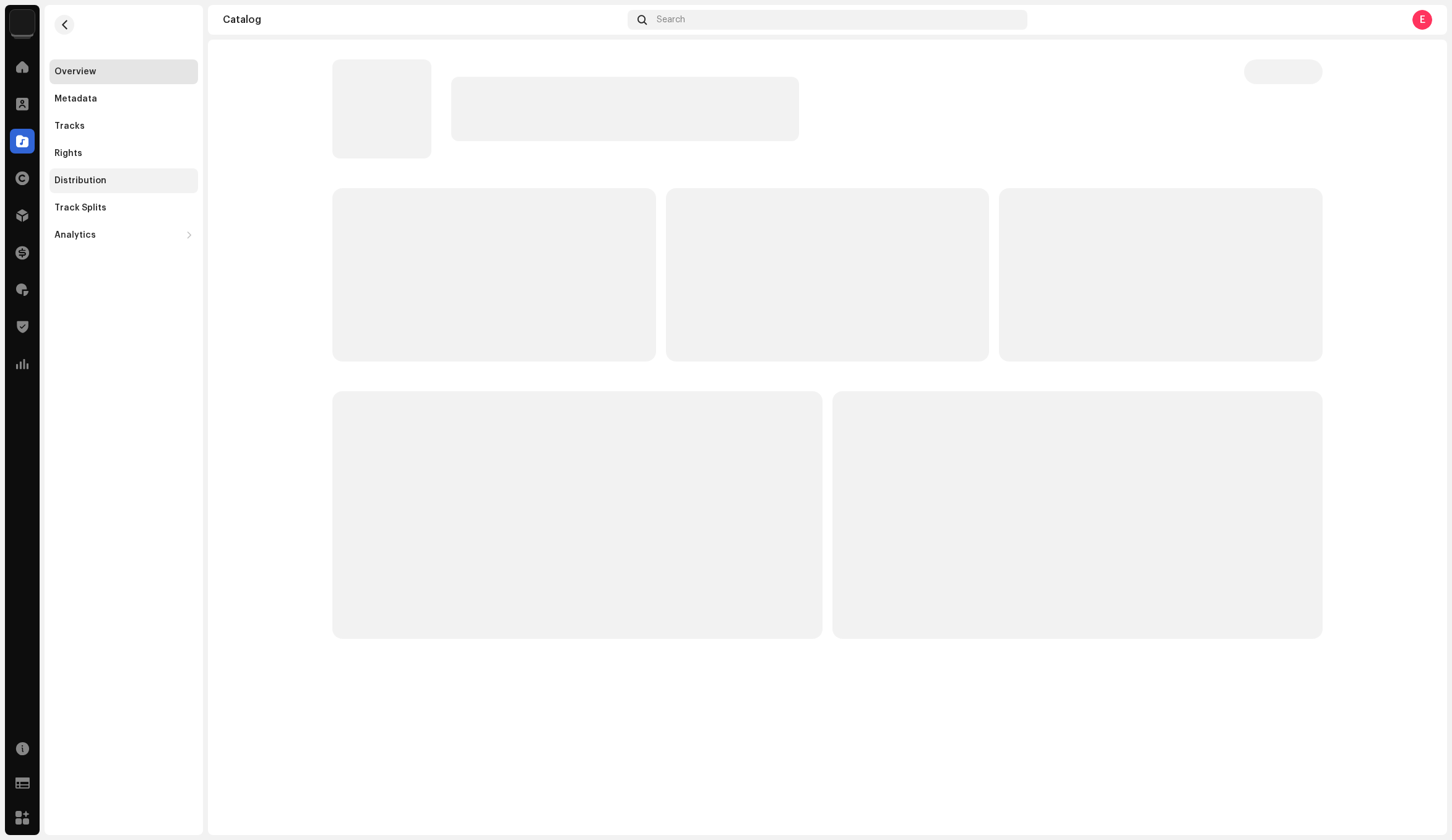
click at [139, 172] on div "Distribution" at bounding box center [124, 180] width 148 height 25
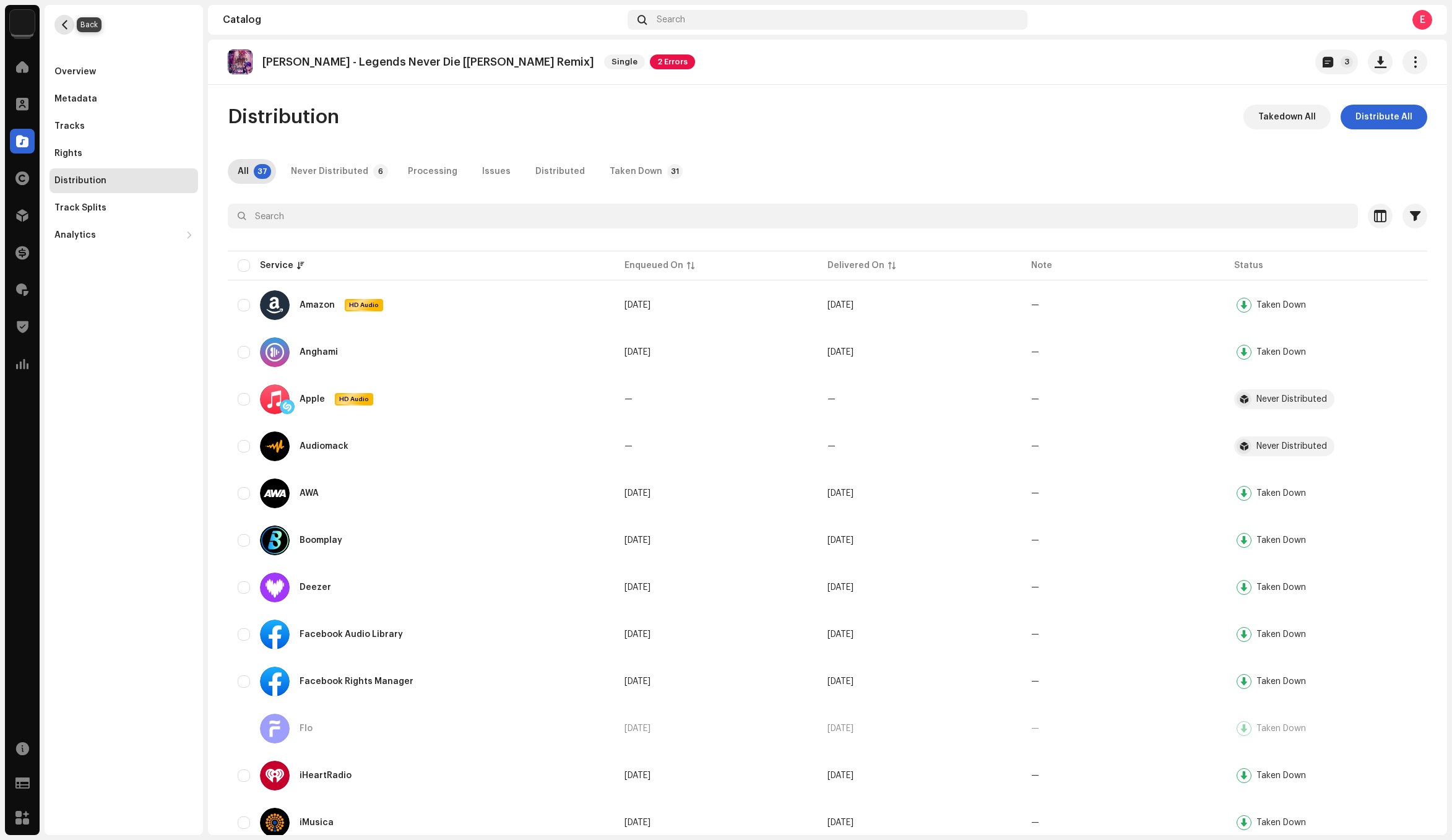
click at [71, 19] on button "button" at bounding box center [64, 25] width 20 height 20
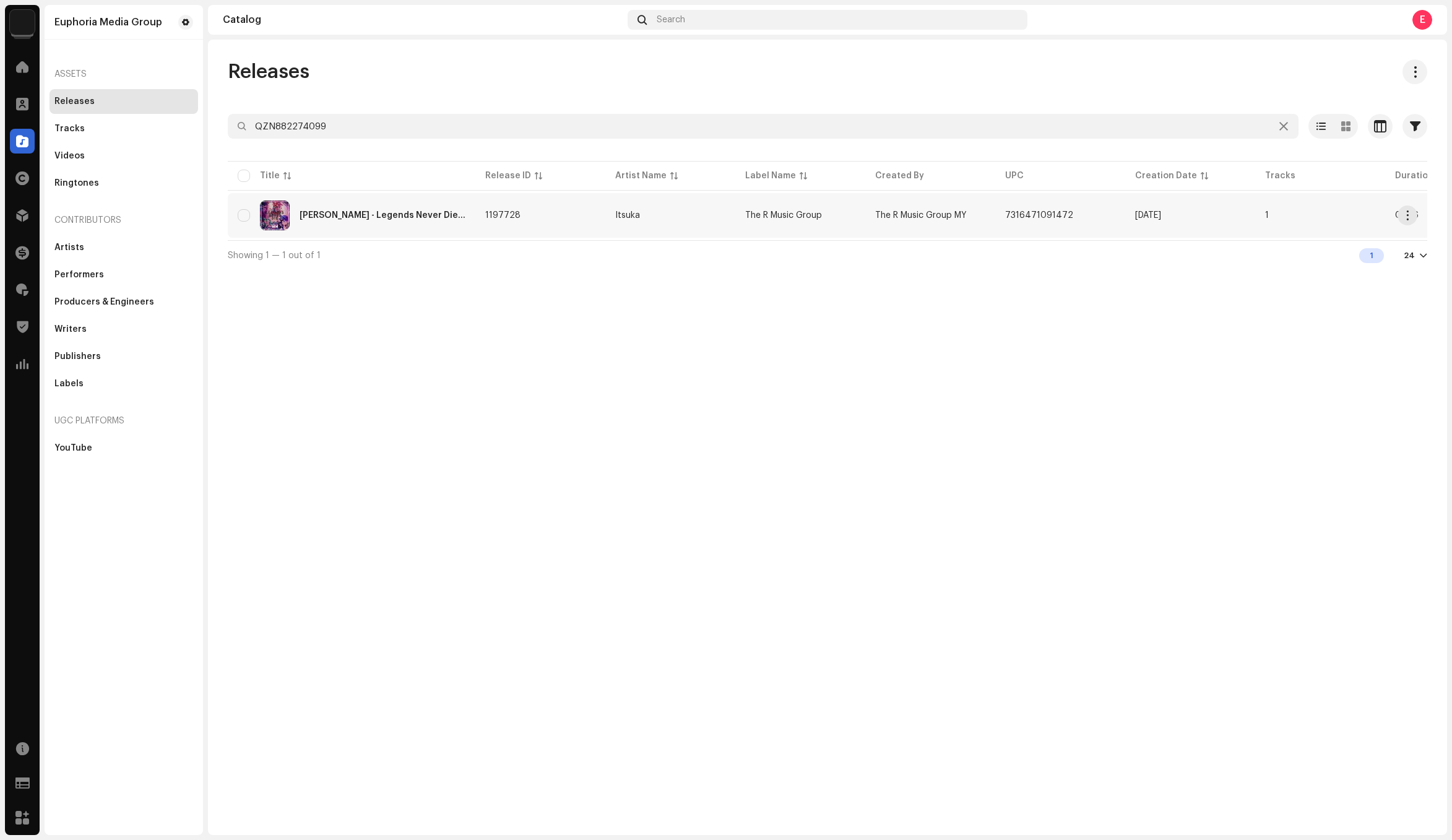
click at [707, 221] on td "Itsuka" at bounding box center [670, 215] width 130 height 44
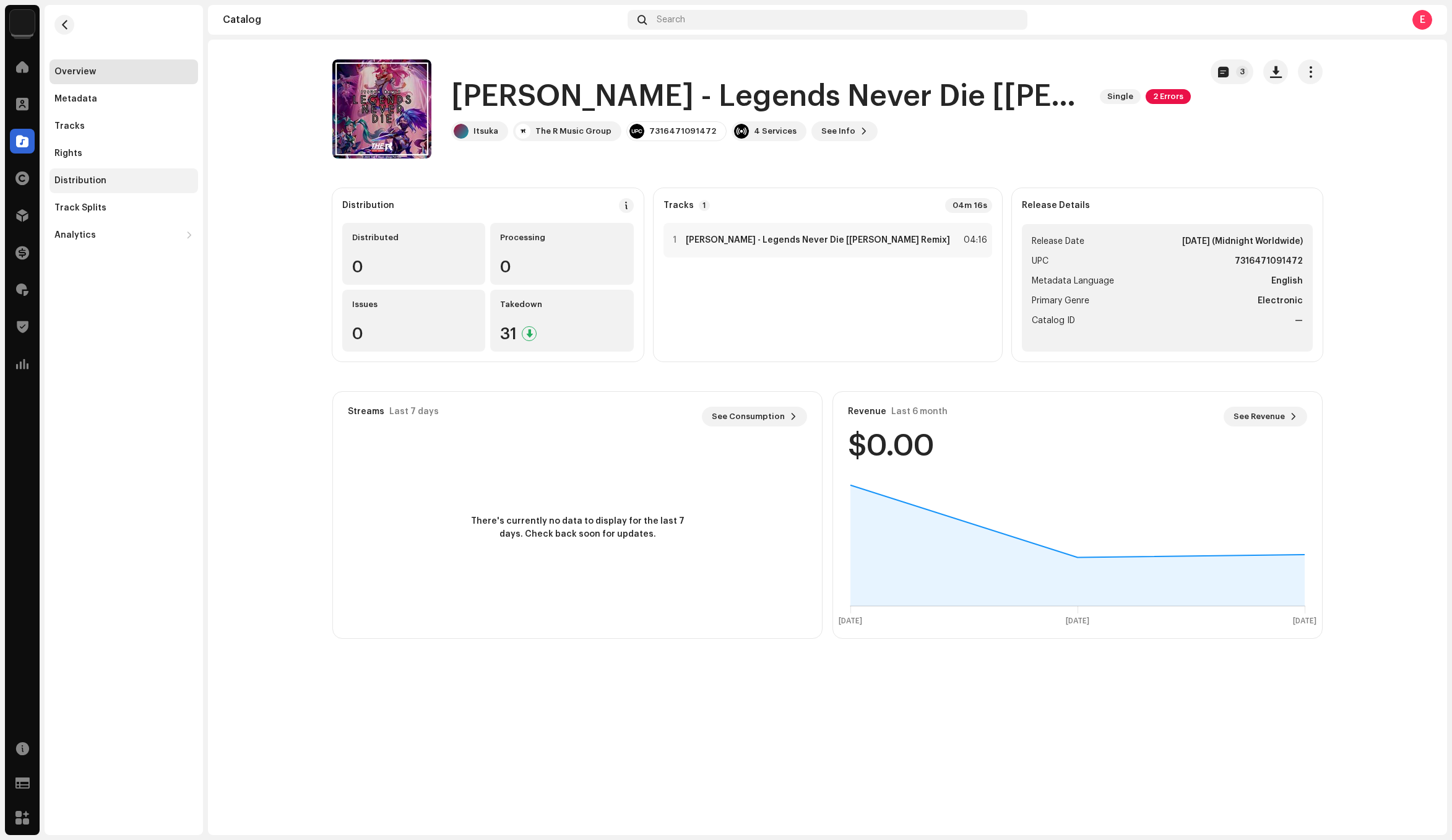
click at [153, 176] on div "Distribution" at bounding box center [123, 180] width 138 height 10
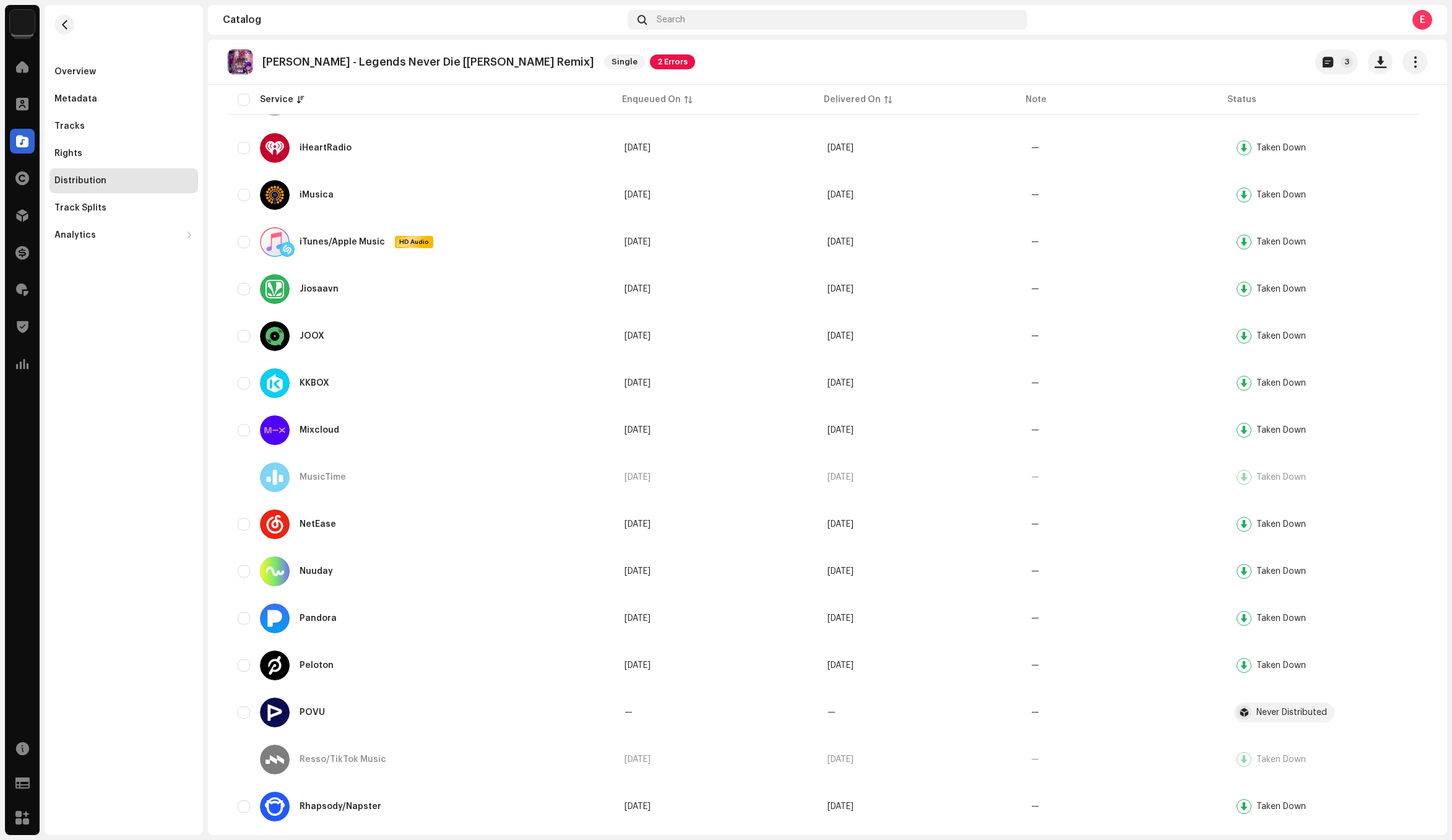
scroll to position [1221, 0]
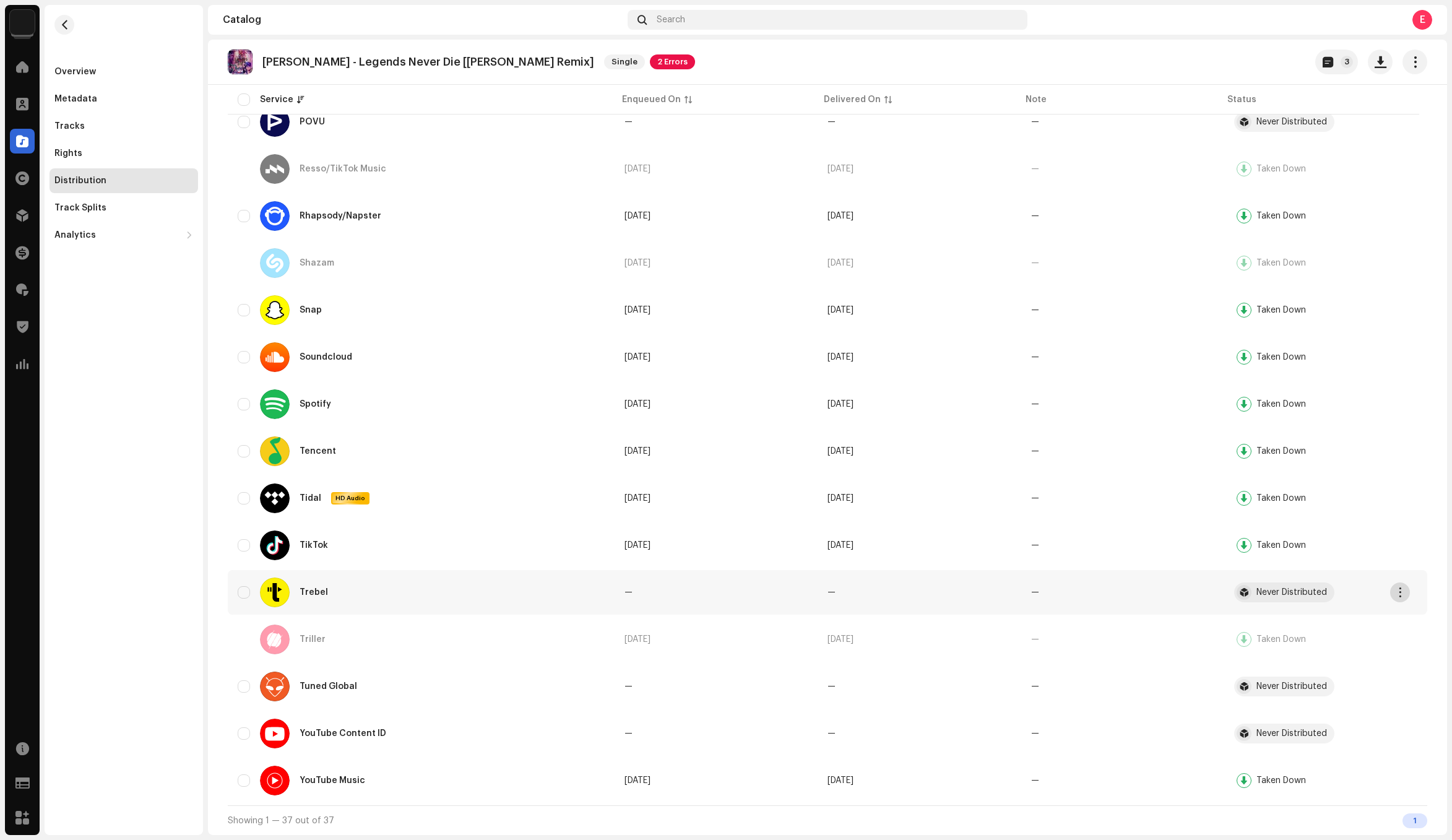
click at [1397, 594] on span "button" at bounding box center [1400, 592] width 9 height 10
click at [101, 71] on div "Overview" at bounding box center [123, 72] width 138 height 10
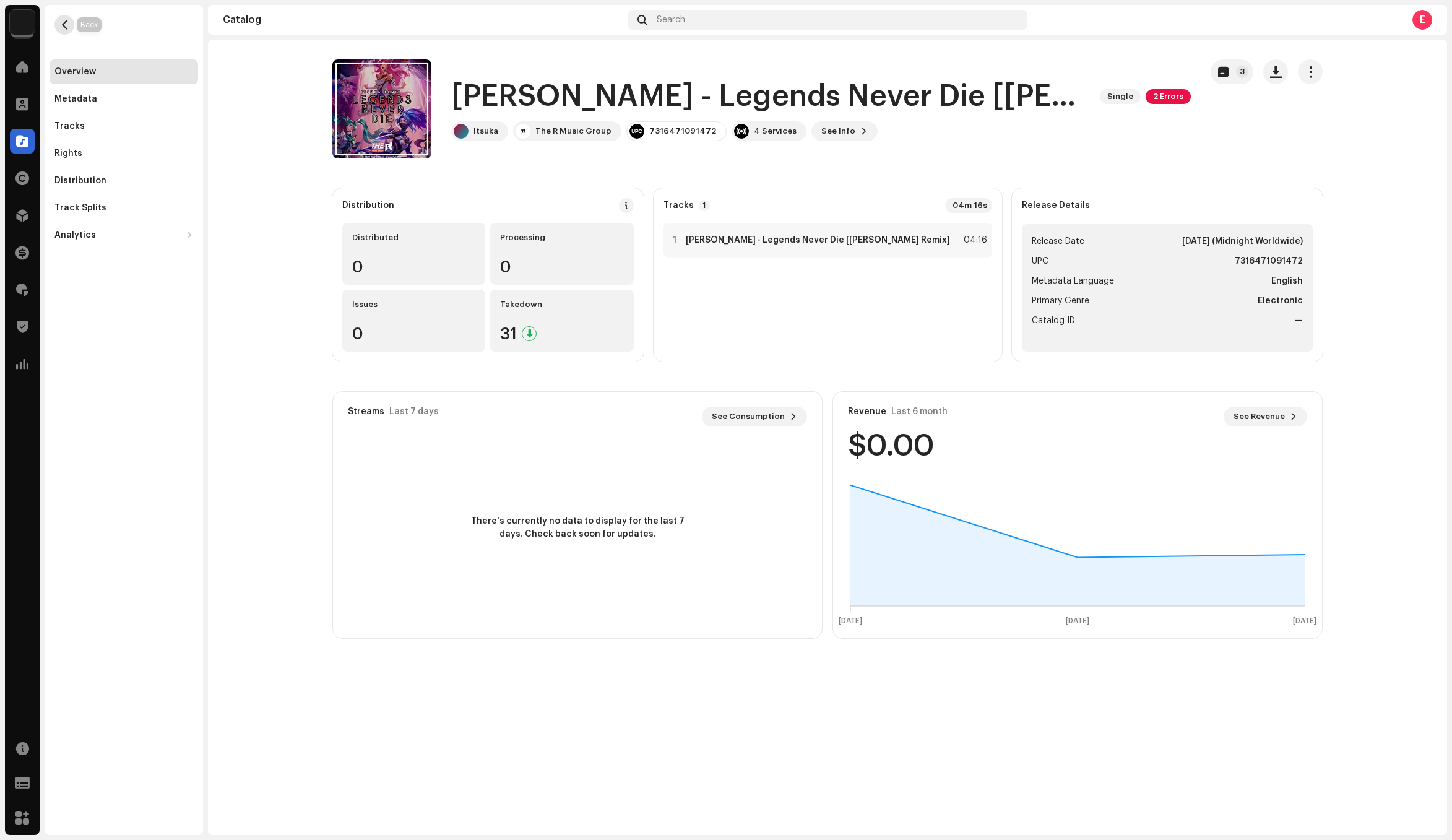
click at [64, 30] on button "button" at bounding box center [64, 25] width 20 height 20
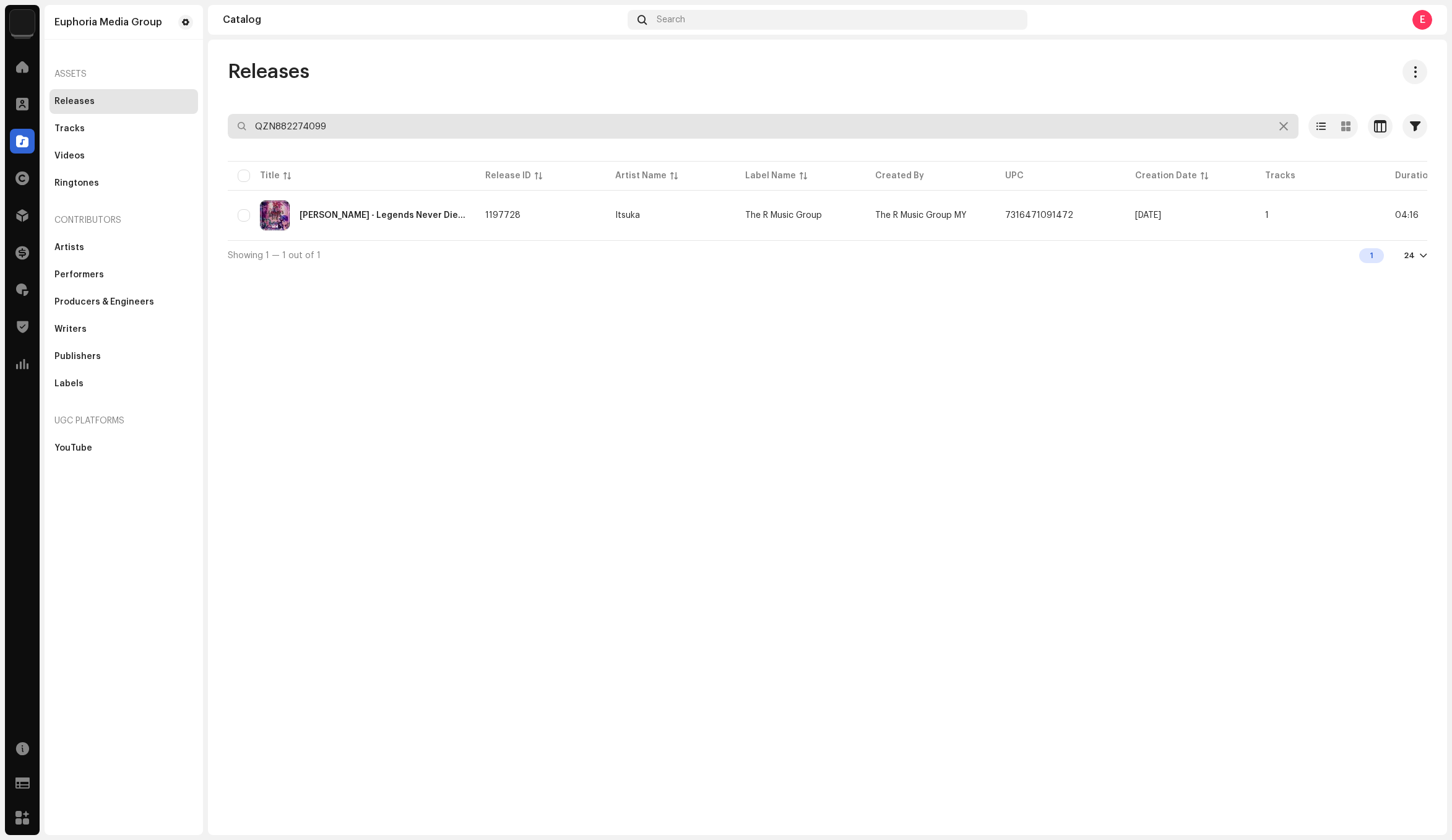
click at [515, 127] on input "QZN882274099" at bounding box center [763, 126] width 1070 height 25
paste input "YHM2374862"
type input "QZYHM2374862"
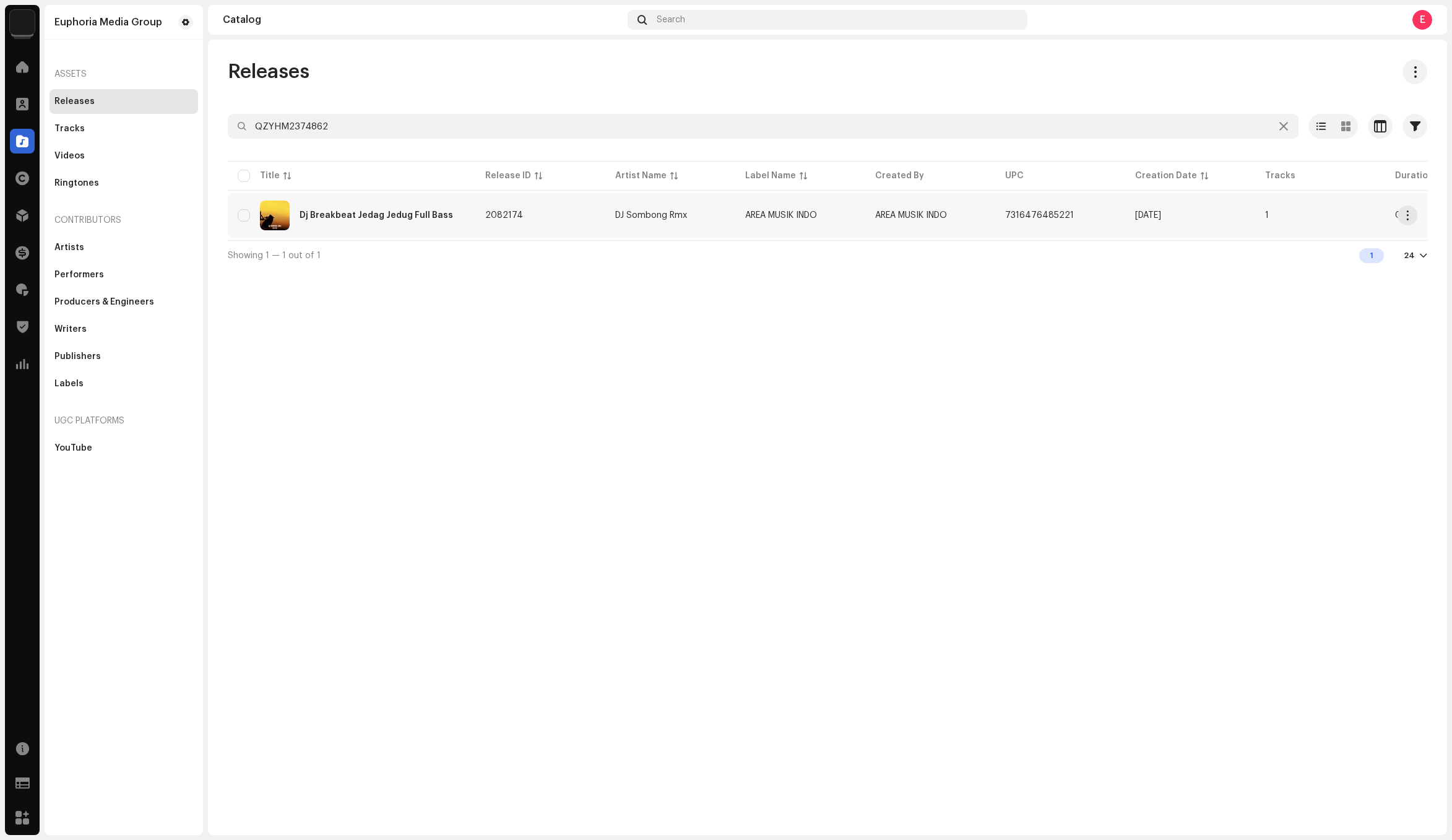
click at [663, 225] on td "DJ Sombong Rmx" at bounding box center [670, 215] width 130 height 44
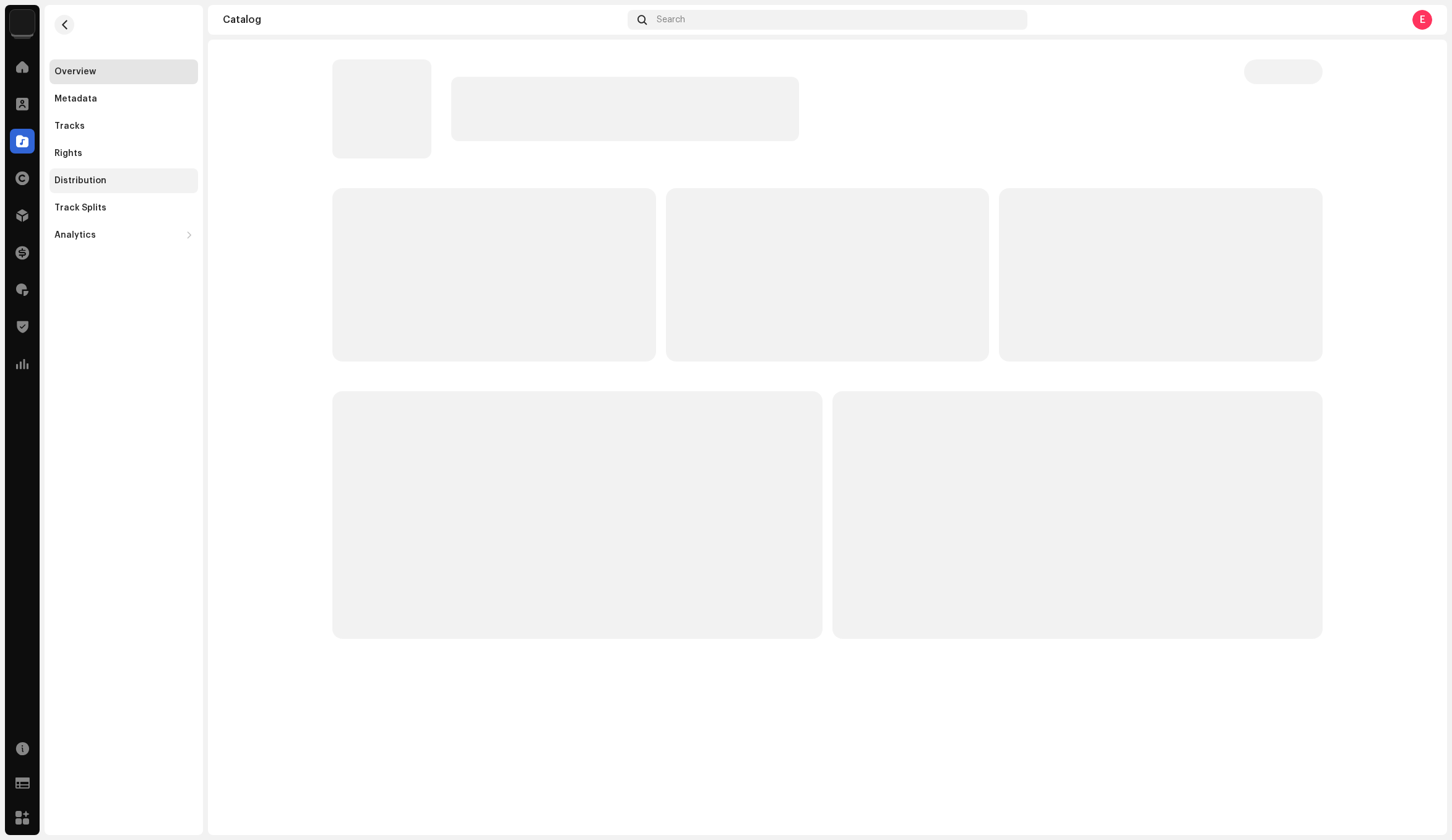
click at [108, 184] on div "Distribution" at bounding box center [123, 180] width 138 height 10
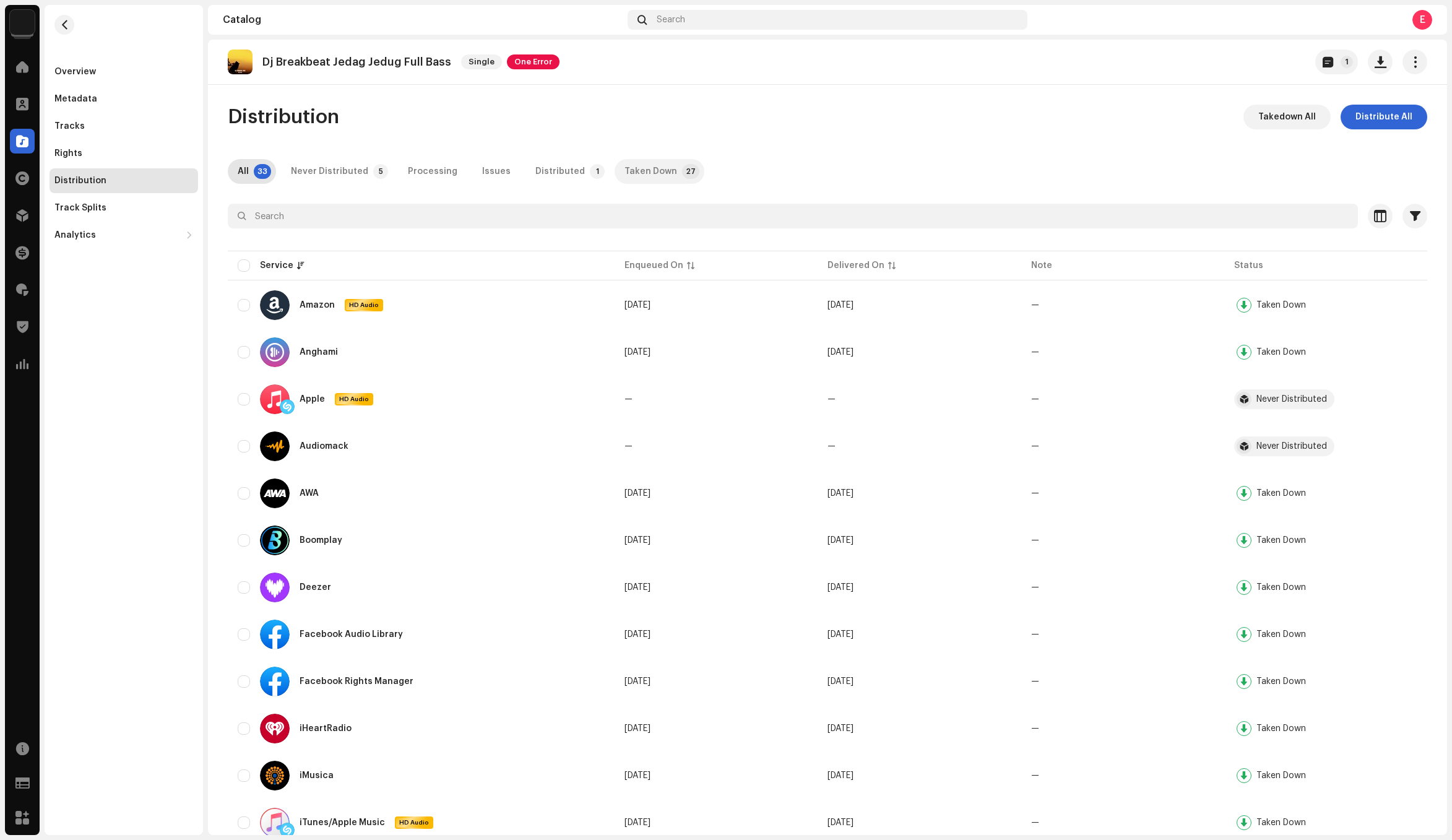
click at [650, 179] on div "Taken Down" at bounding box center [650, 171] width 52 height 25
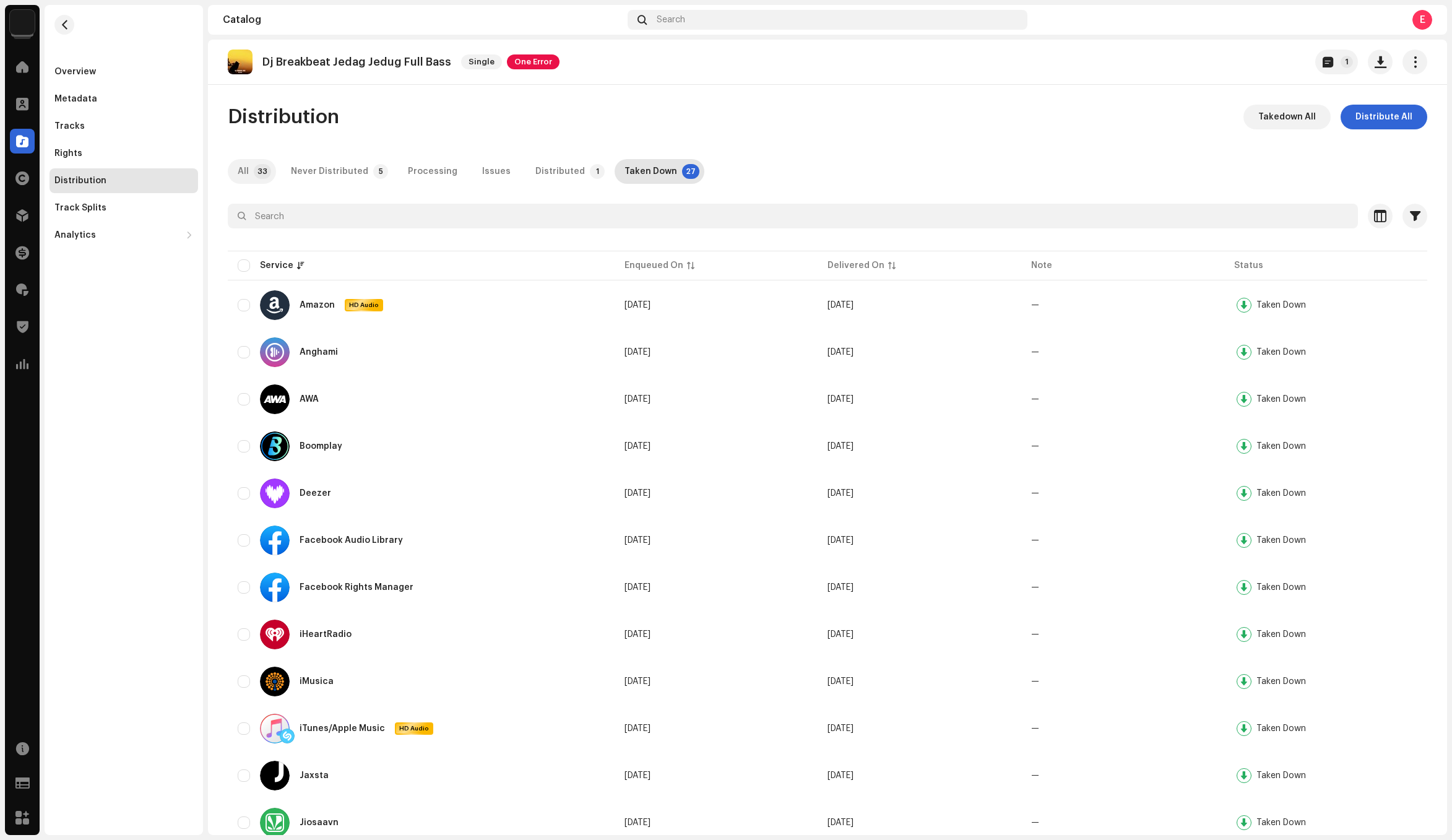
click at [255, 172] on p-badge "33" at bounding box center [262, 172] width 17 height 15
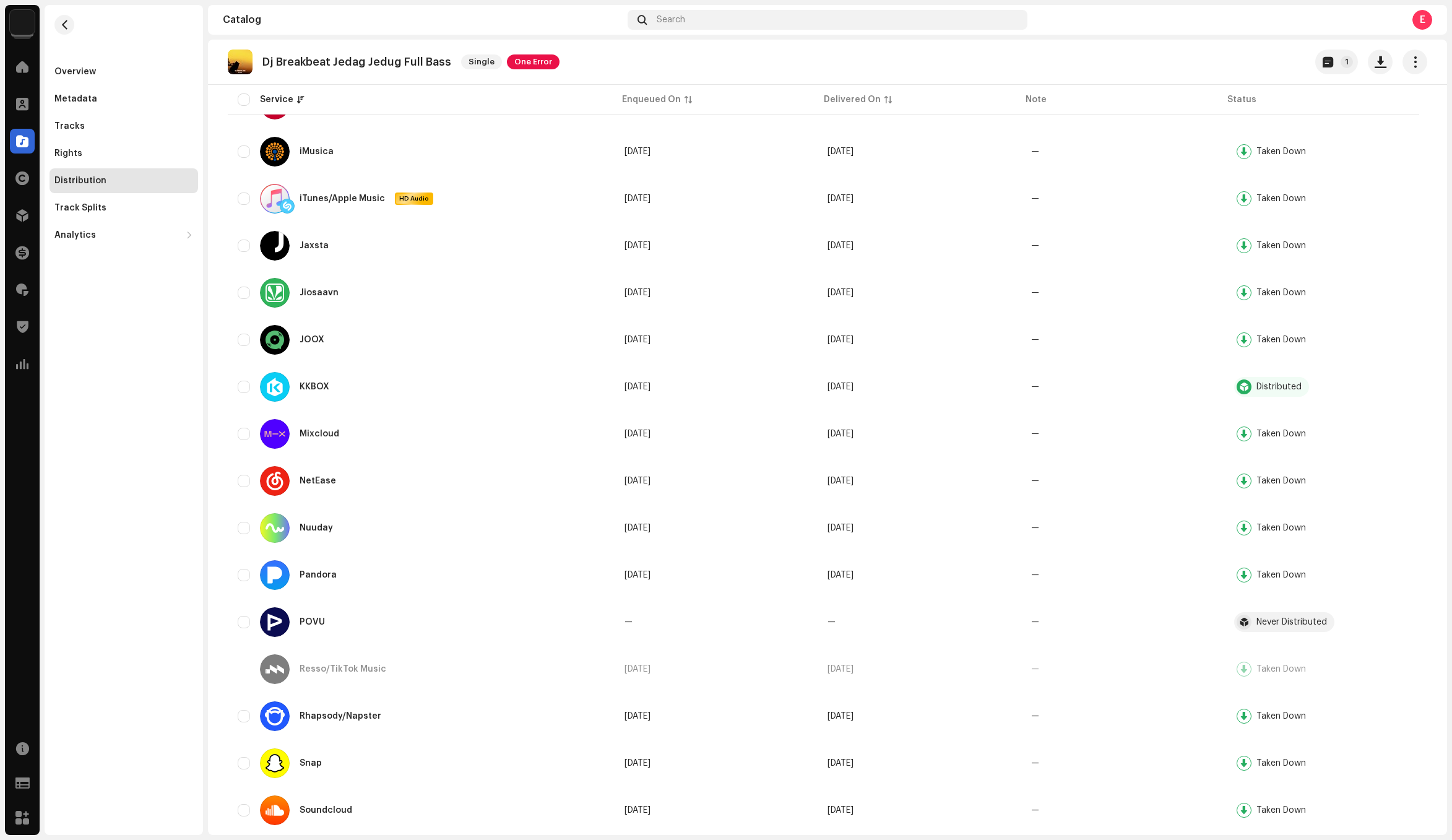
scroll to position [1033, 0]
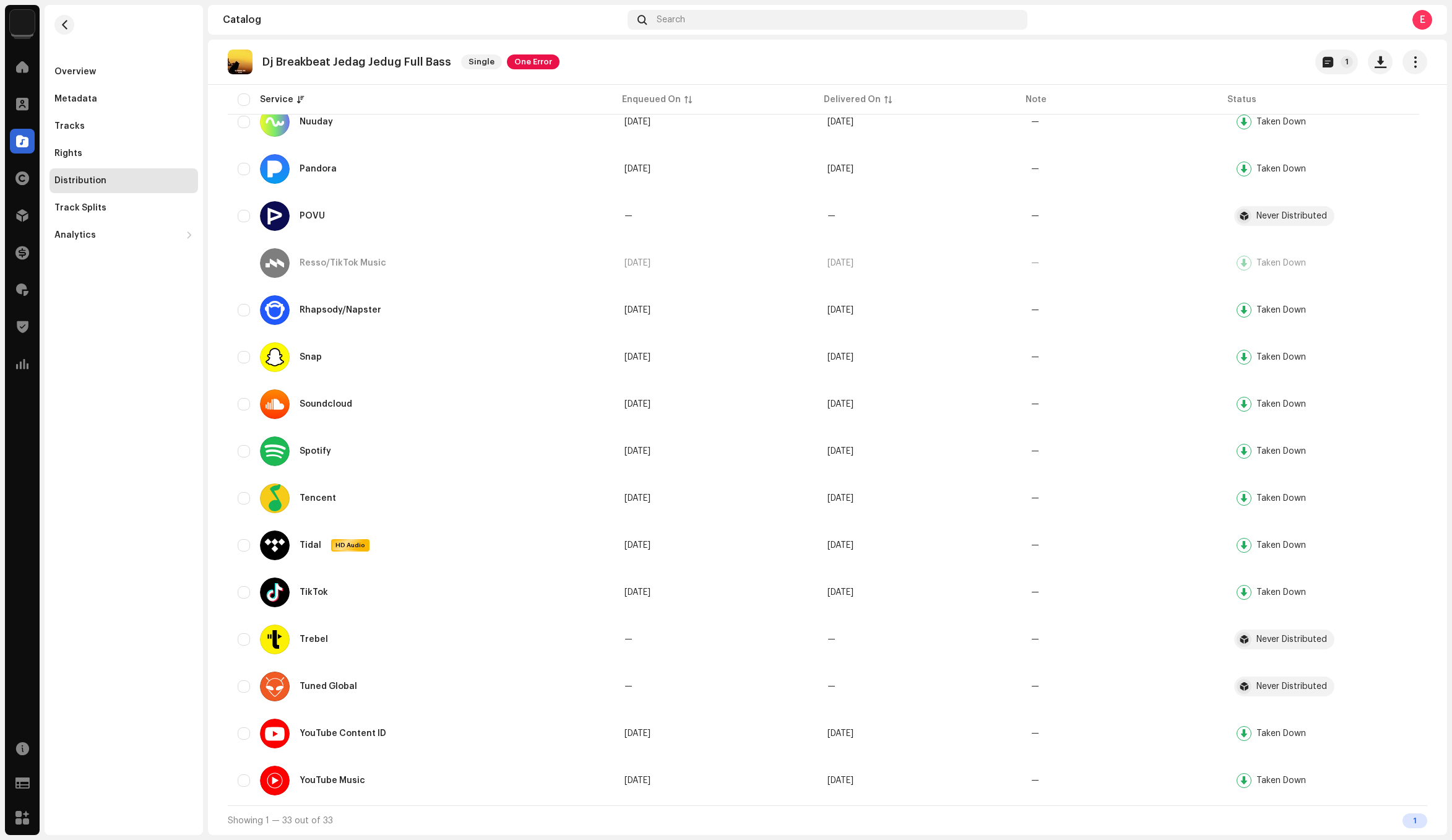
click at [125, 503] on div "Overview Metadata Tracks Rights Distribution Track Splits Analytics Consumption…" at bounding box center [123, 419] width 158 height 830
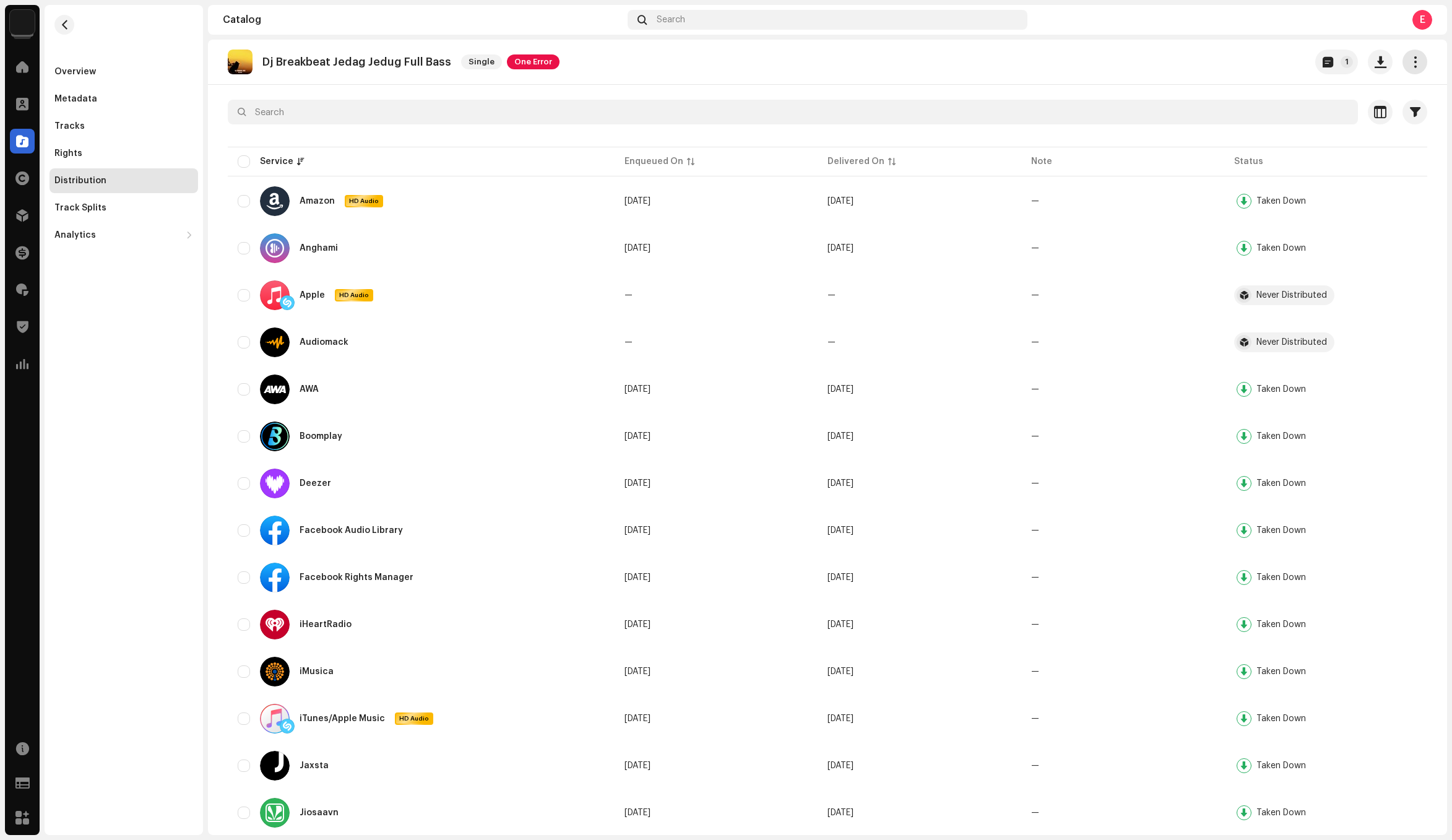
click at [1408, 54] on button "button" at bounding box center [1414, 62] width 25 height 25
click at [1349, 109] on div "Edit" at bounding box center [1351, 117] width 125 height 25
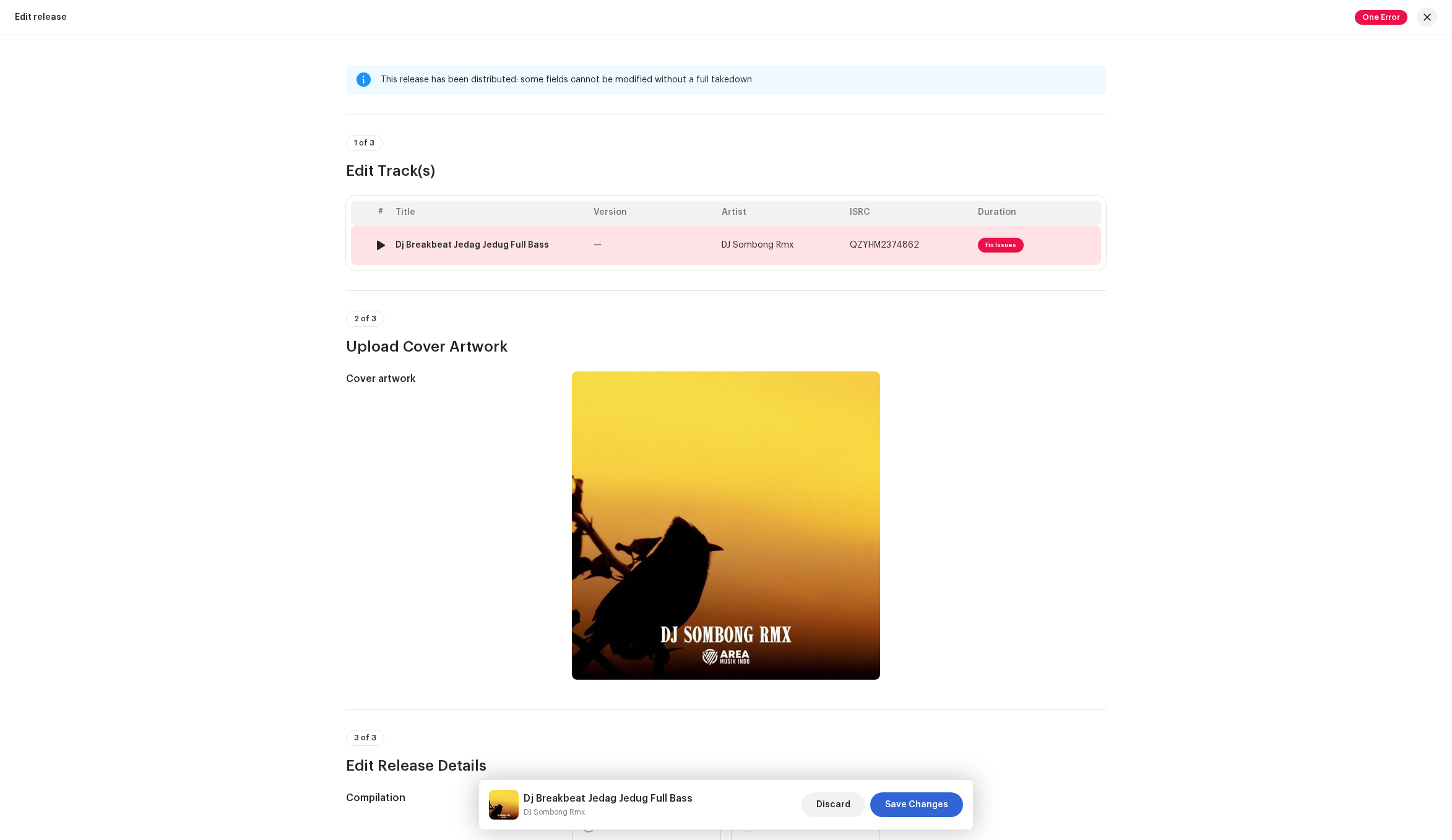
click at [959, 259] on td "QZYHM2374862" at bounding box center [908, 245] width 128 height 40
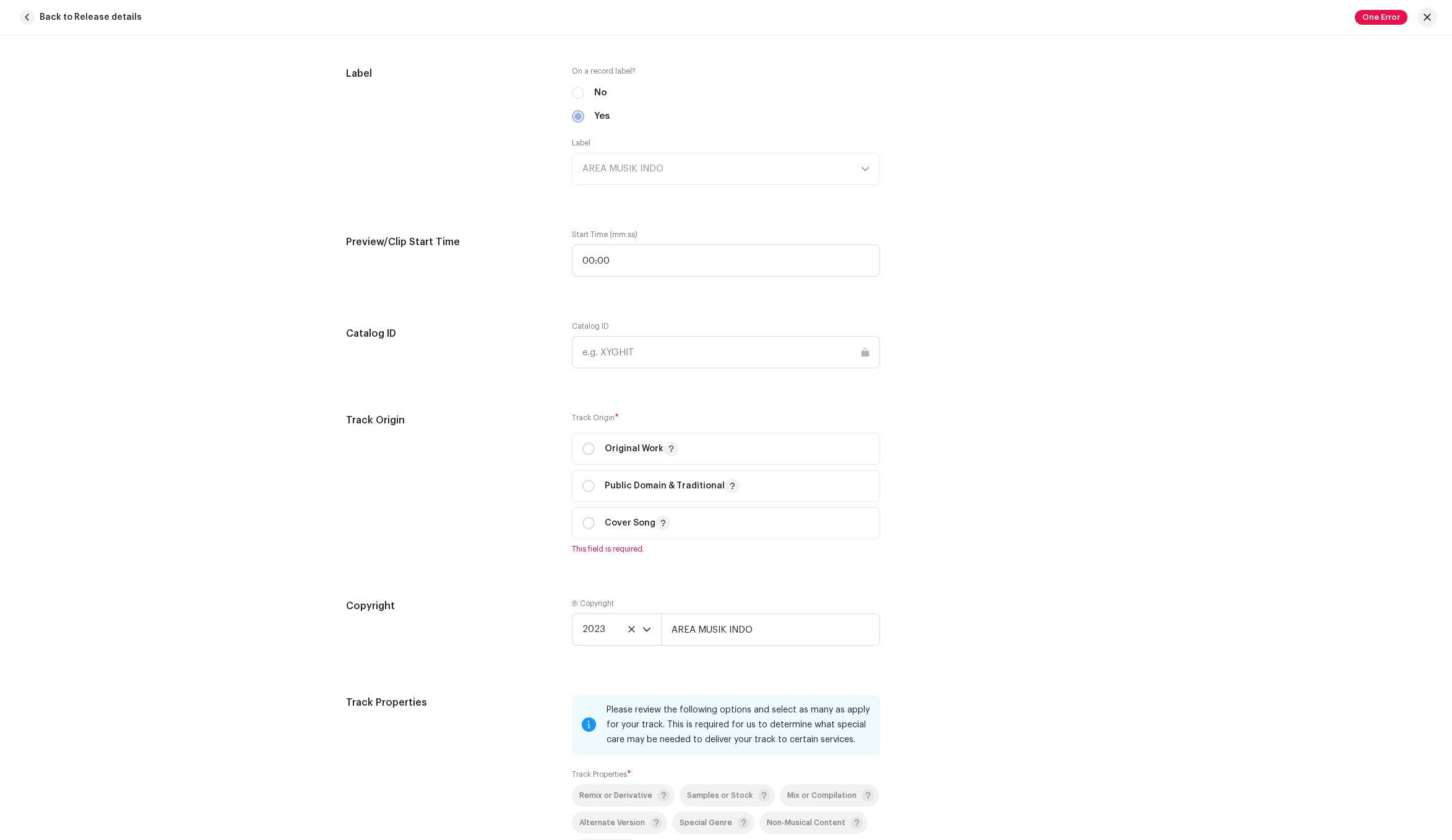
scroll to position [1281, 0]
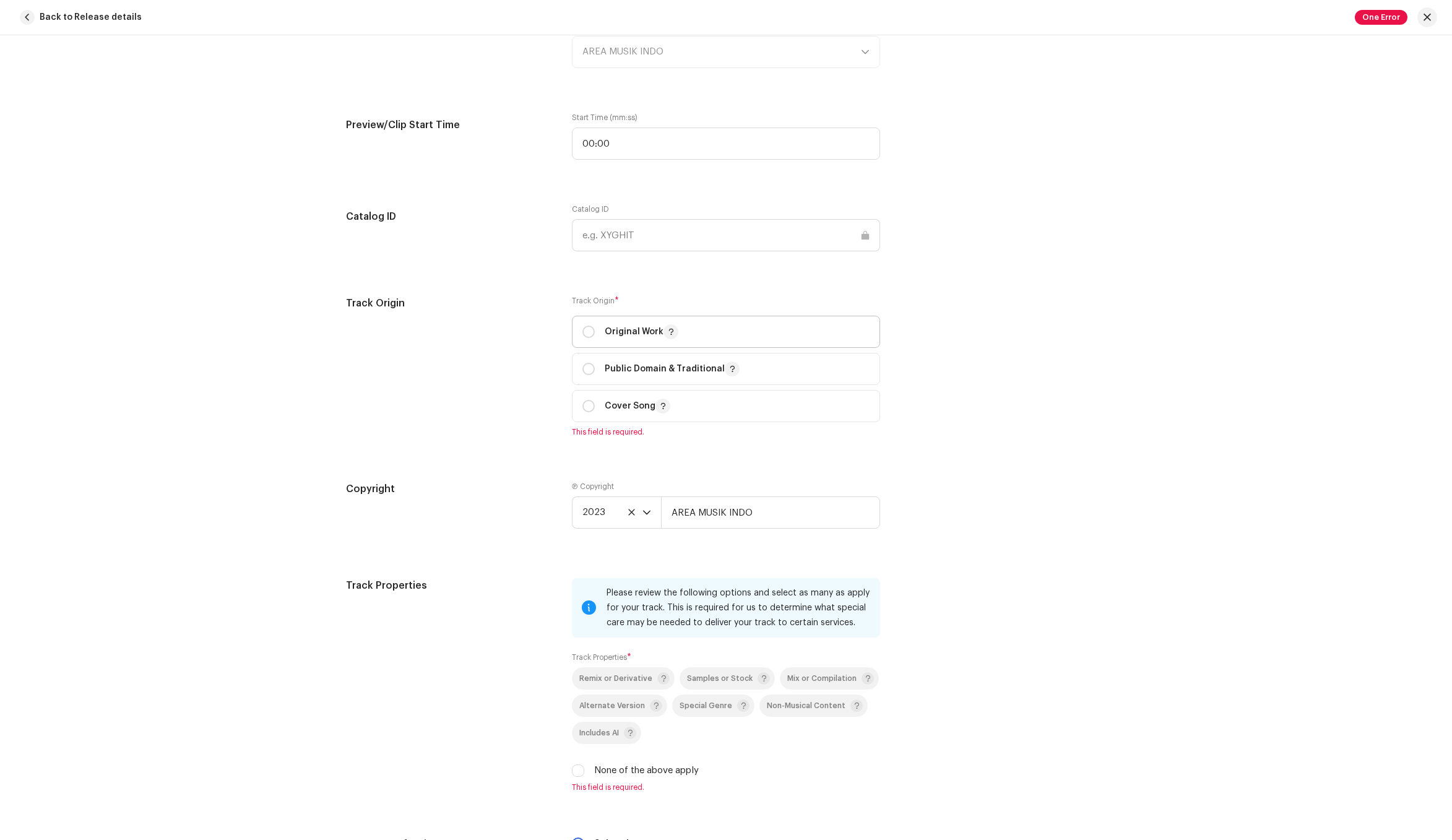
click at [625, 331] on p "Original Work" at bounding box center [641, 332] width 74 height 15
radio input "true"
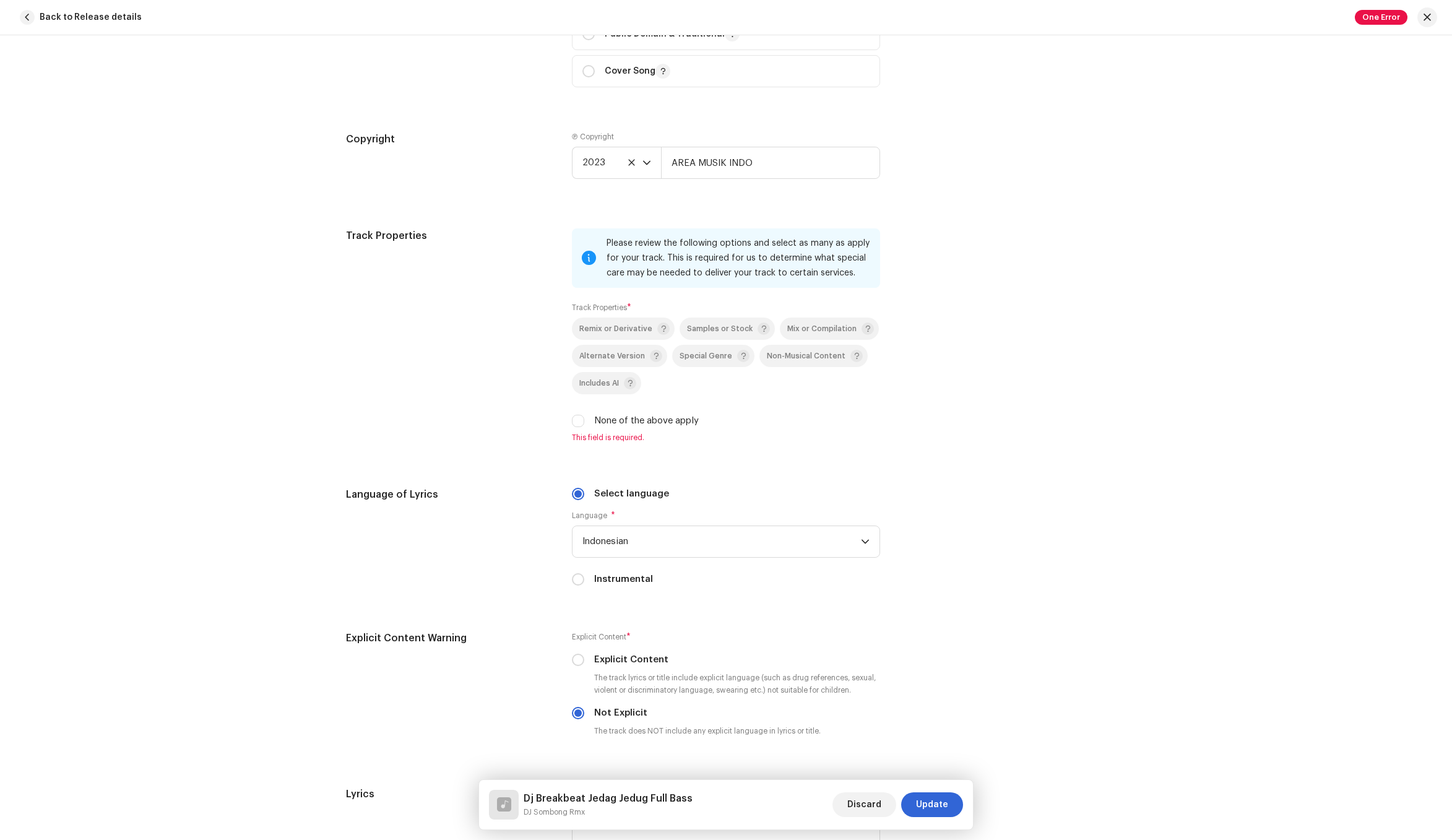
scroll to position [1670, 0]
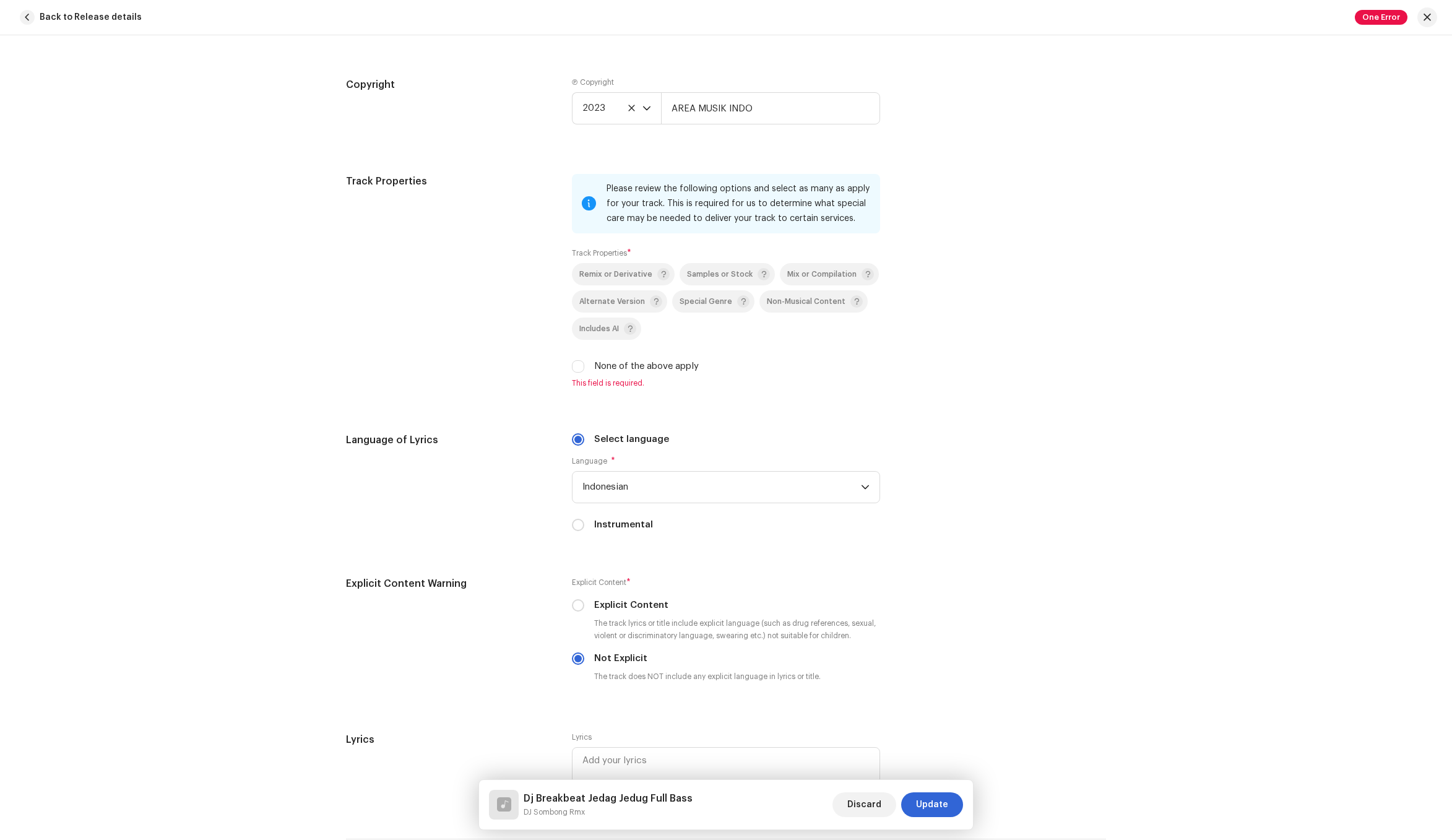
click at [617, 369] on label "None of the above apply" at bounding box center [647, 366] width 105 height 14
click at [584, 369] on input "None of the above apply" at bounding box center [578, 366] width 13 height 13
checkbox input "true"
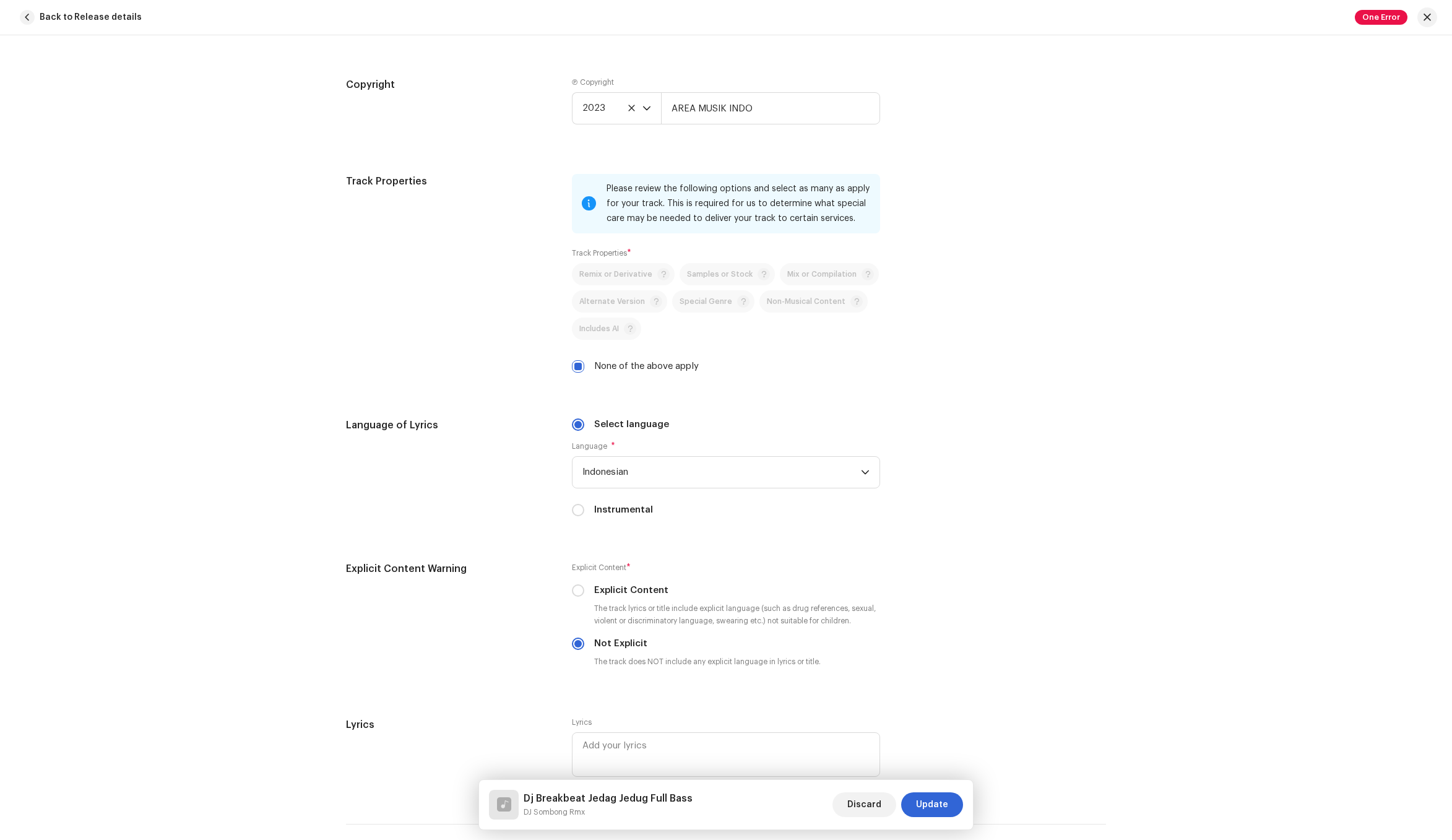
scroll to position [2087, 0]
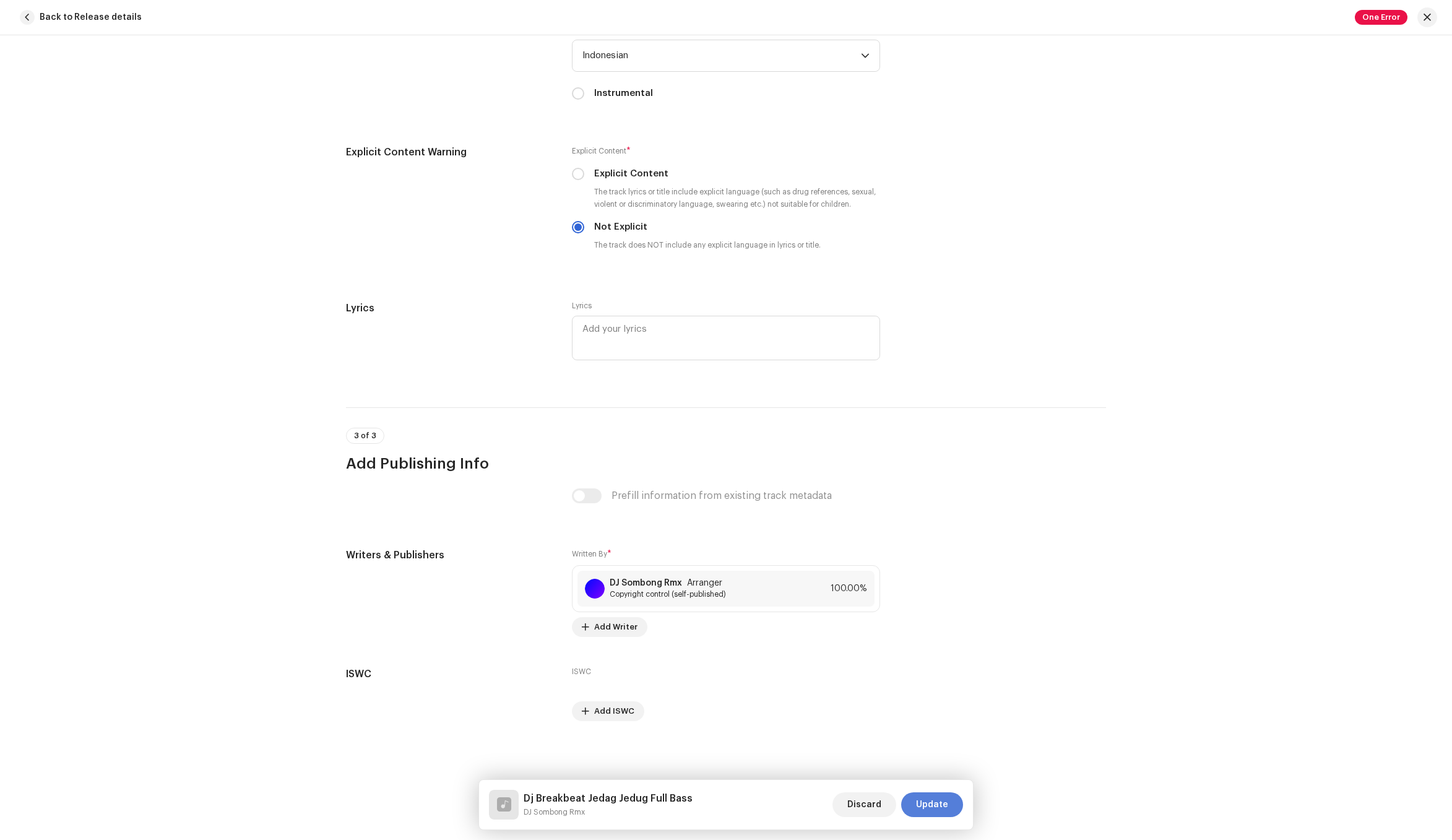
click at [934, 807] on span "Update" at bounding box center [932, 804] width 32 height 25
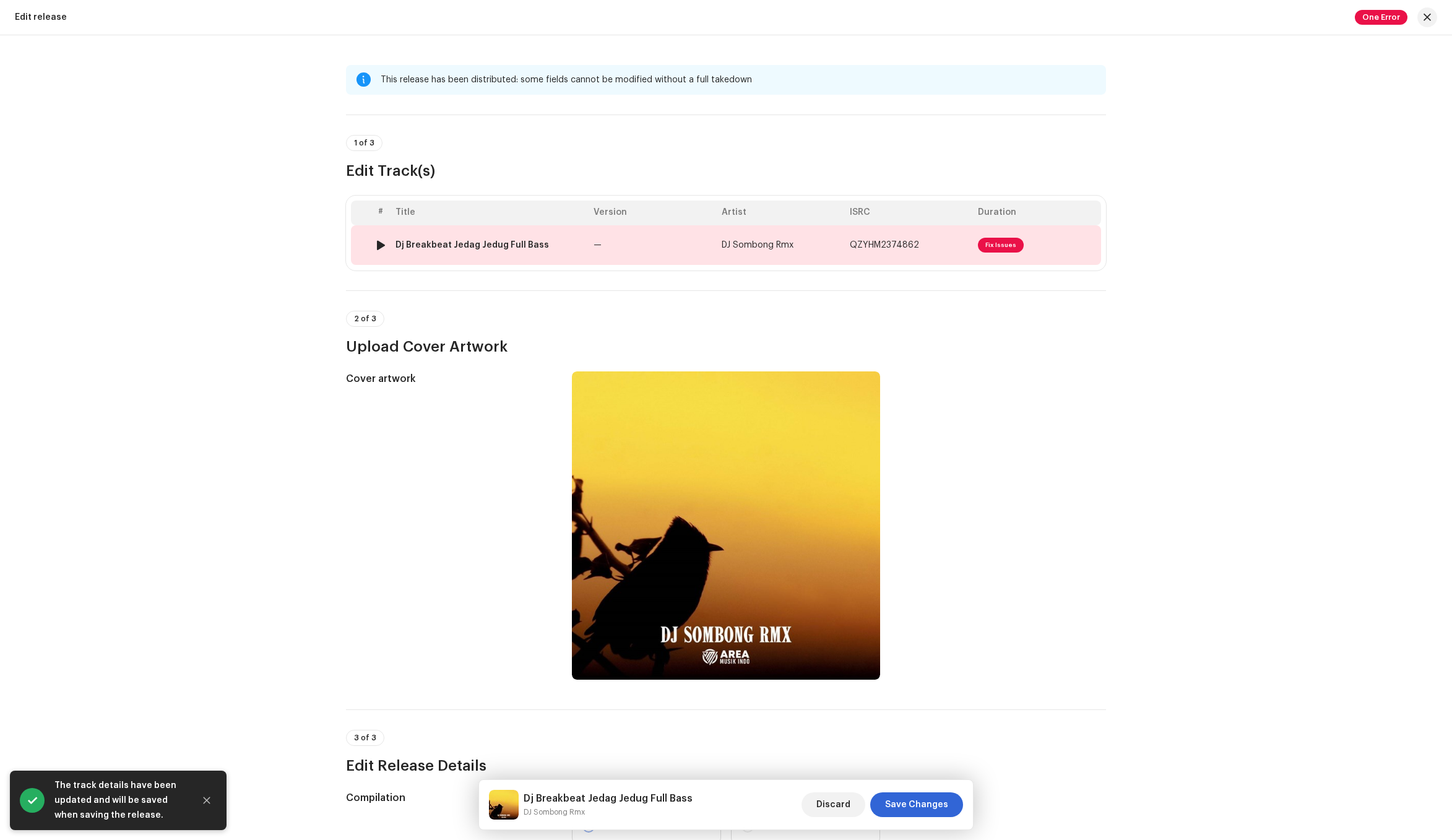
click at [832, 254] on td "DJ Sombong Rmx" at bounding box center [780, 245] width 128 height 40
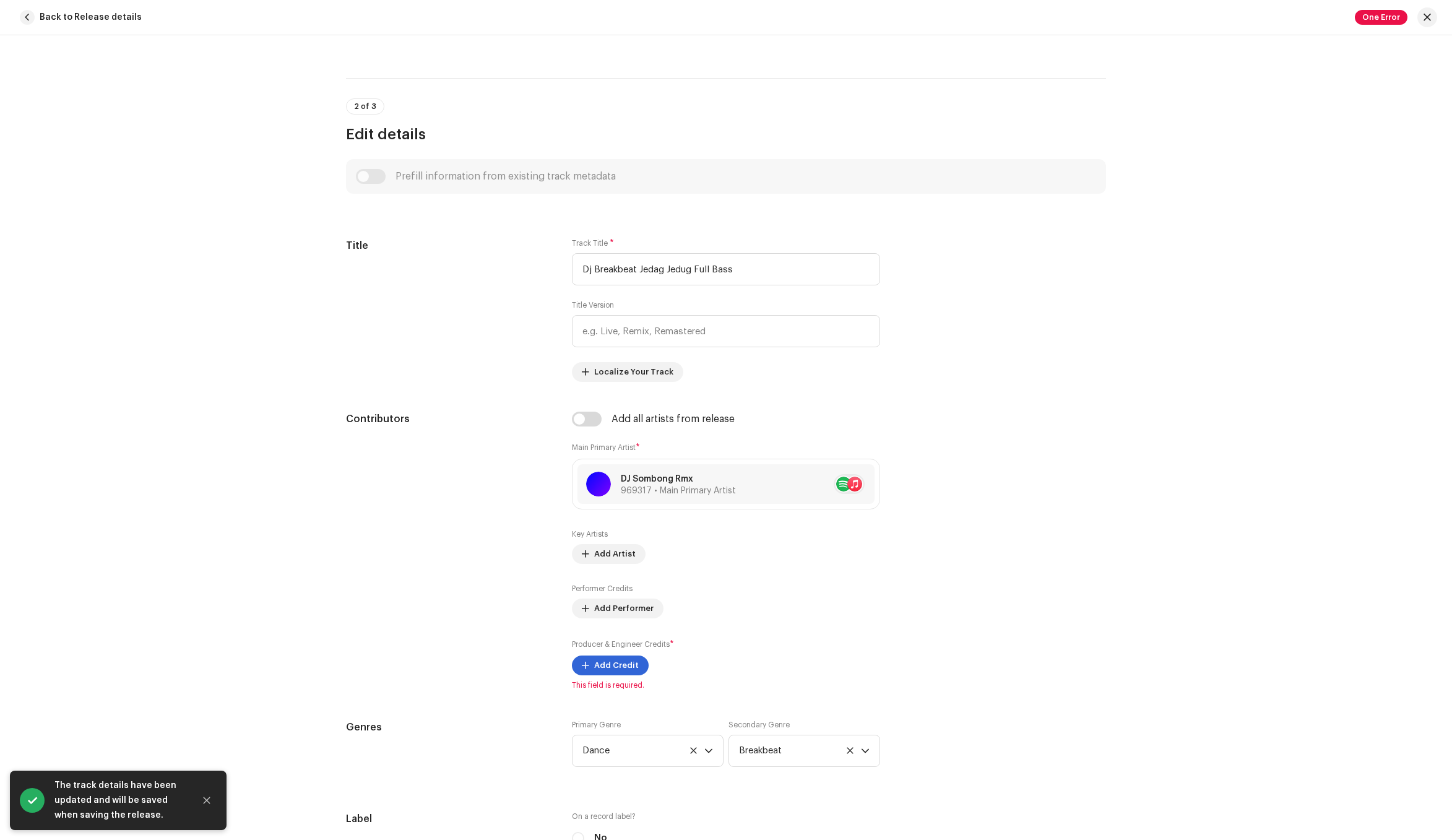
scroll to position [912, 0]
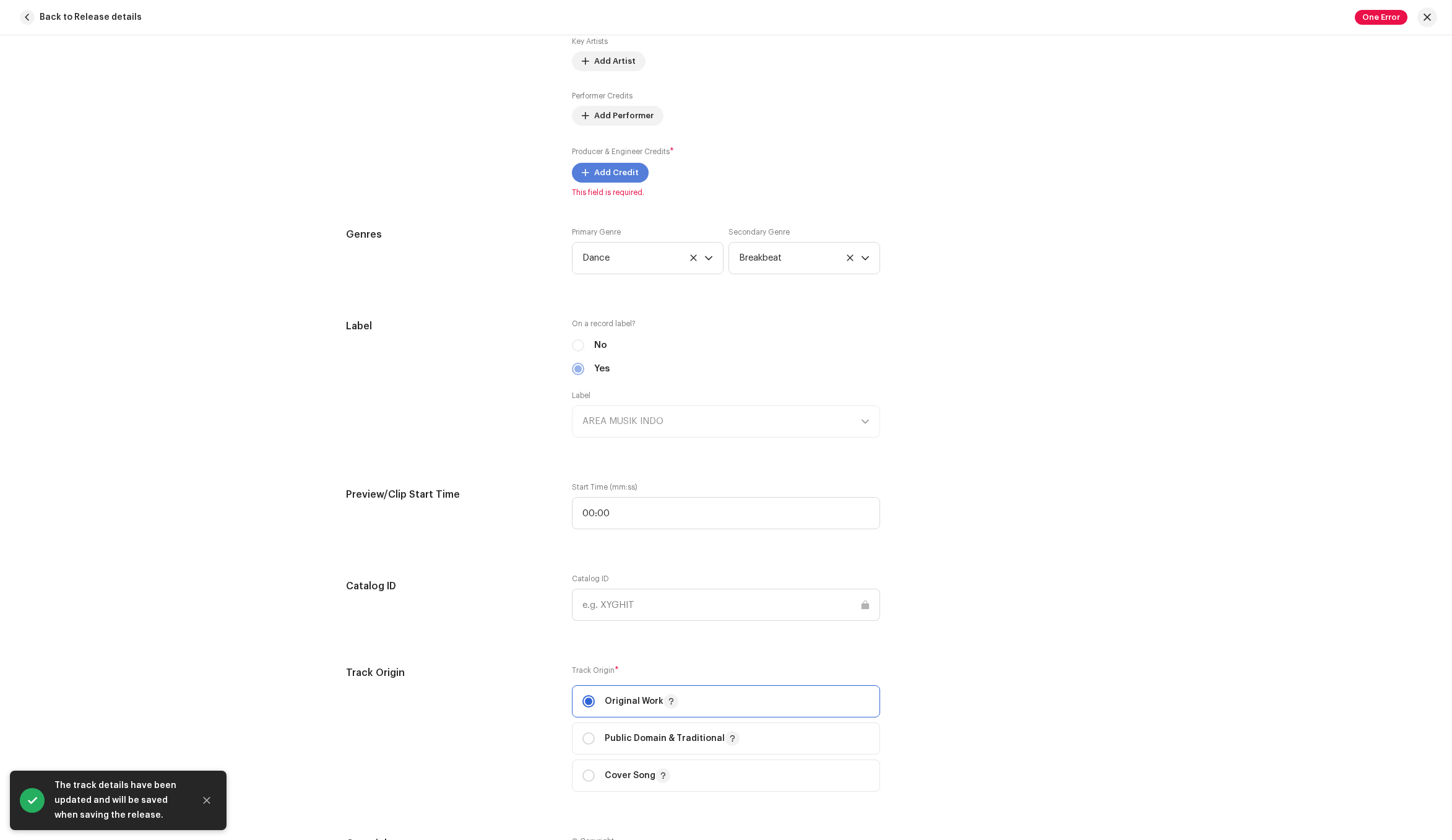
click at [615, 177] on span "Add Credit" at bounding box center [616, 172] width 44 height 25
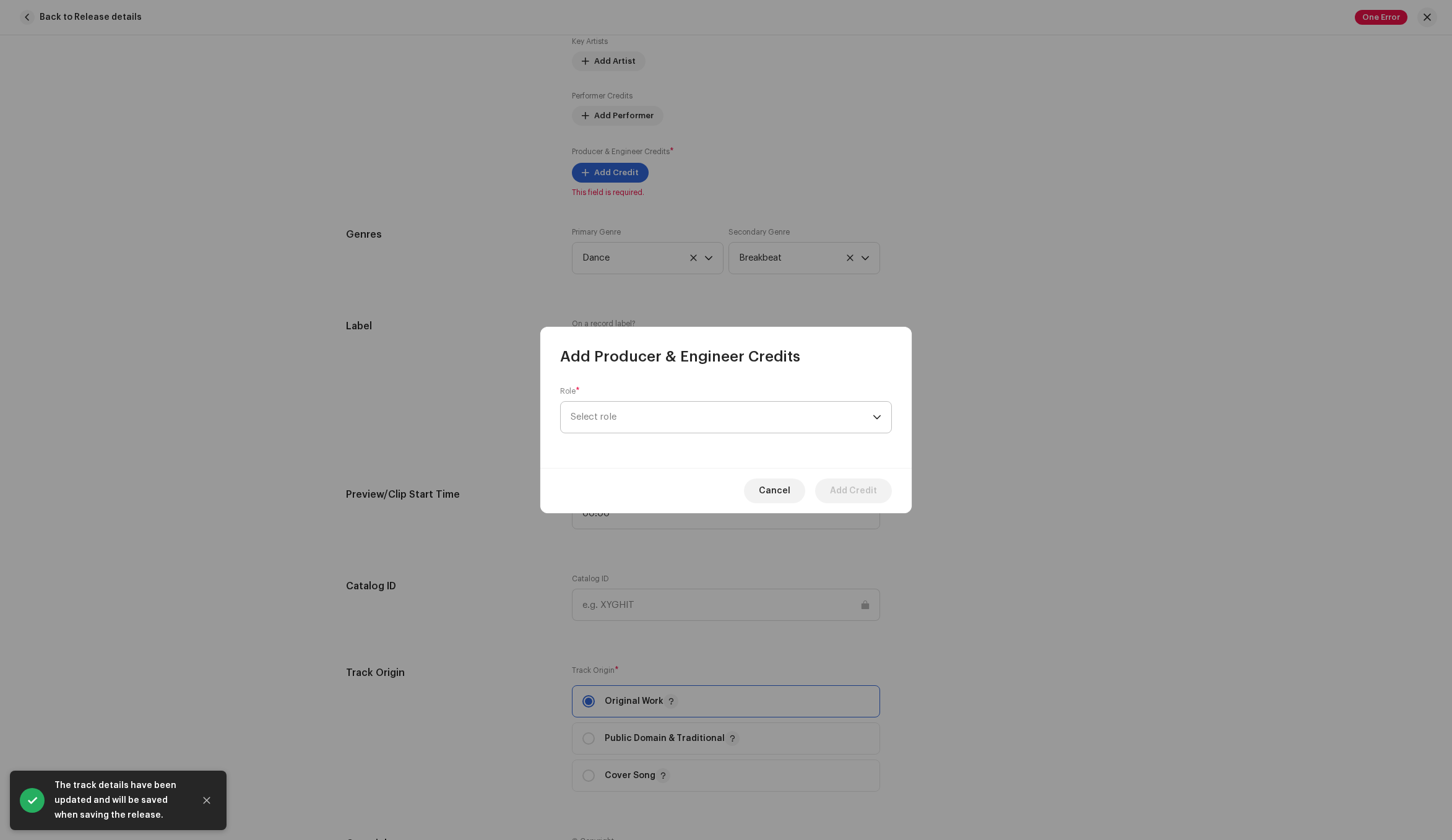
click at [747, 411] on span "Select role" at bounding box center [721, 417] width 302 height 31
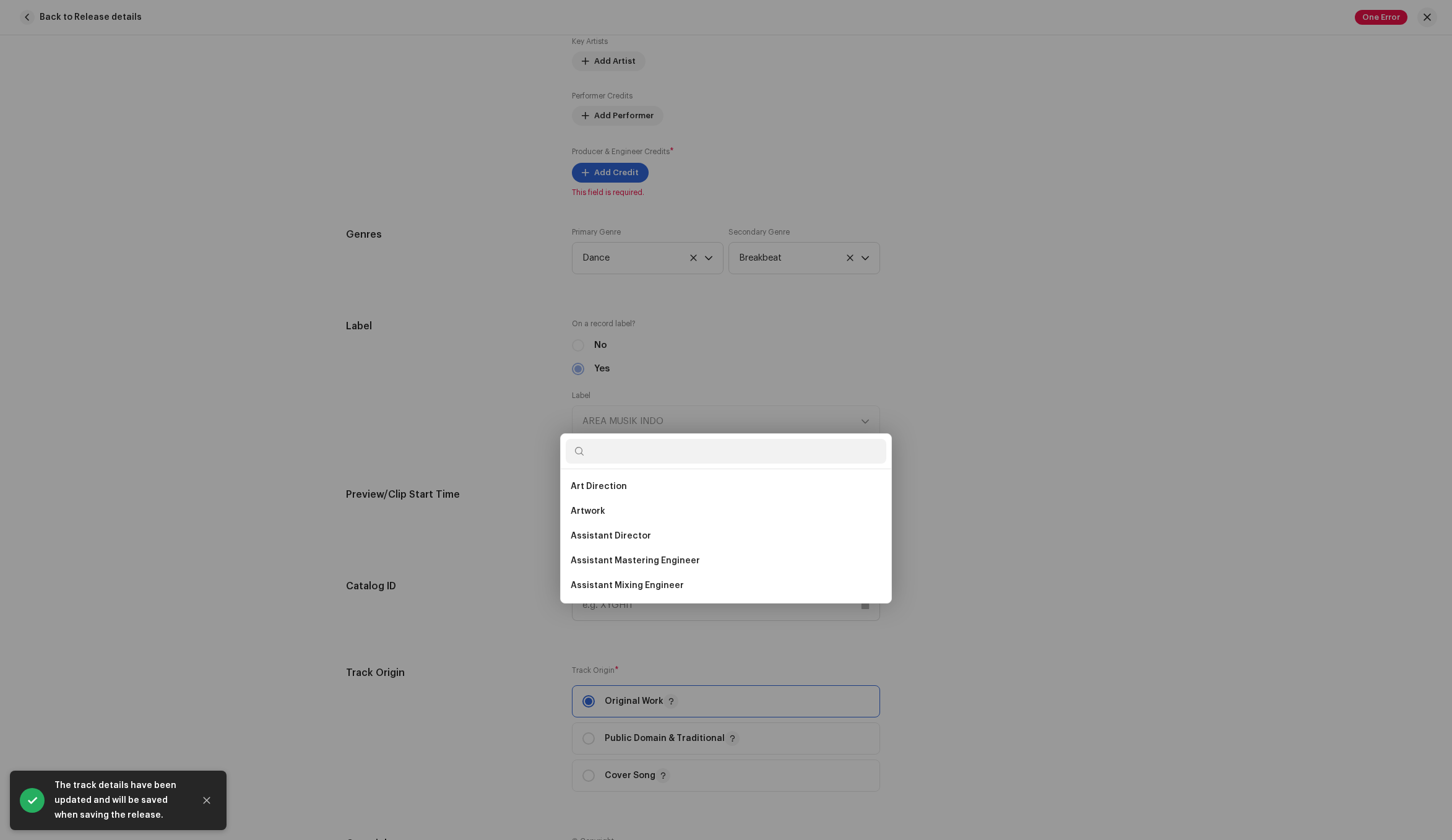
click at [1022, 364] on div "Add Producer & Engineer Credits Role * Select role Cancel Add Credit" at bounding box center [726, 420] width 1452 height 840
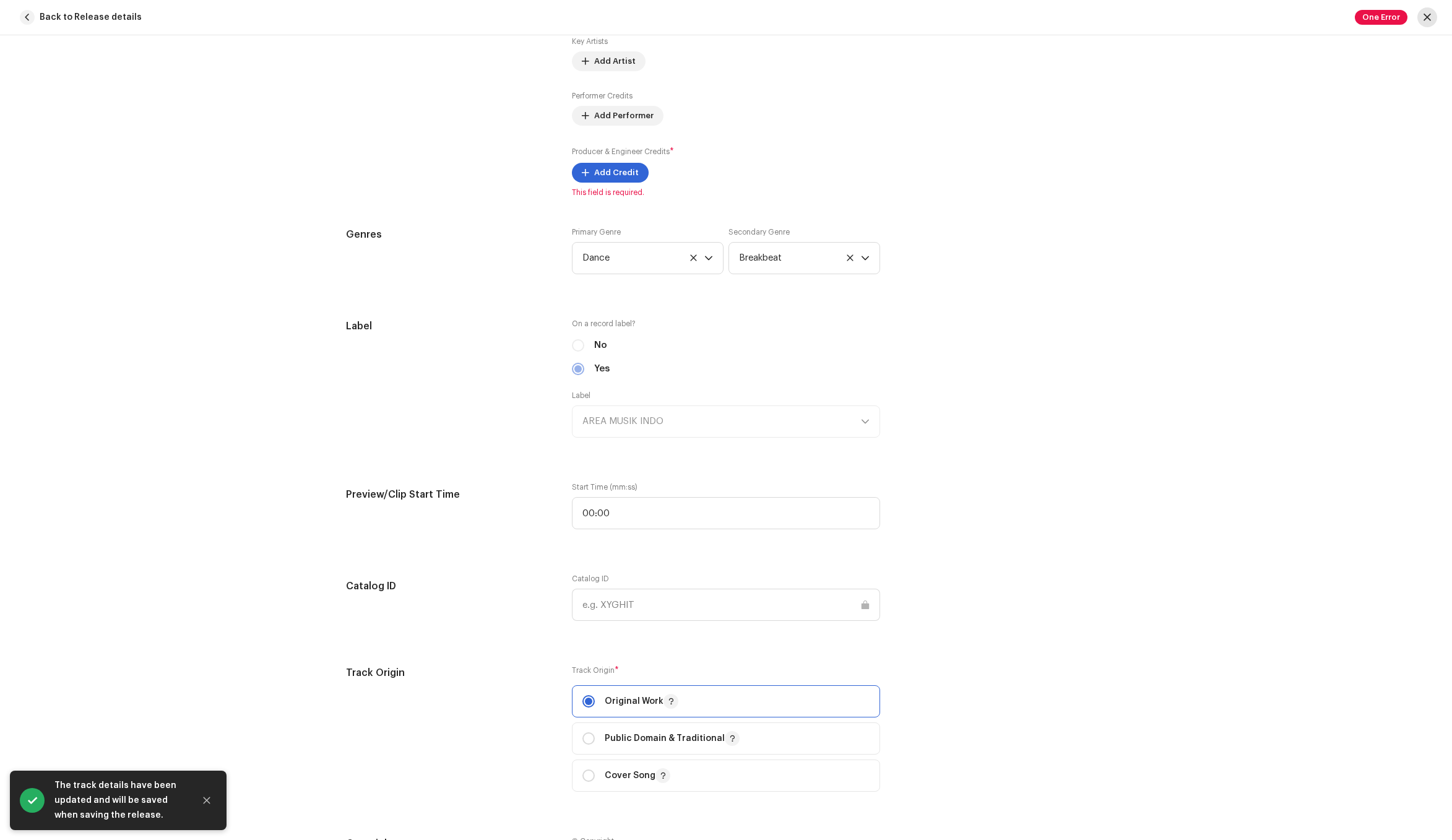
click at [1427, 19] on span "button" at bounding box center [1427, 17] width 7 height 10
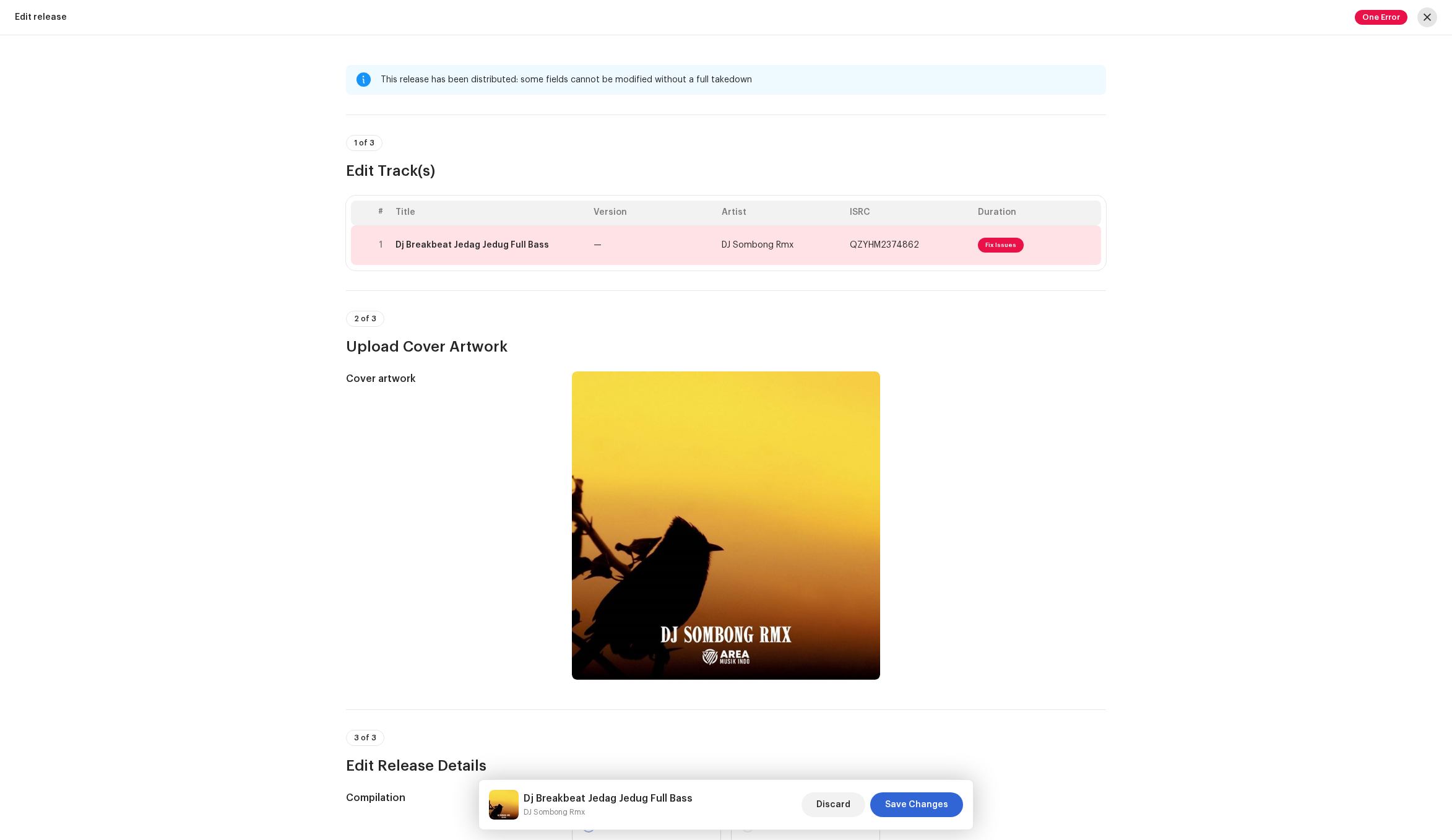
click at [1420, 13] on button "button" at bounding box center [1427, 17] width 20 height 20
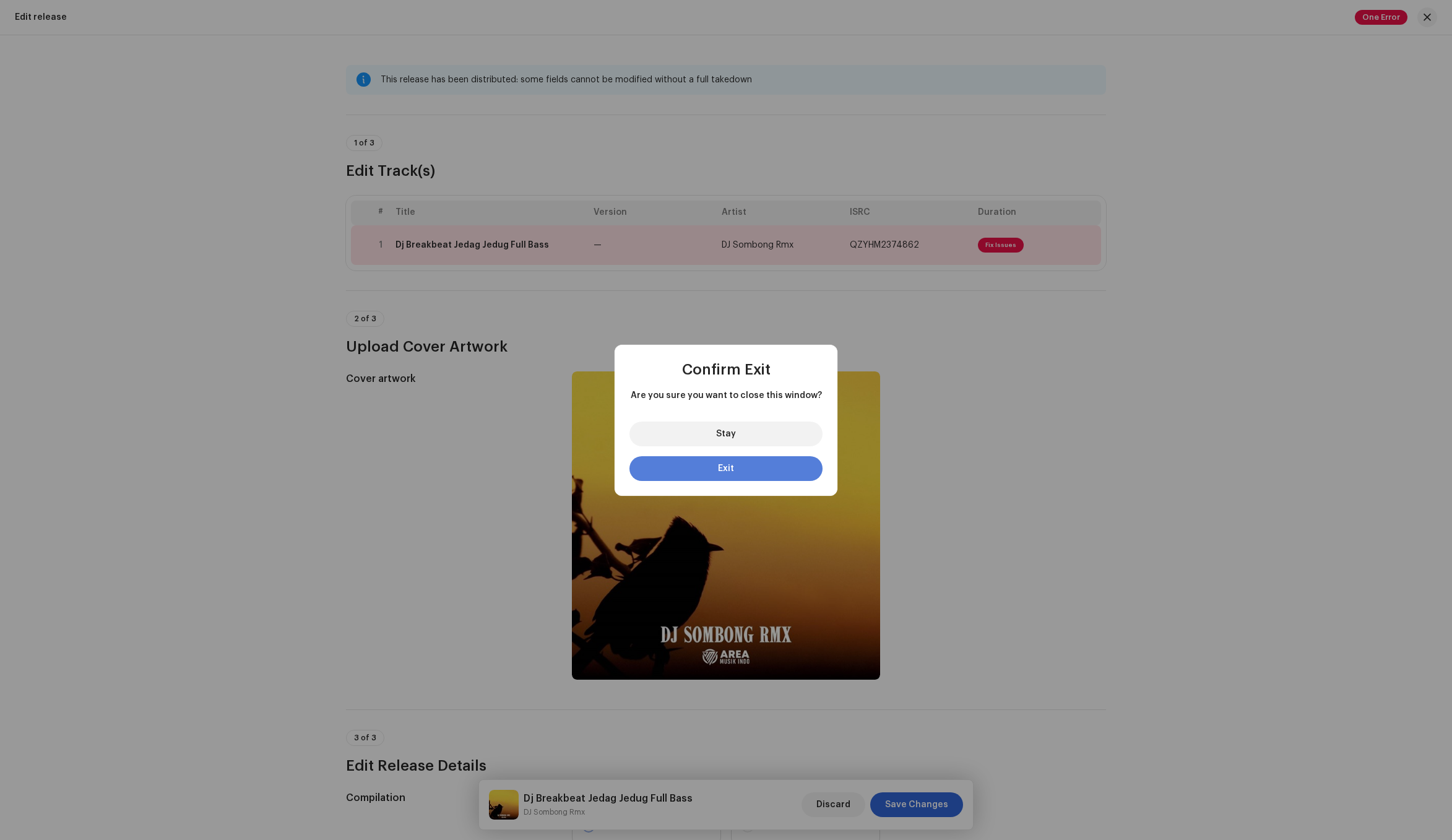
click at [752, 472] on button "Exit" at bounding box center [725, 468] width 193 height 25
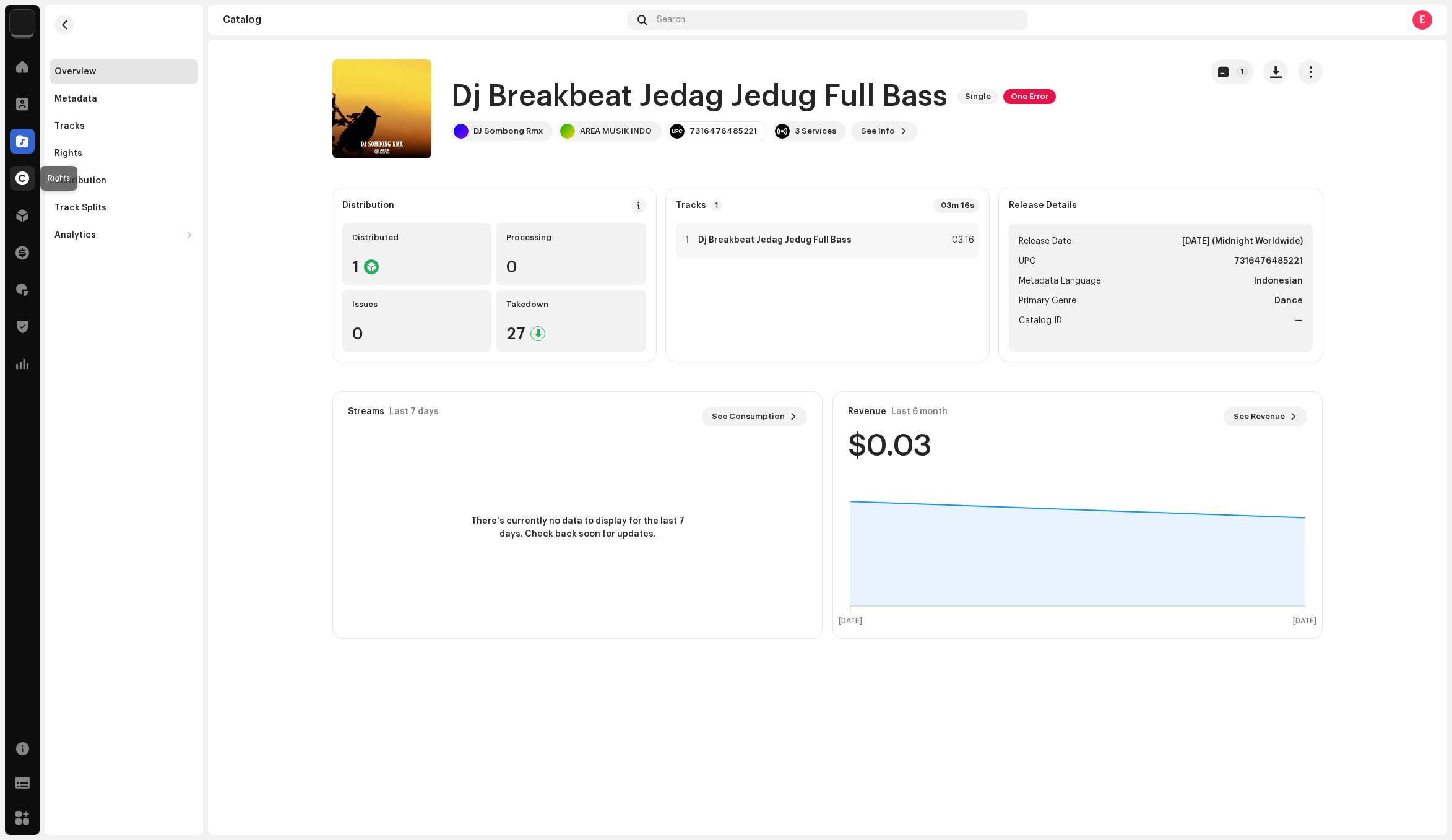
click at [26, 184] on span at bounding box center [22, 178] width 14 height 10
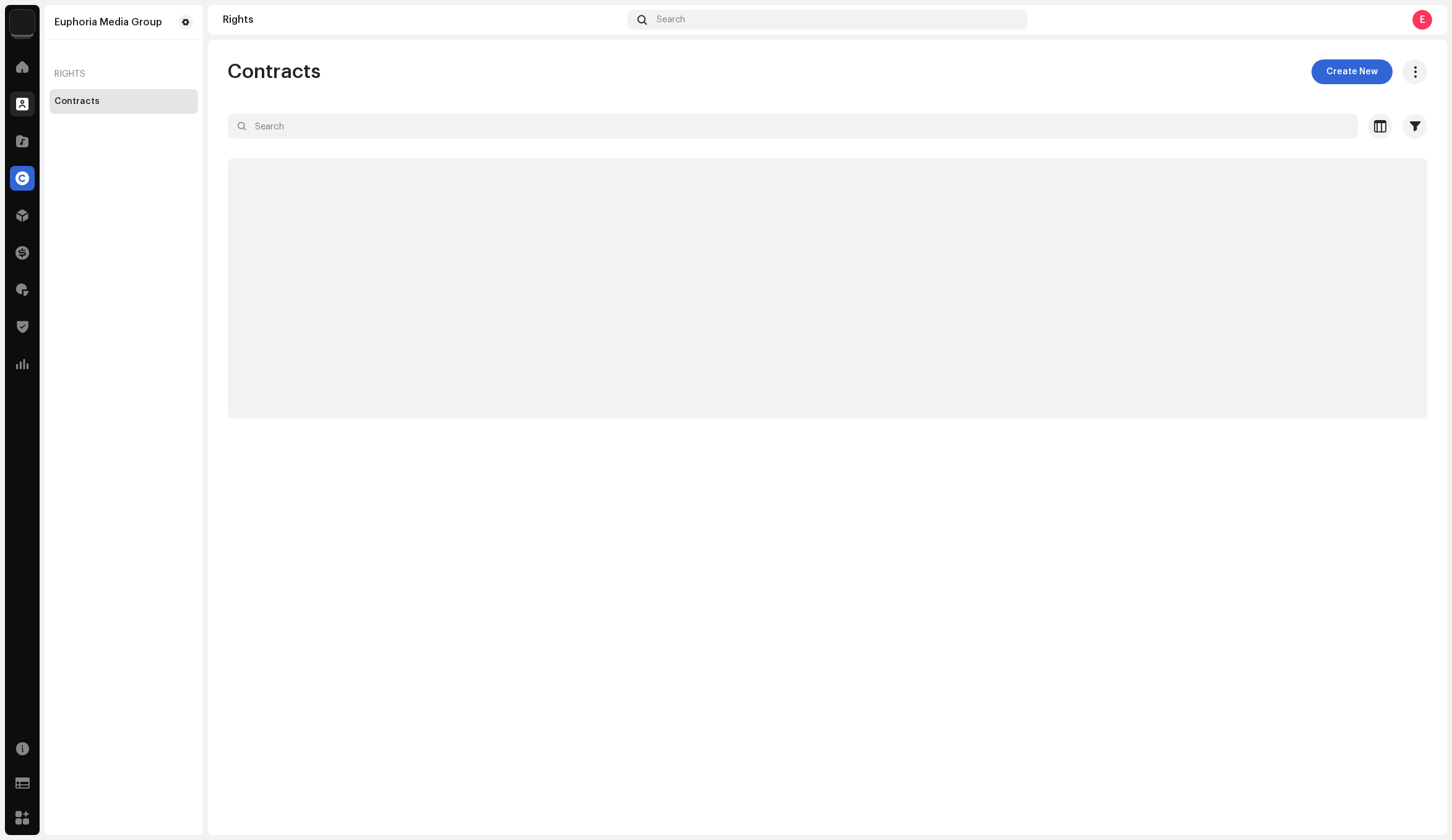
click at [30, 108] on div at bounding box center [22, 103] width 25 height 25
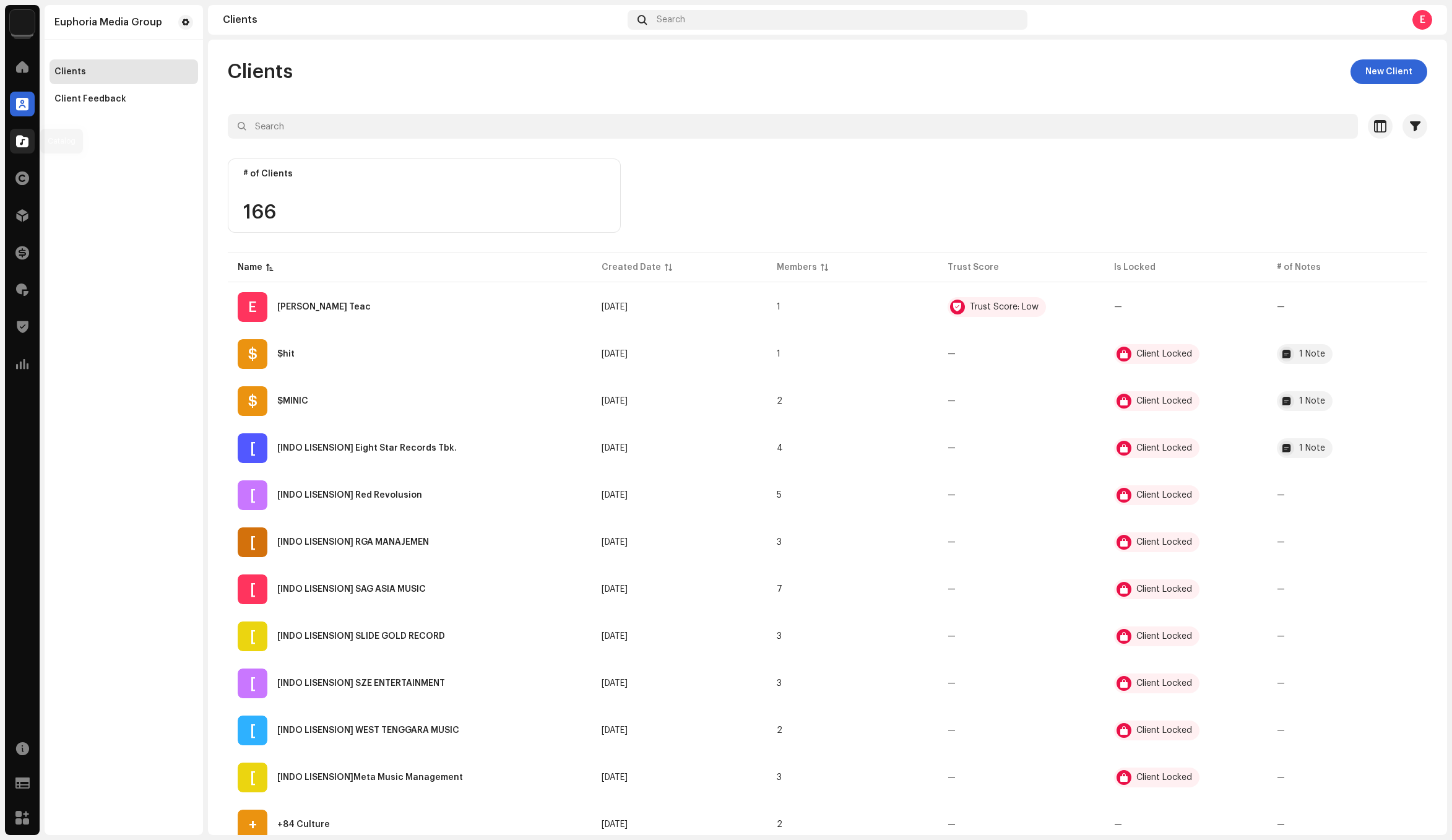
click at [13, 146] on div at bounding box center [22, 140] width 25 height 25
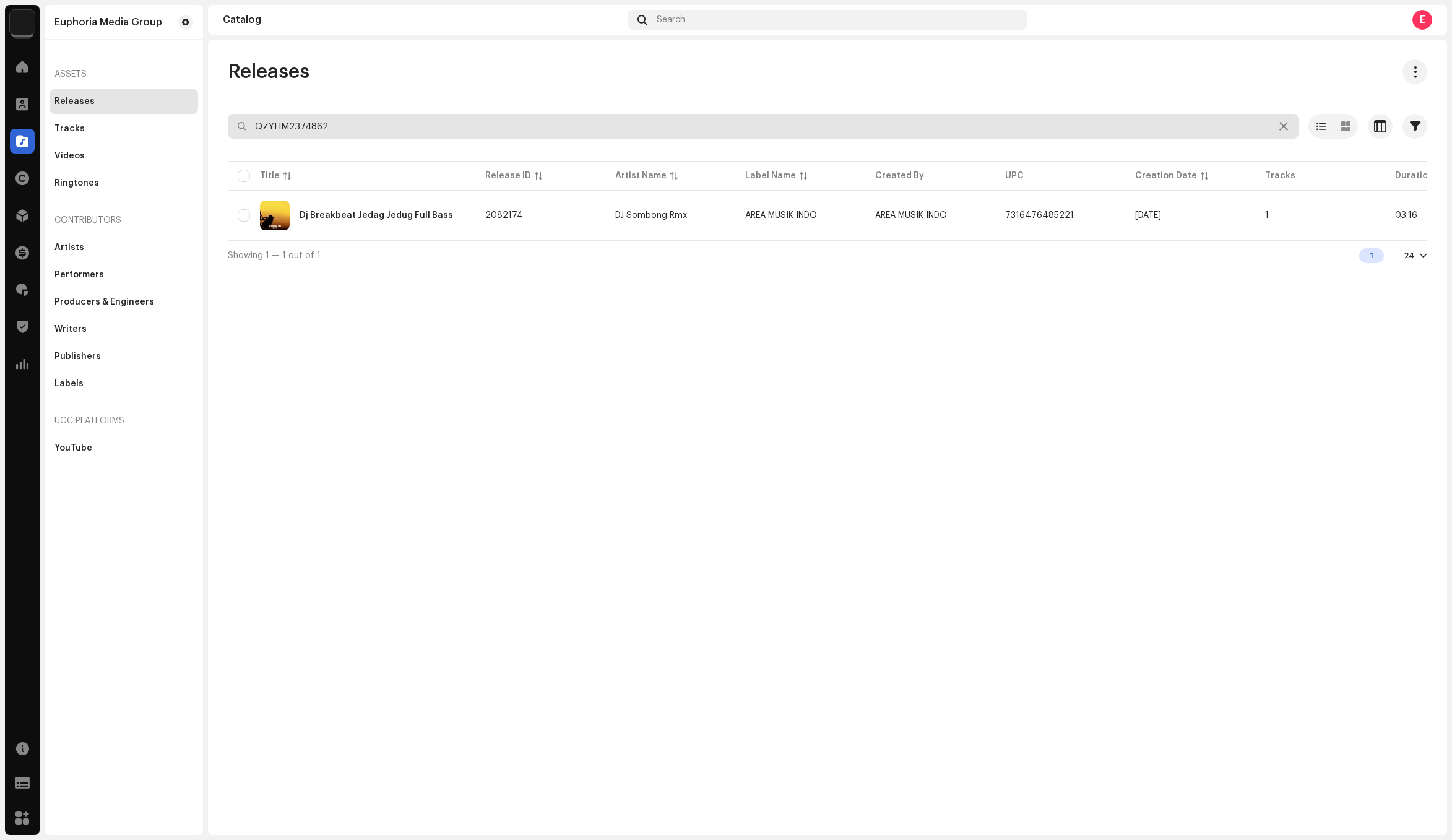
click at [388, 127] on input "QZYHM2374862" at bounding box center [763, 126] width 1070 height 25
paste input "ES62453214"
type input "QZES62453214"
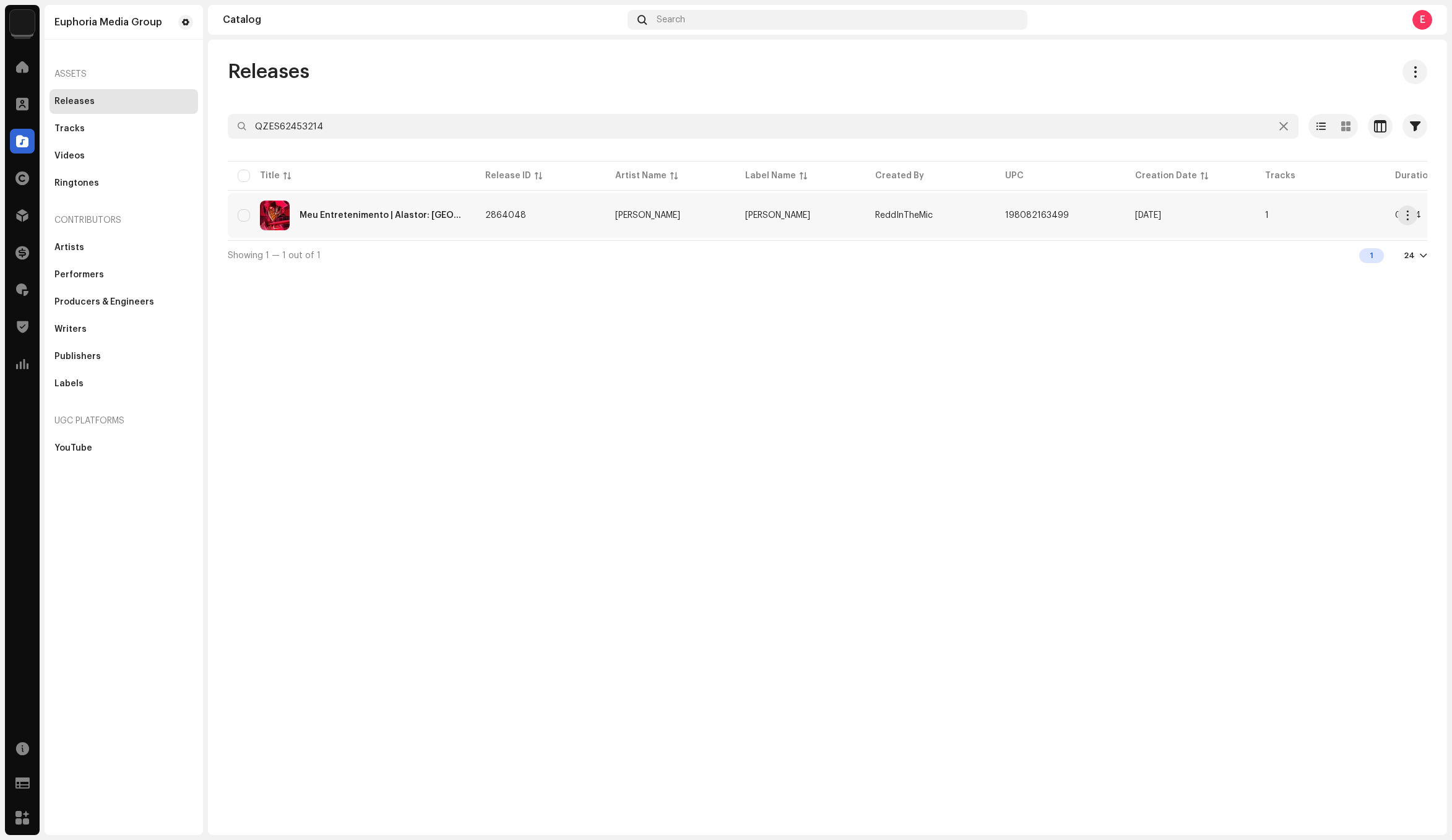
click at [674, 218] on re-a-table-link "[PERSON_NAME]" at bounding box center [670, 215] width 110 height 9
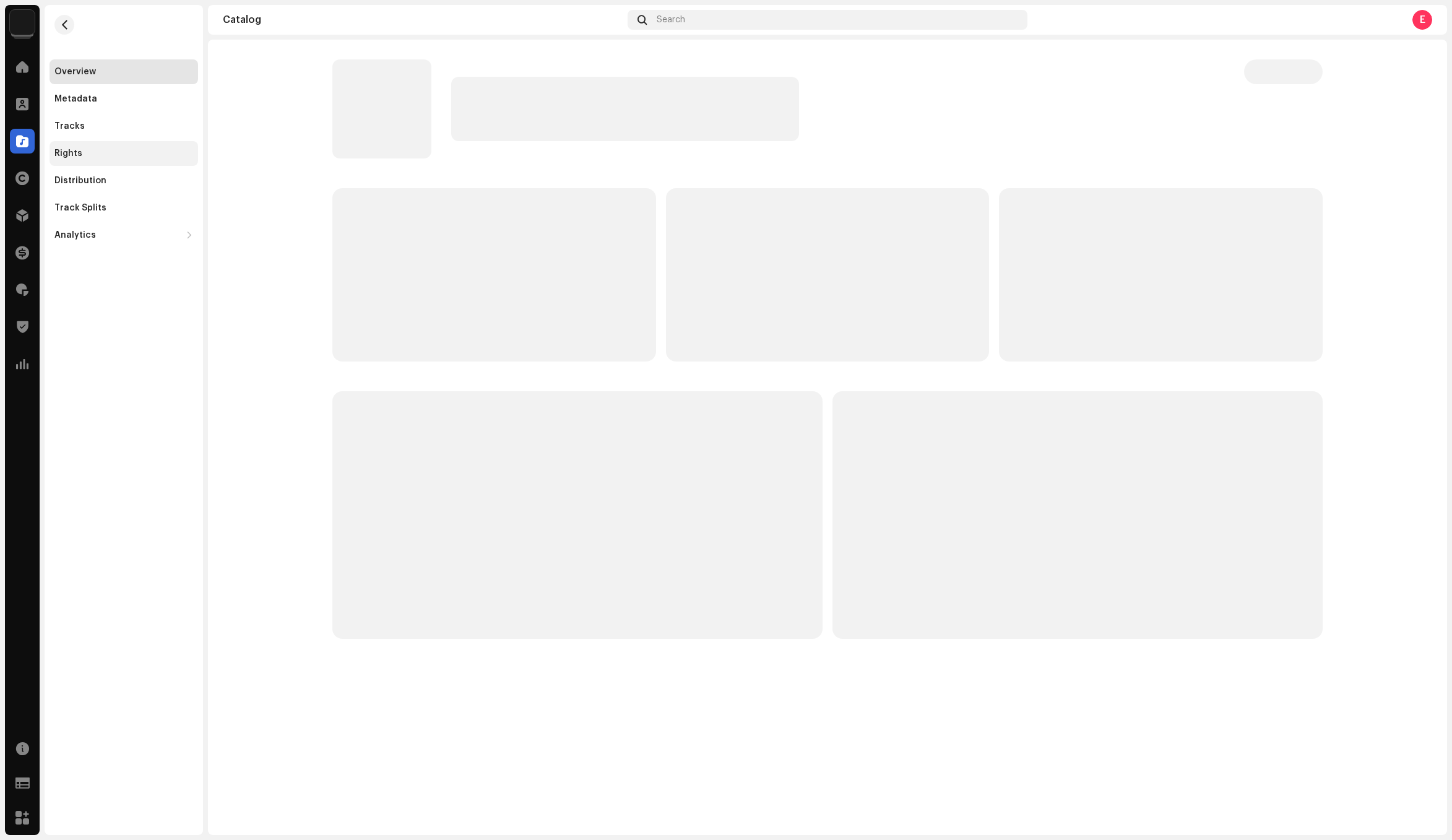
click at [107, 158] on div "Rights" at bounding box center [124, 153] width 148 height 25
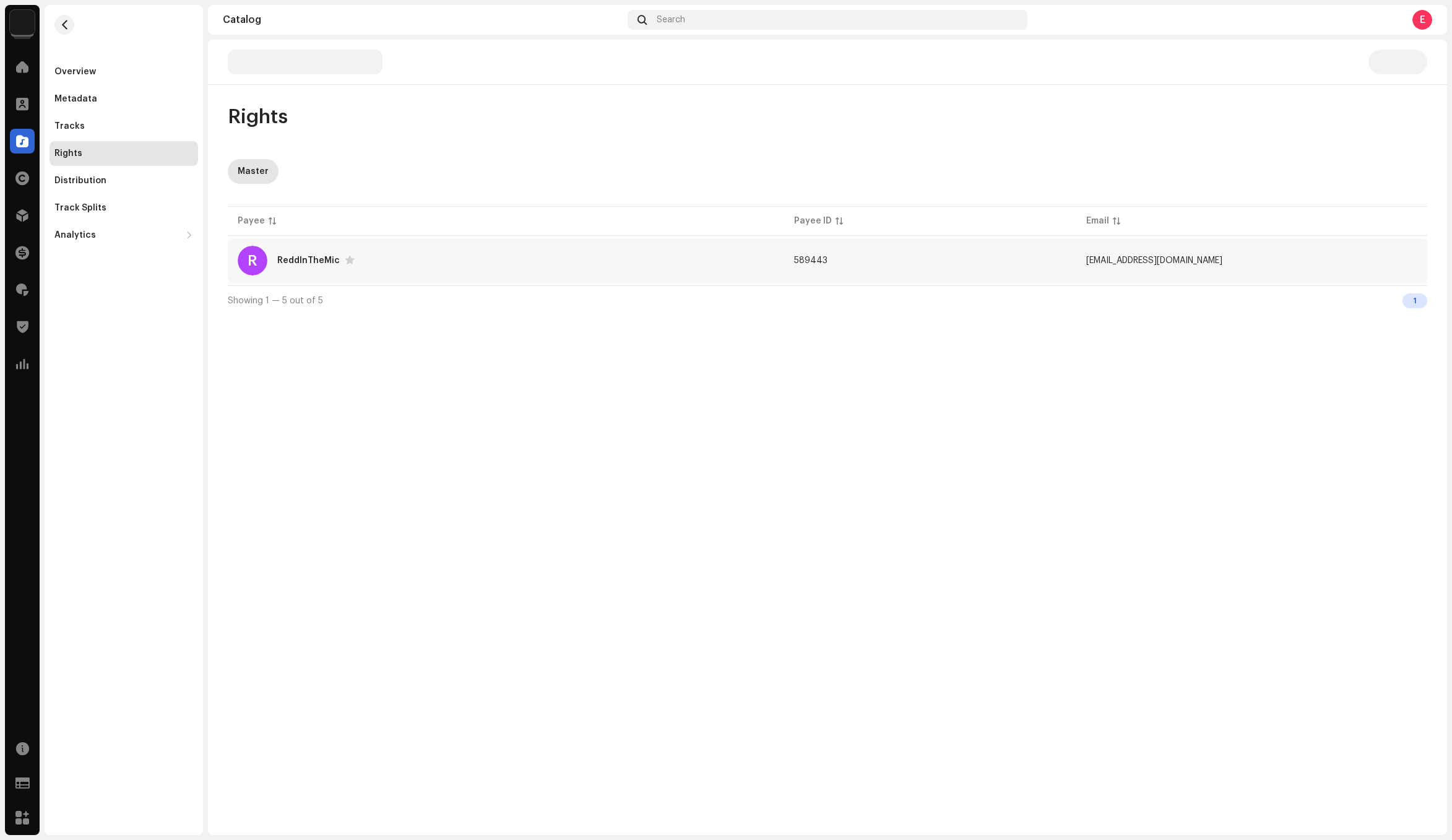
copy span "589443"
drag, startPoint x: 886, startPoint y: 263, endPoint x: 709, endPoint y: 437, distance: 248.2
click at [776, 453] on div "Rights Master Payee Payee ID Email R ReddInTheMic 589443 [EMAIL_ADDRESS][DOMAIN…" at bounding box center [827, 437] width 1239 height 795
click at [408, 268] on div "R ReddInTheMic" at bounding box center [506, 260] width 537 height 30
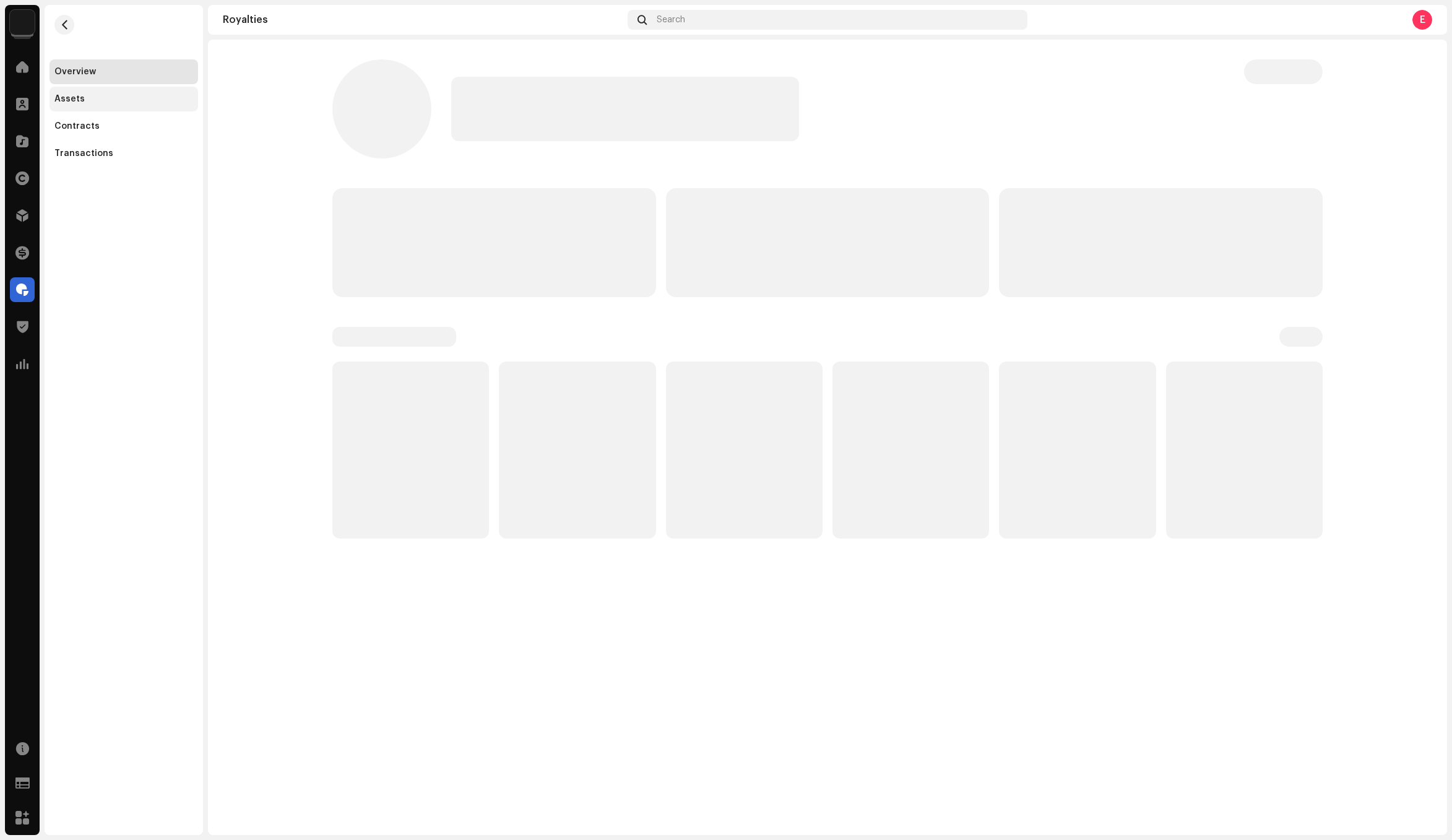
click at [150, 99] on div "Assets" at bounding box center [123, 99] width 138 height 10
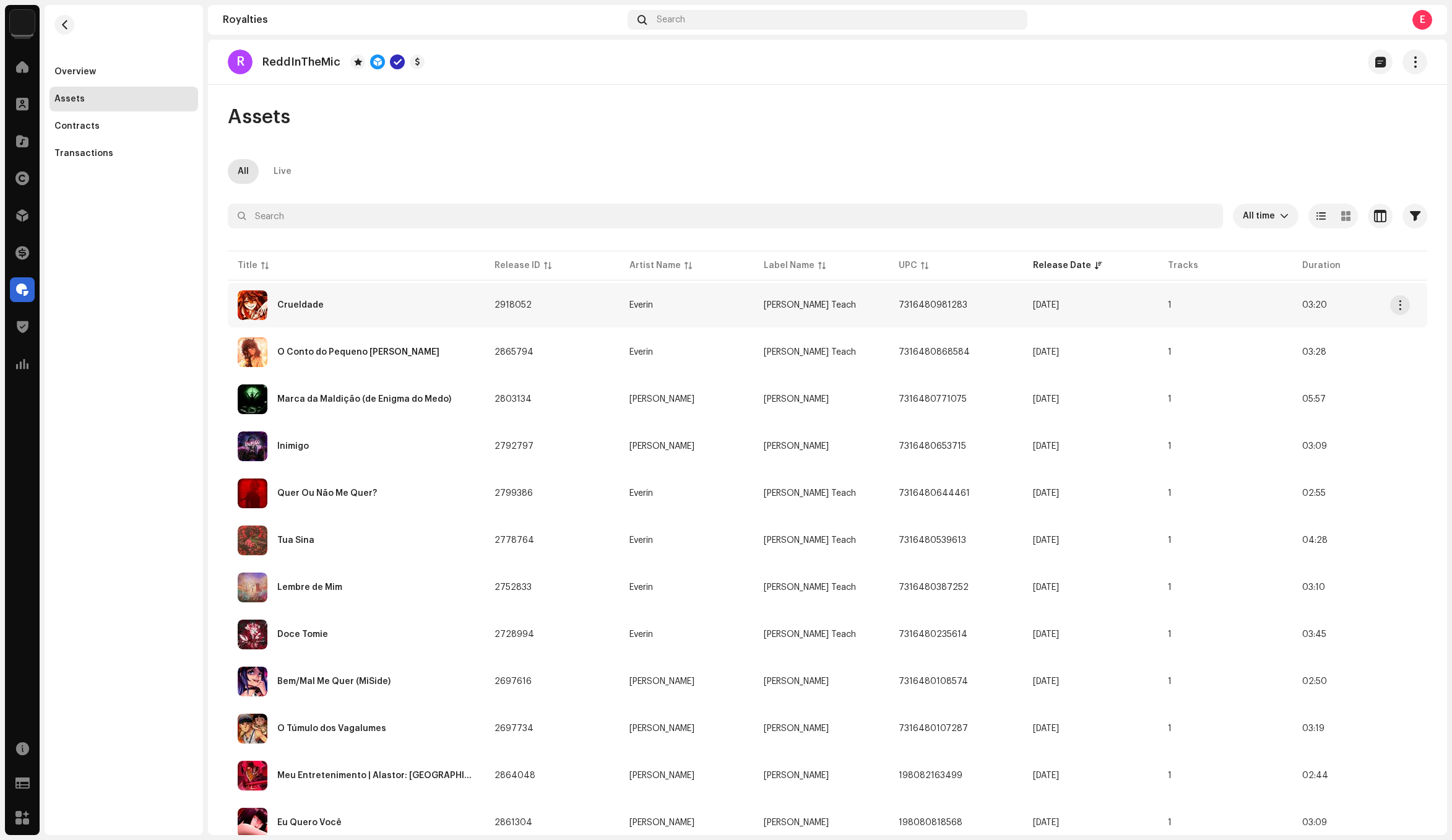
copy span "7316480981283"
drag, startPoint x: 968, startPoint y: 306, endPoint x: 117, endPoint y: 580, distance: 894.0
click at [121, 573] on div "Euphoria Media Group Home Clients Catalog Rights Distribution Finance Royalties…" at bounding box center [726, 420] width 1452 height 840
click at [133, 606] on div "Overview Assets Contracts Transactions" at bounding box center [123, 419] width 158 height 830
